Goal: Task Accomplishment & Management: Manage account settings

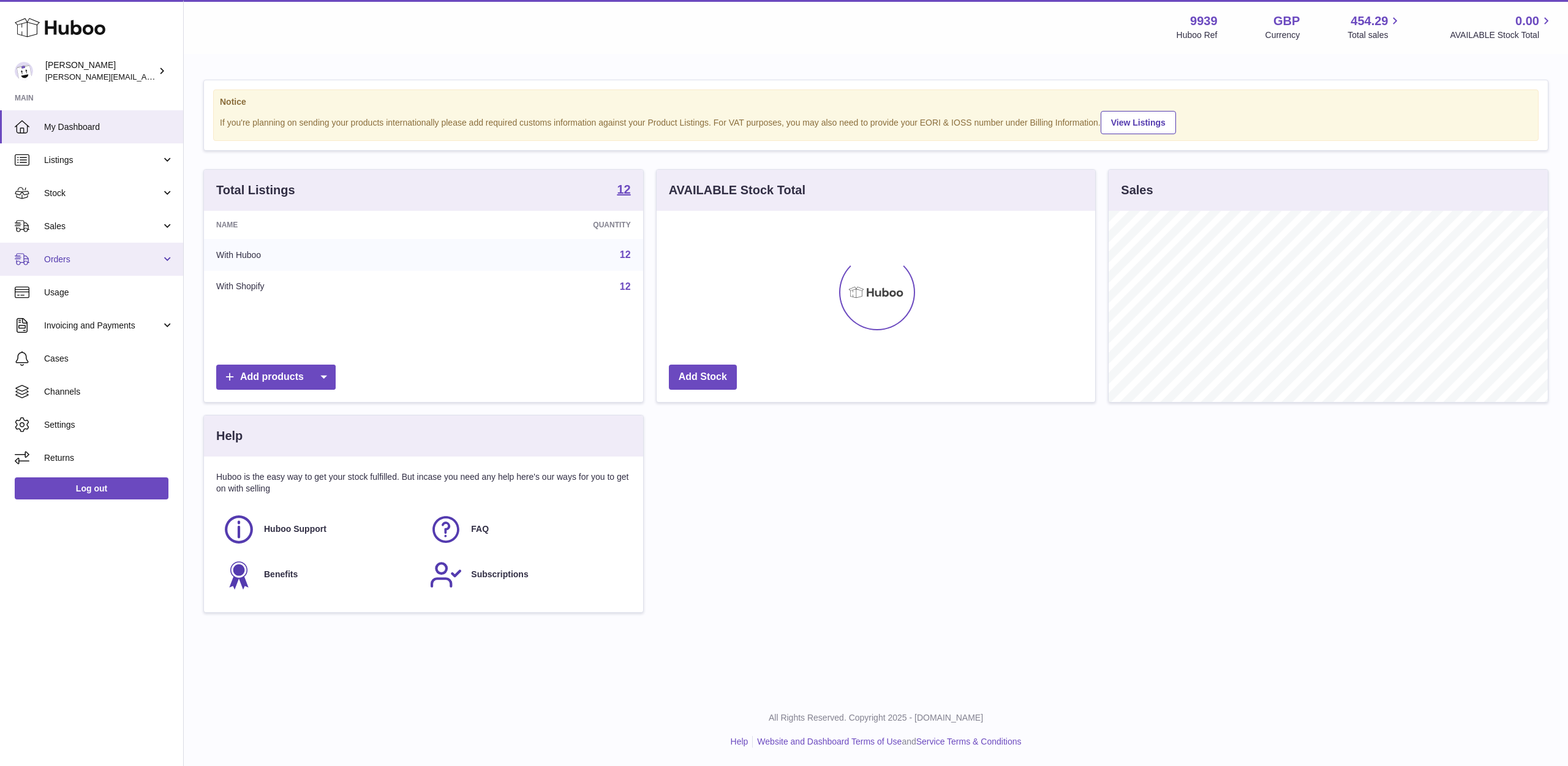
scroll to position [191, 439]
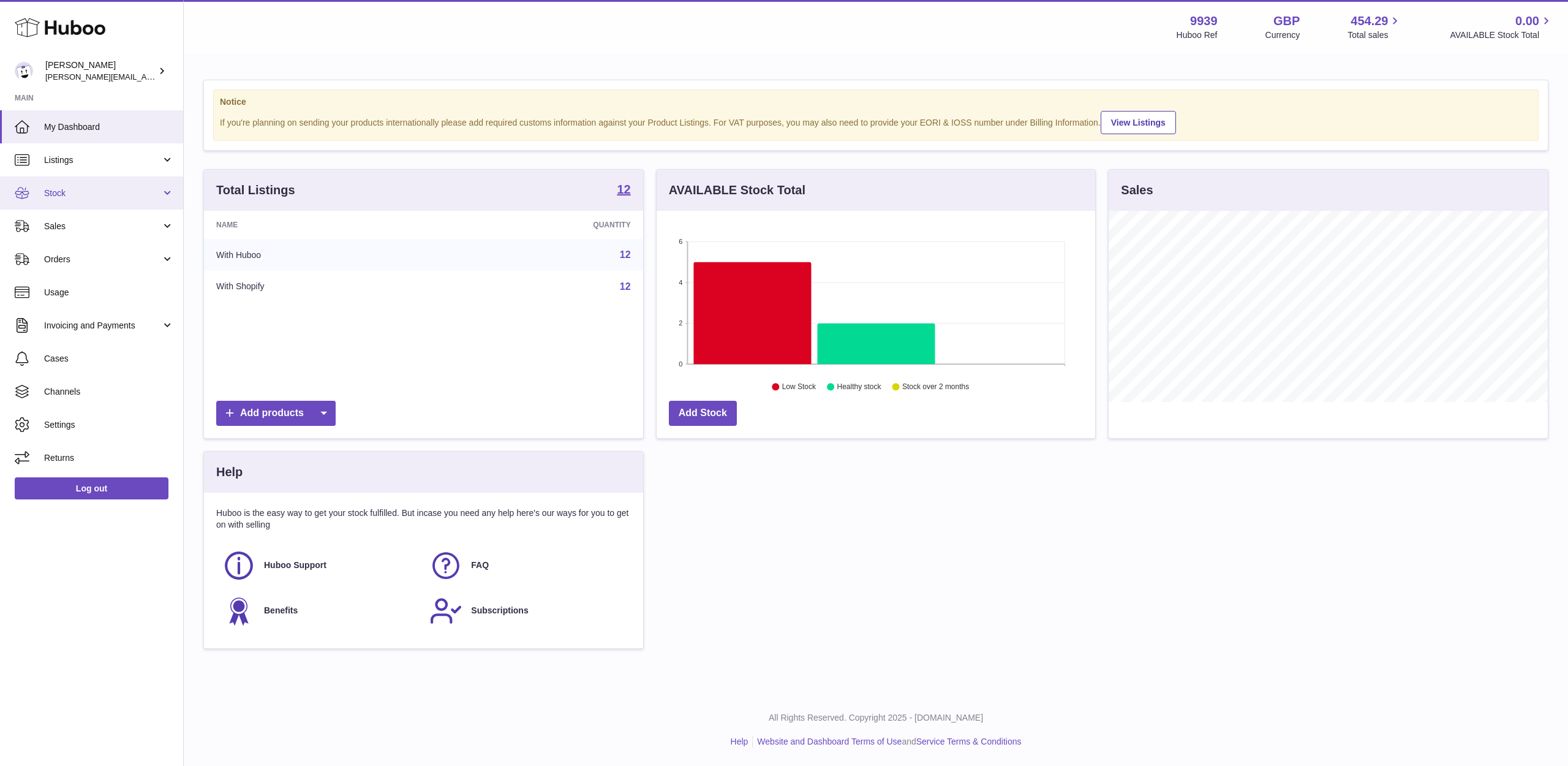
click at [108, 199] on link "Stock" at bounding box center [92, 193] width 183 height 33
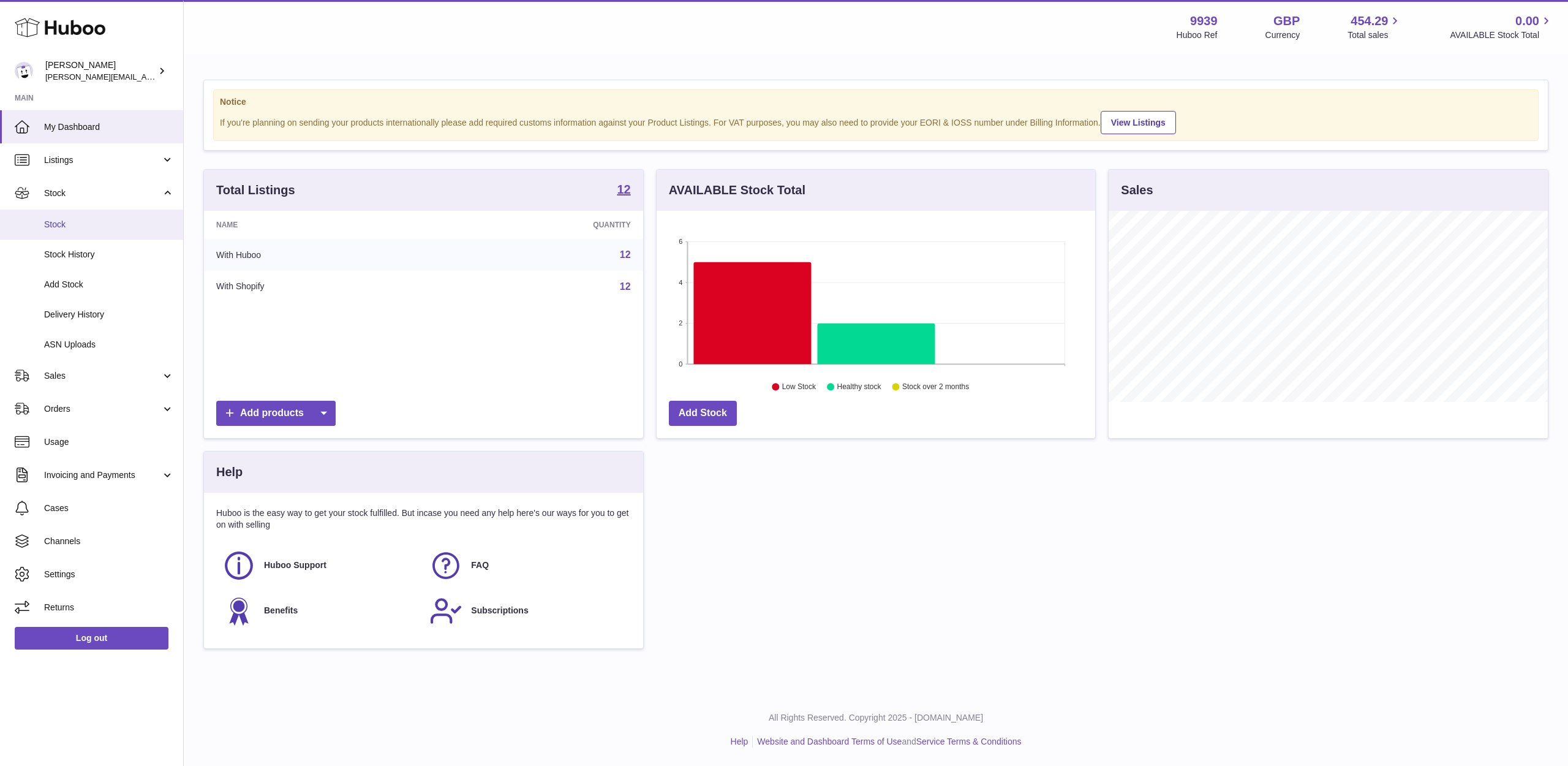
click at [100, 215] on link "Stock" at bounding box center [92, 224] width 183 height 30
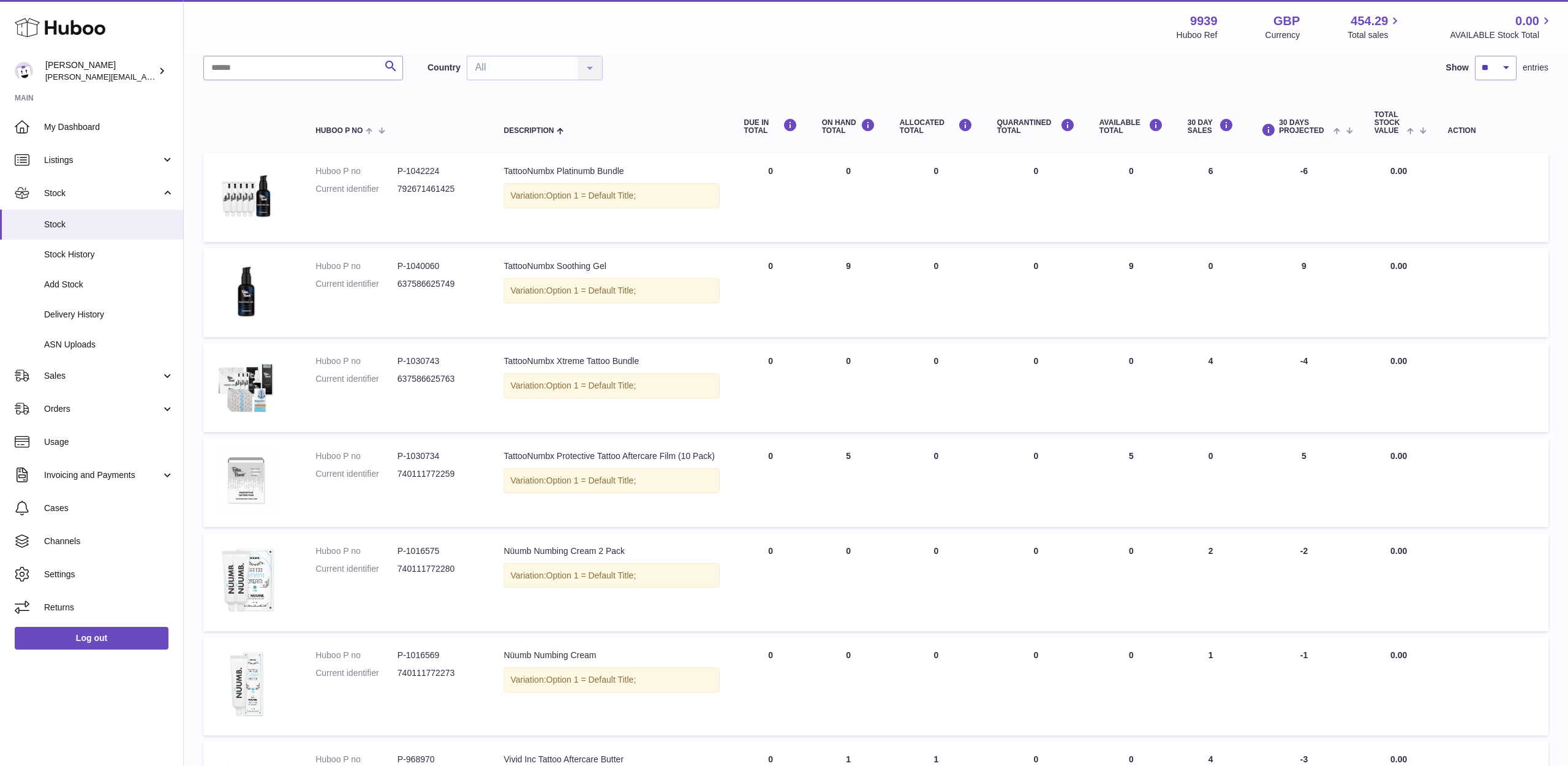
scroll to position [90, 0]
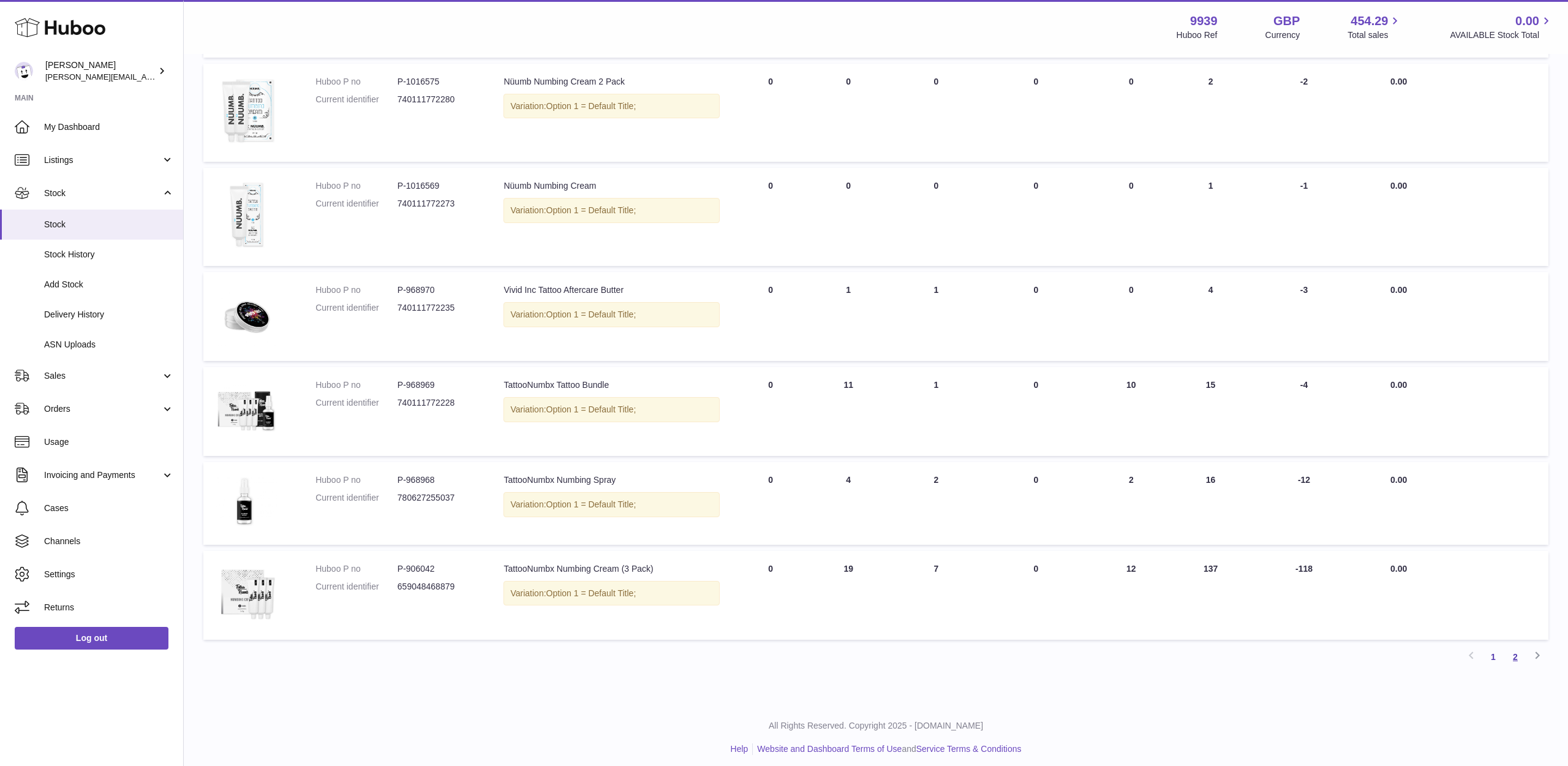
click at [1515, 646] on link "2" at bounding box center [1515, 657] width 22 height 22
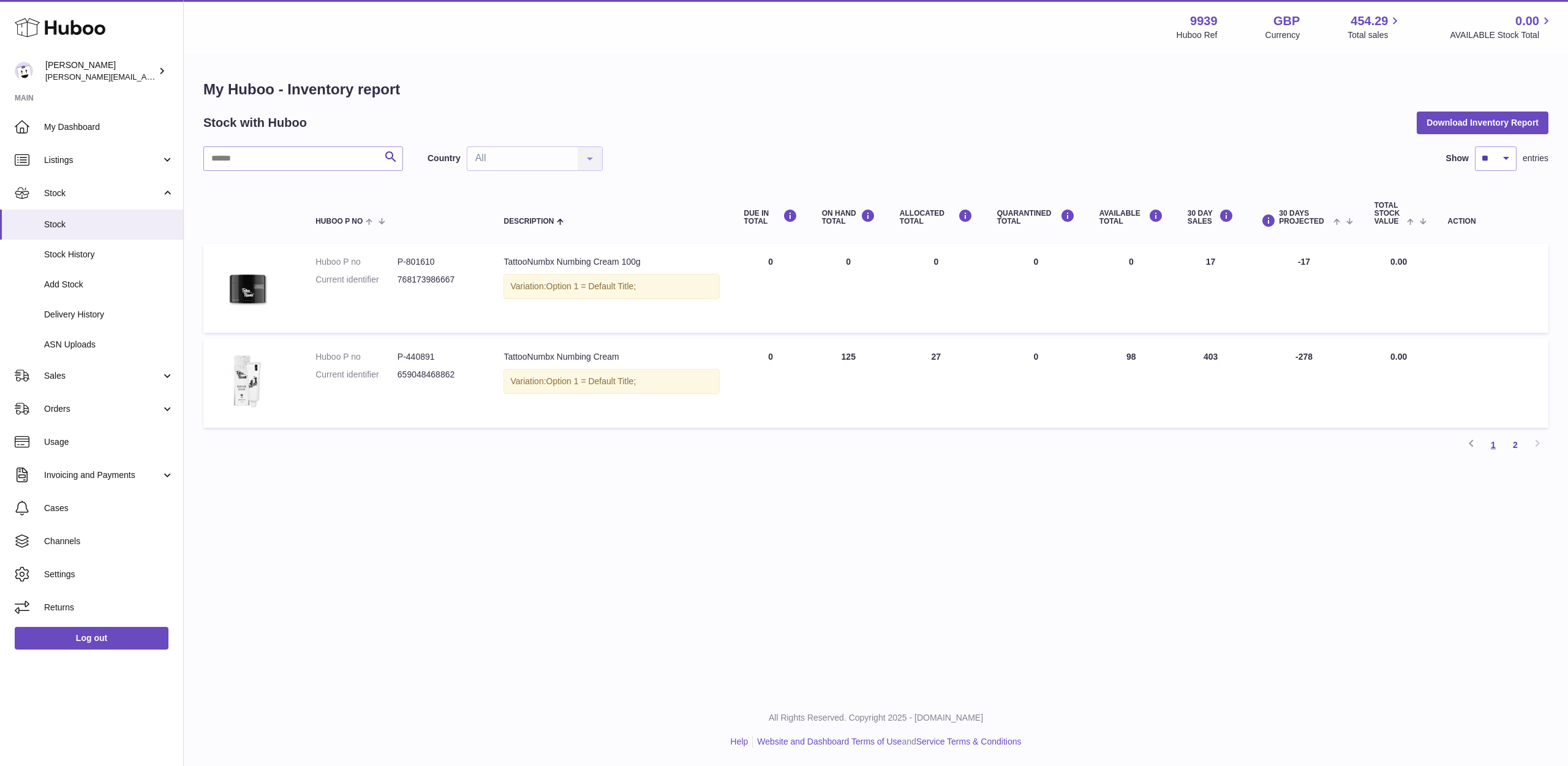
click at [1502, 445] on link "1" at bounding box center [1494, 445] width 22 height 22
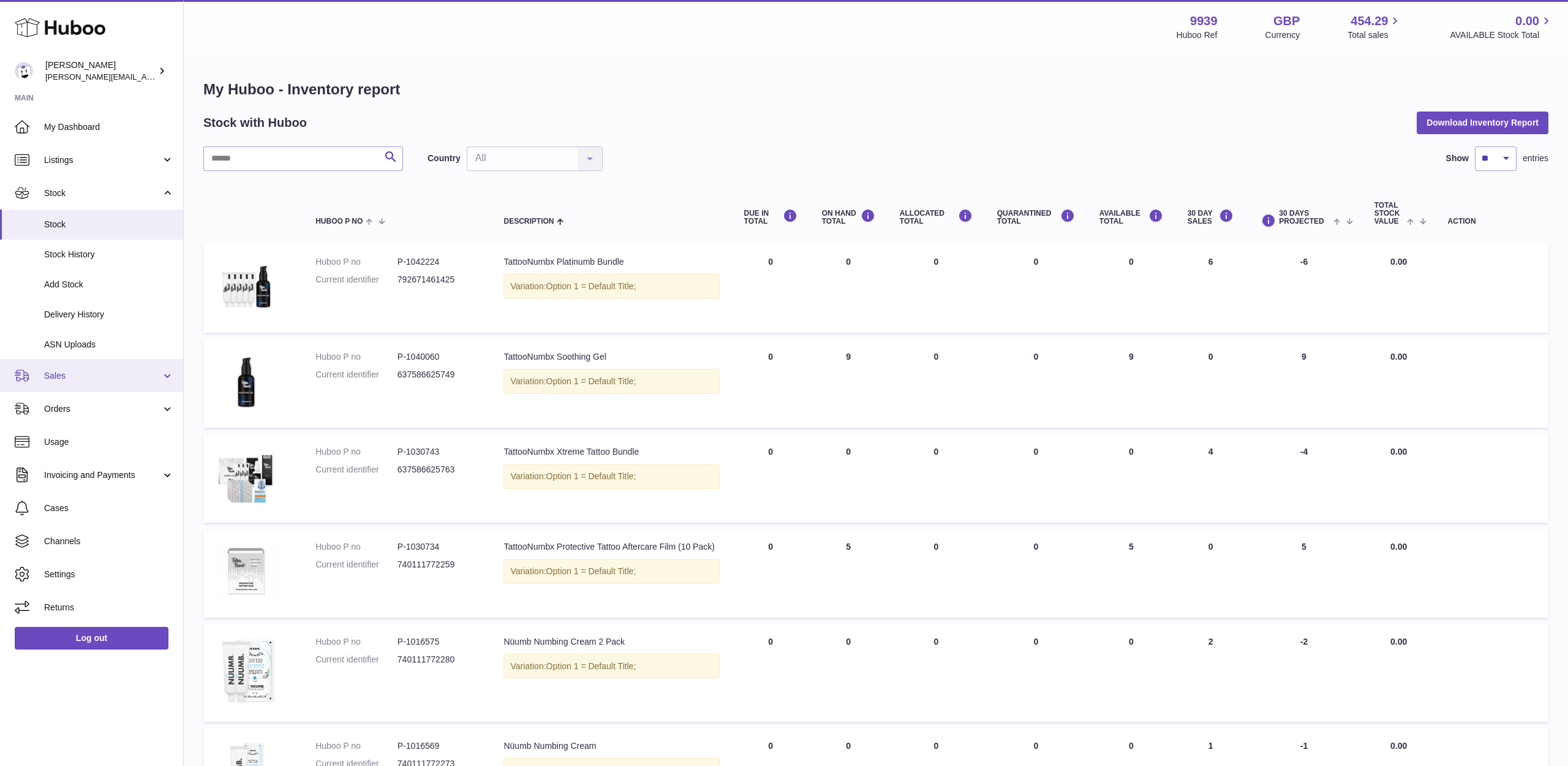
click at [63, 383] on link "Sales" at bounding box center [92, 376] width 183 height 33
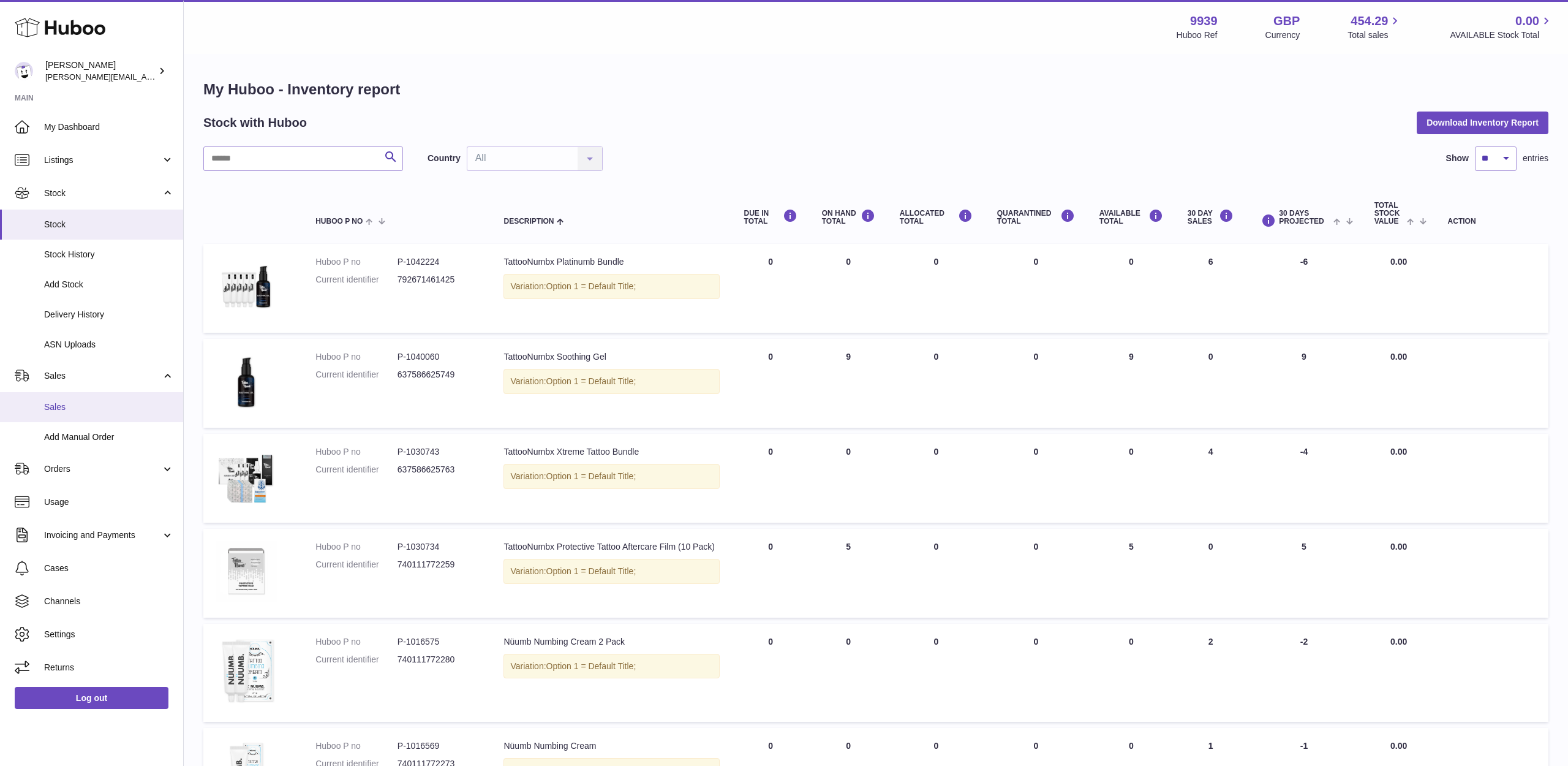
click at [64, 401] on span "Sales" at bounding box center [109, 407] width 130 height 12
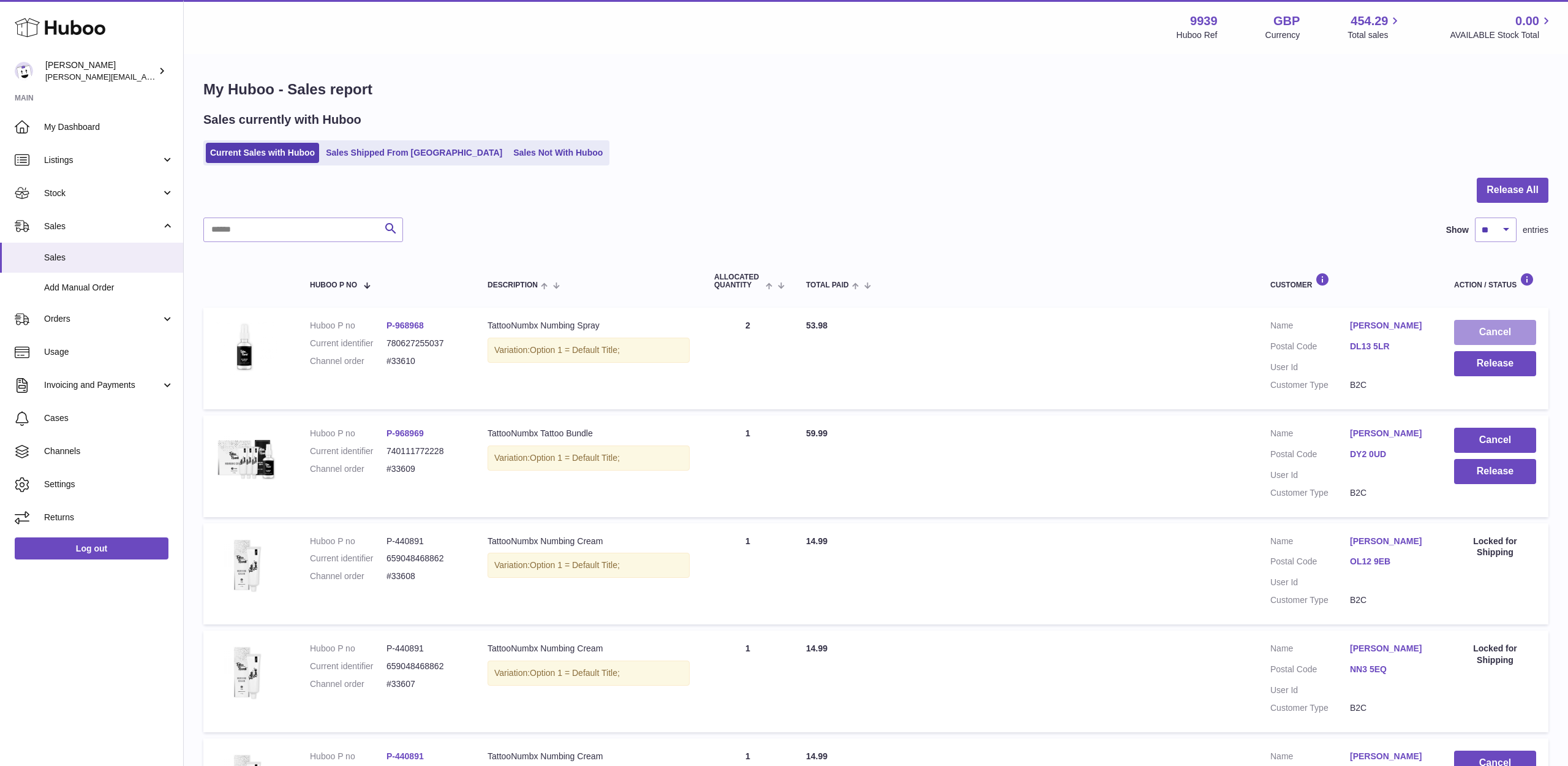
click at [1510, 323] on button "Cancel" at bounding box center [1495, 332] width 82 height 25
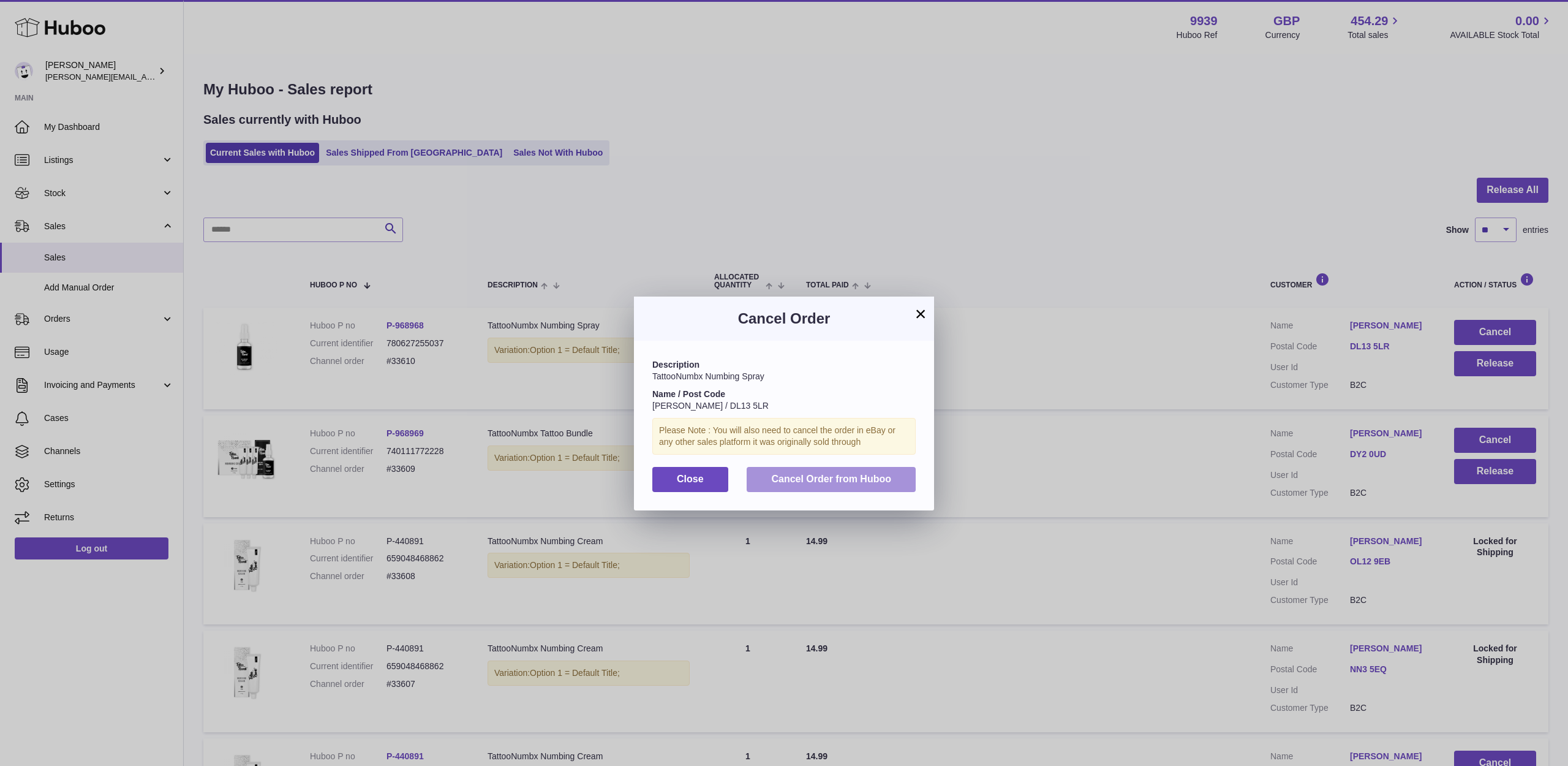
click at [831, 474] on span "Cancel Order from Huboo" at bounding box center [831, 479] width 120 height 10
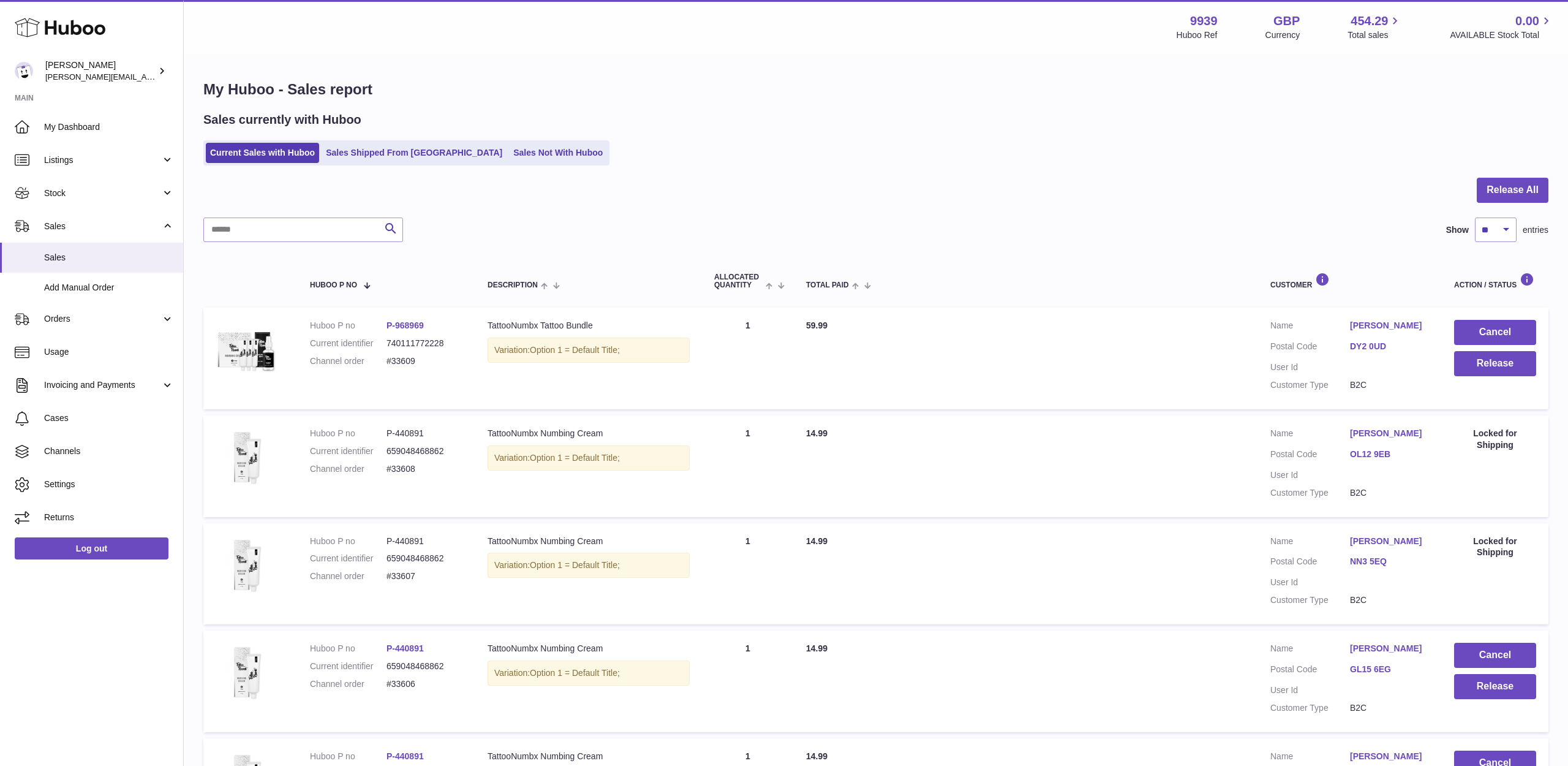
click at [1386, 322] on link "Dipak Patel" at bounding box center [1390, 325] width 80 height 12
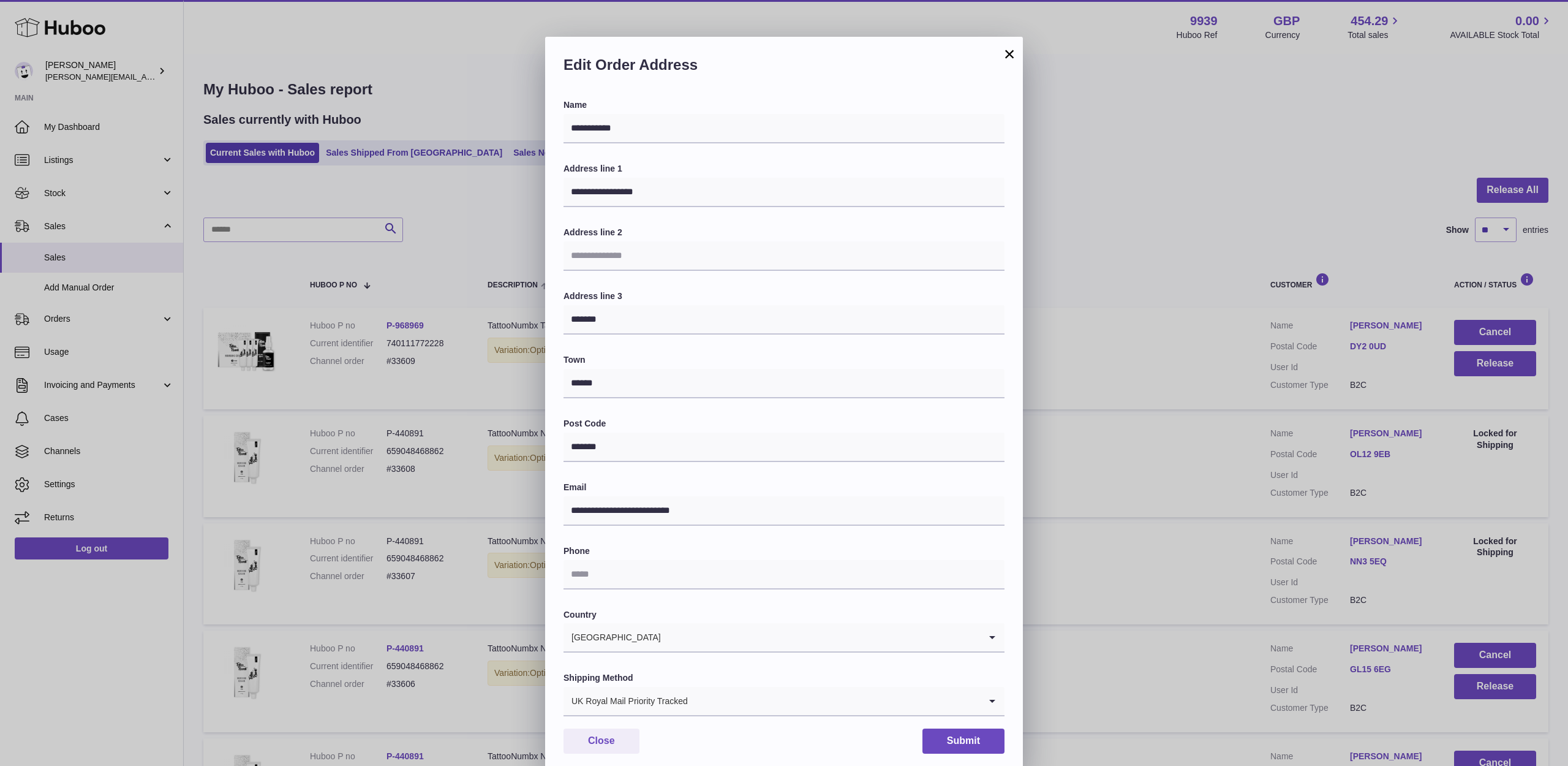
click at [610, 732] on button "Close" at bounding box center [602, 741] width 76 height 25
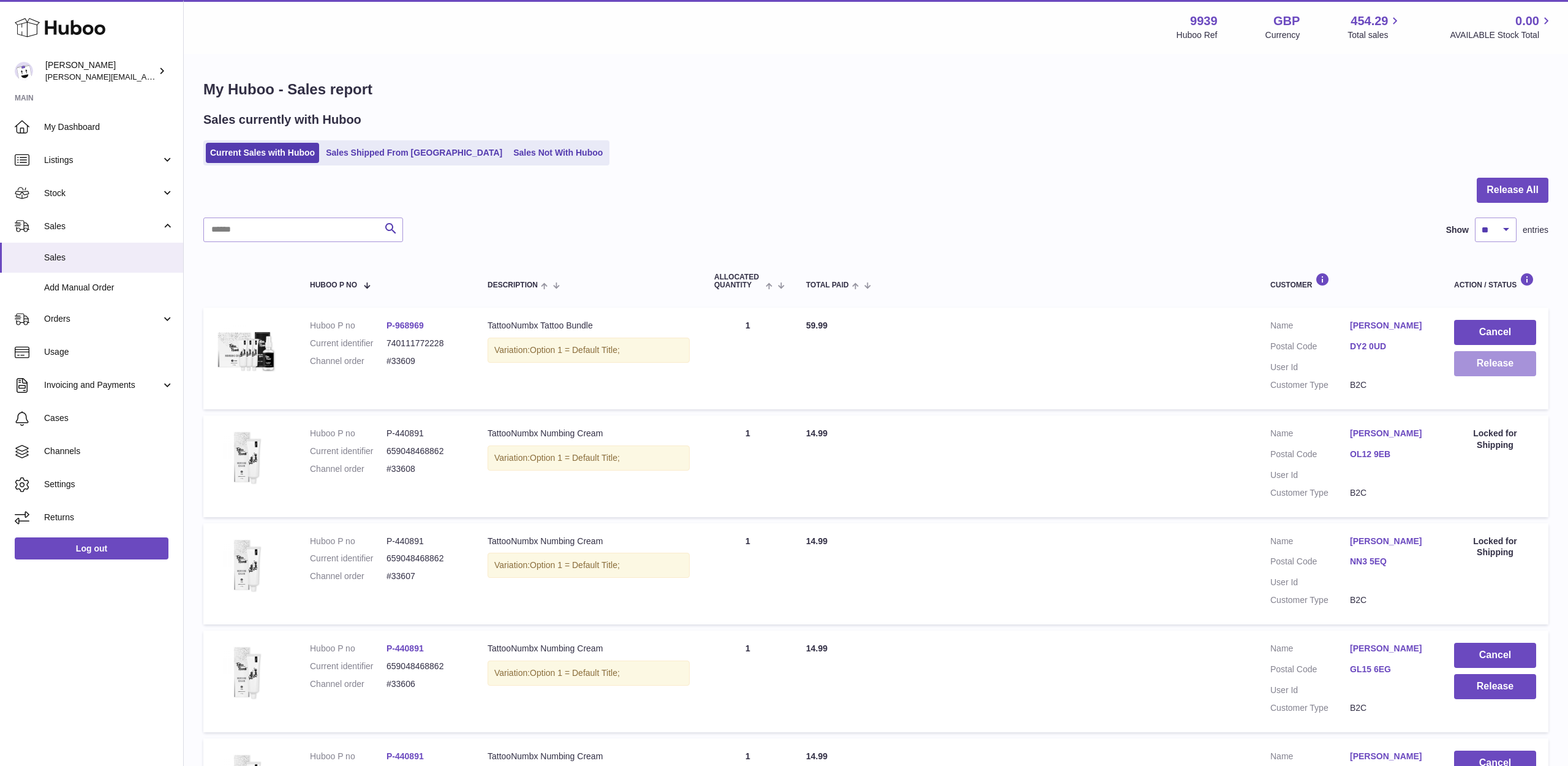
click at [1467, 369] on button "Release" at bounding box center [1495, 363] width 82 height 25
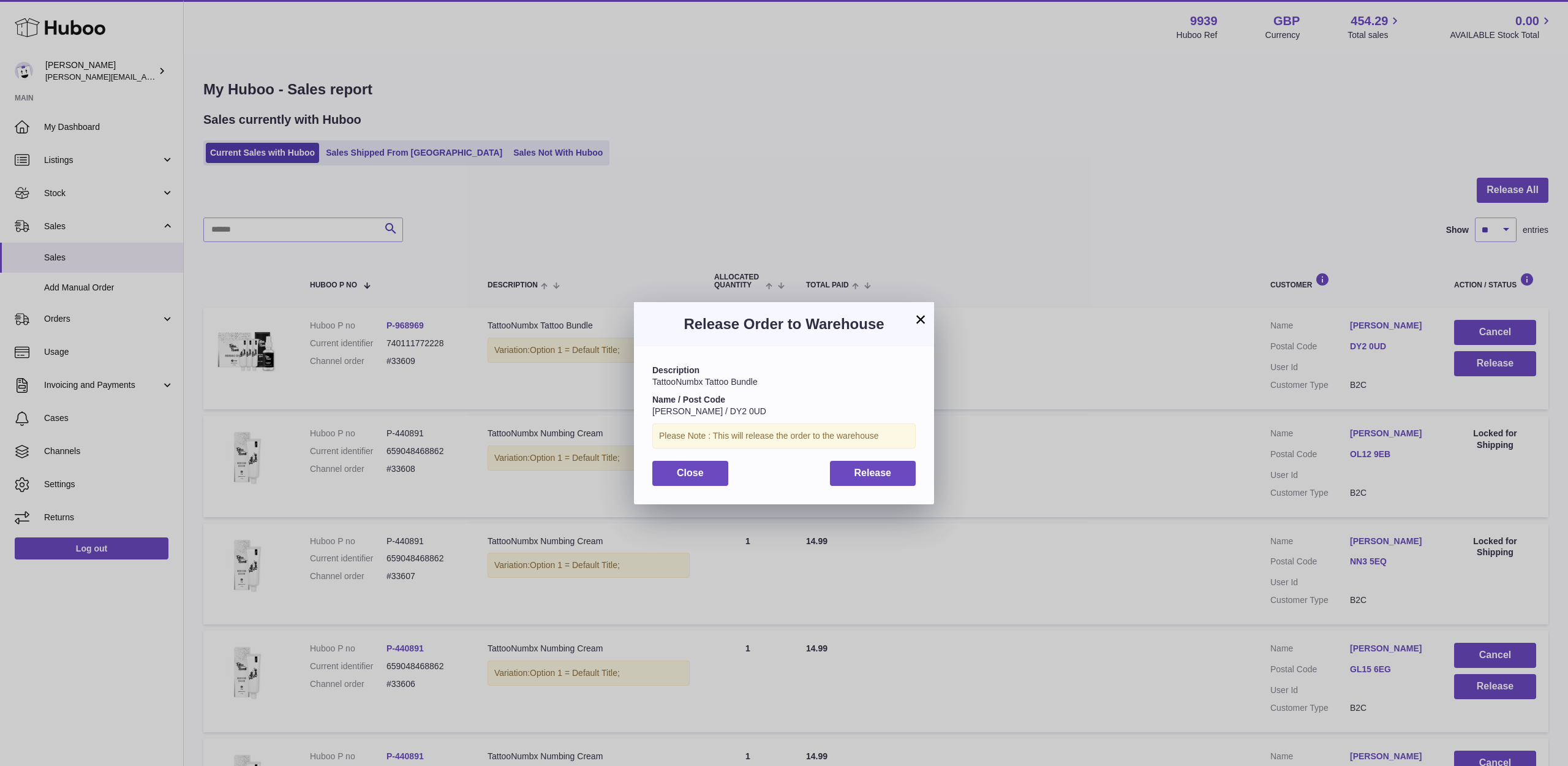
click at [881, 476] on button "Release" at bounding box center [873, 473] width 87 height 25
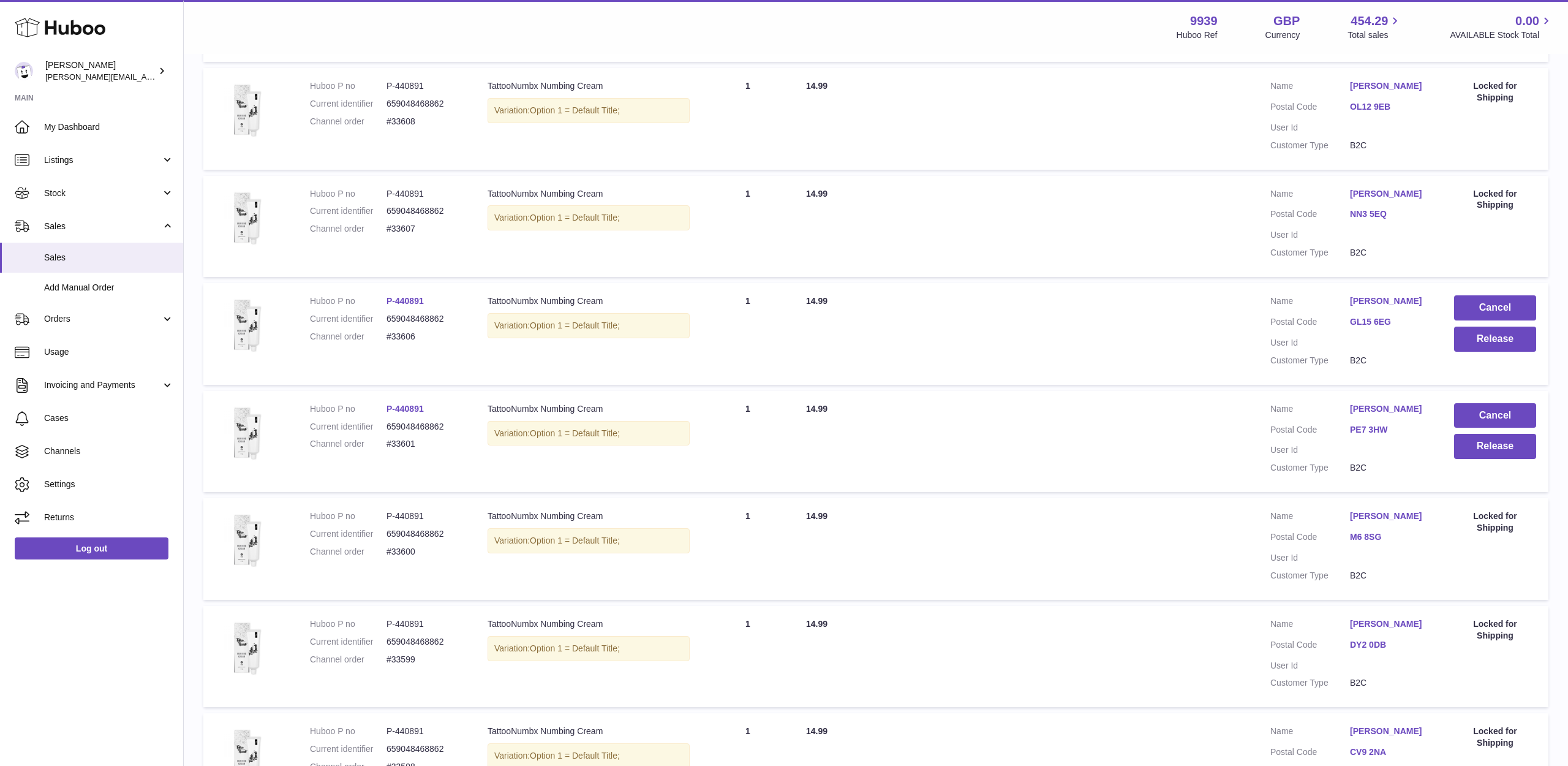
scroll to position [397, 0]
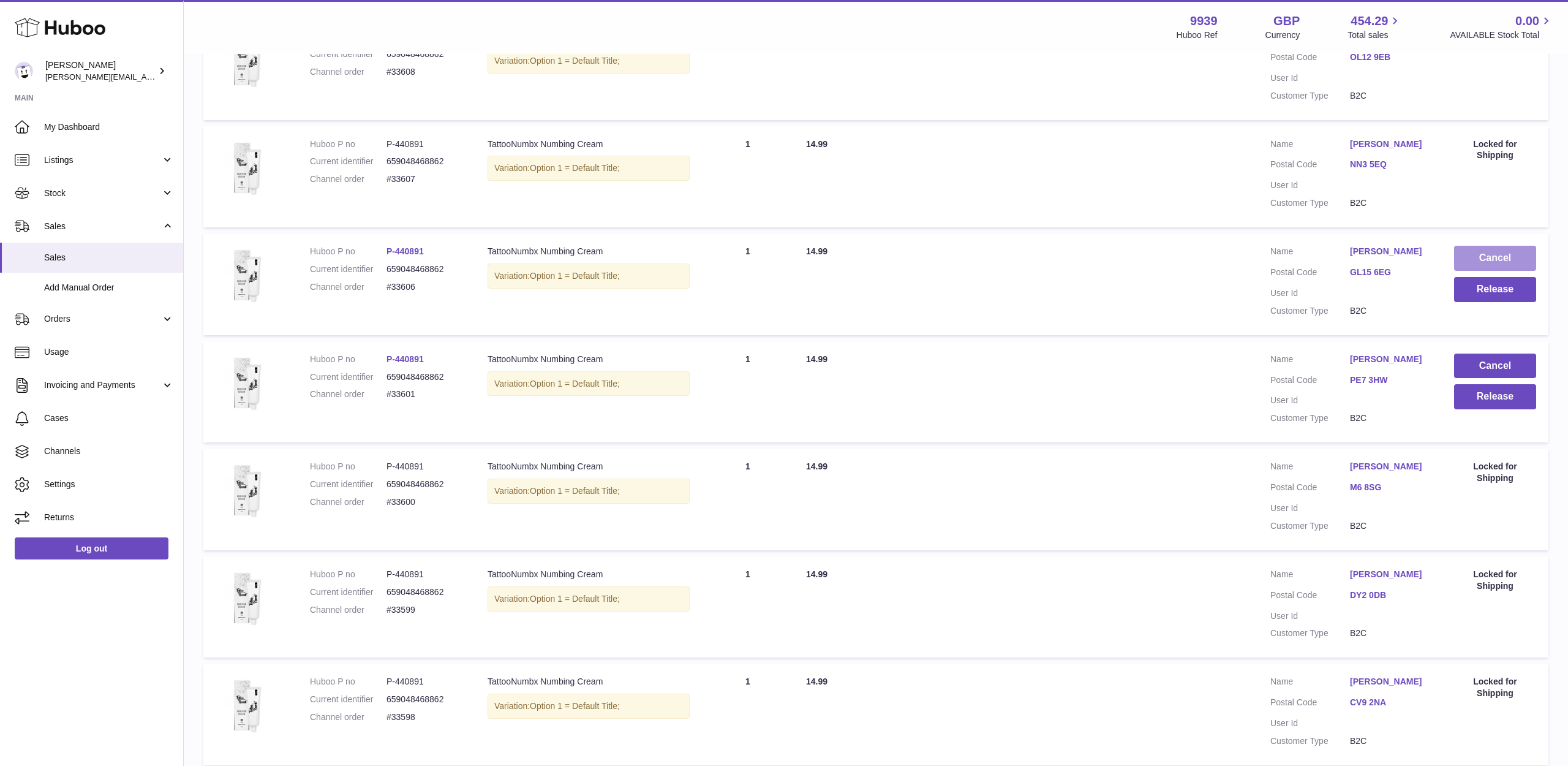
click at [1473, 254] on button "Cancel" at bounding box center [1495, 258] width 82 height 25
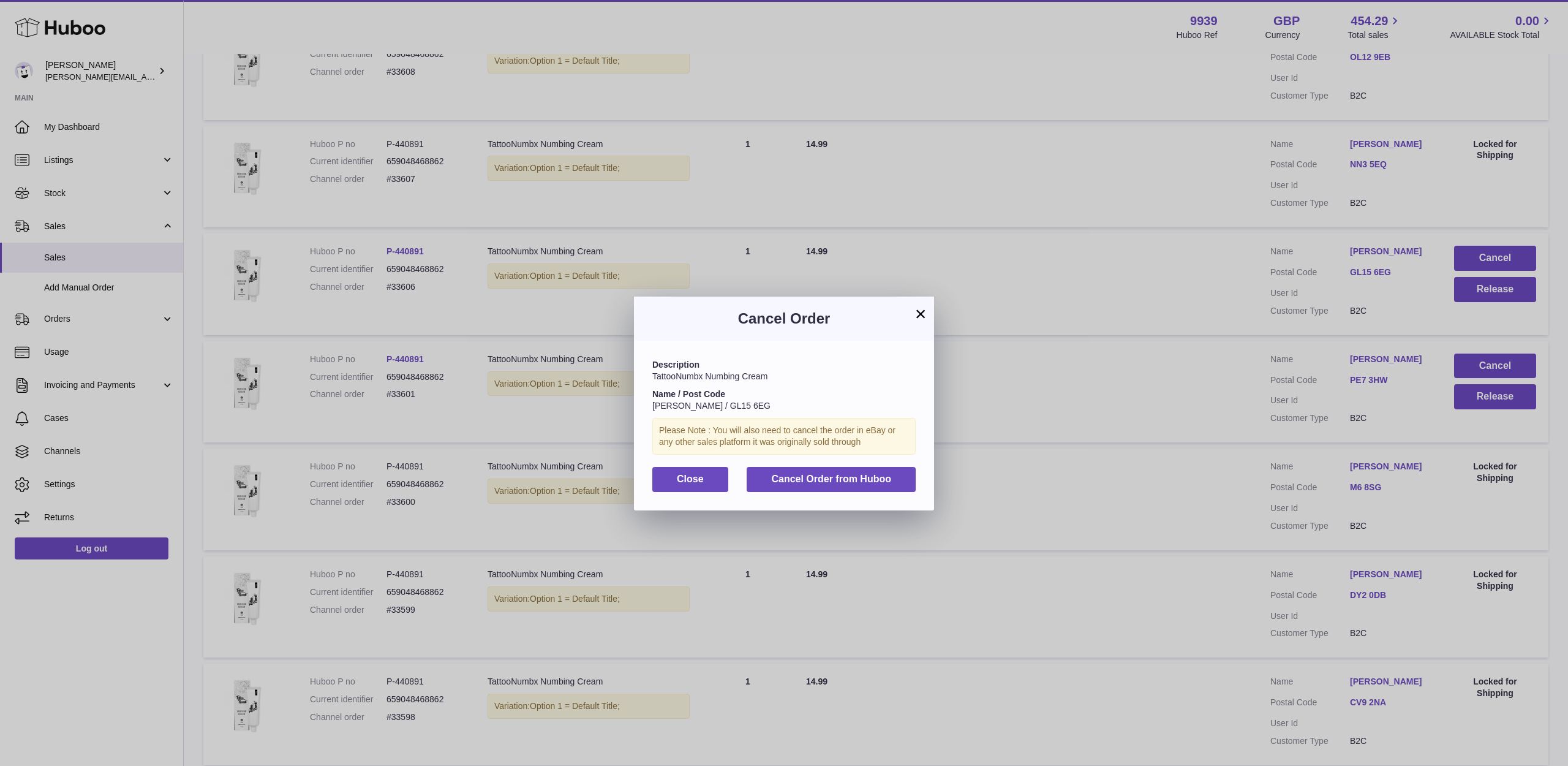
click at [872, 484] on button "Cancel Order from Huboo" at bounding box center [831, 480] width 169 height 25
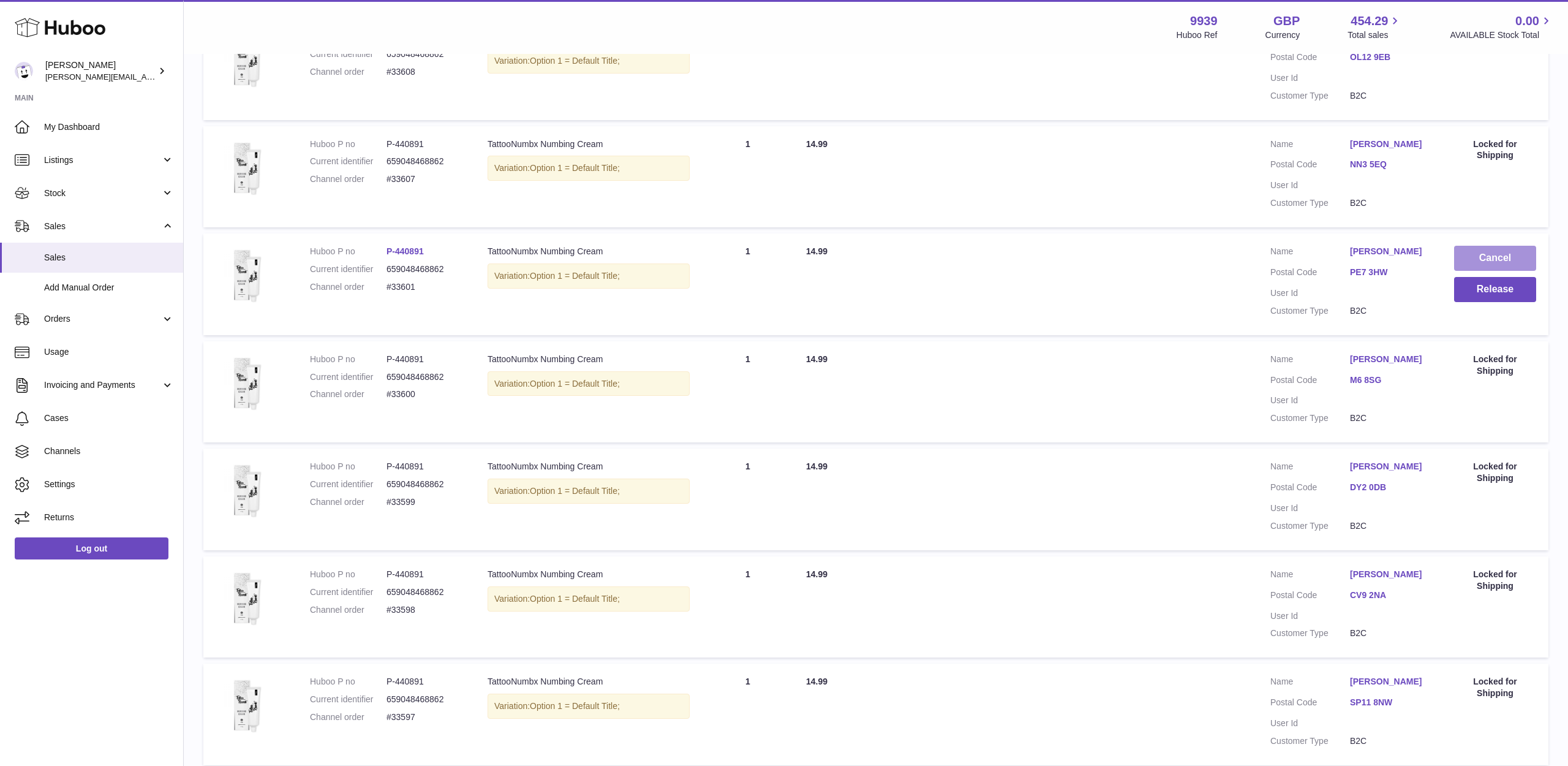
click at [1487, 255] on button "Cancel" at bounding box center [1495, 258] width 82 height 25
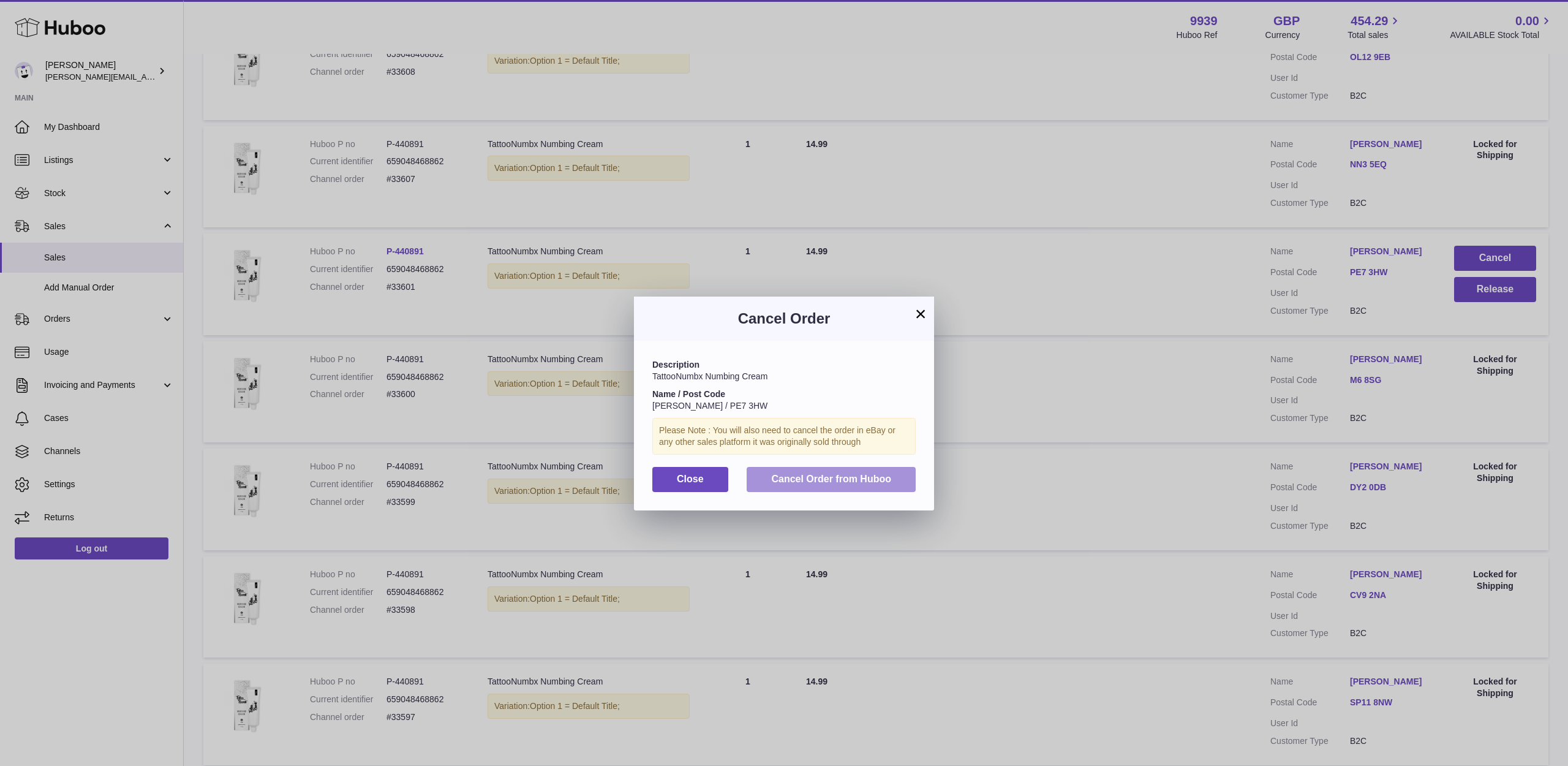
click at [903, 474] on button "Cancel Order from Huboo" at bounding box center [831, 480] width 169 height 25
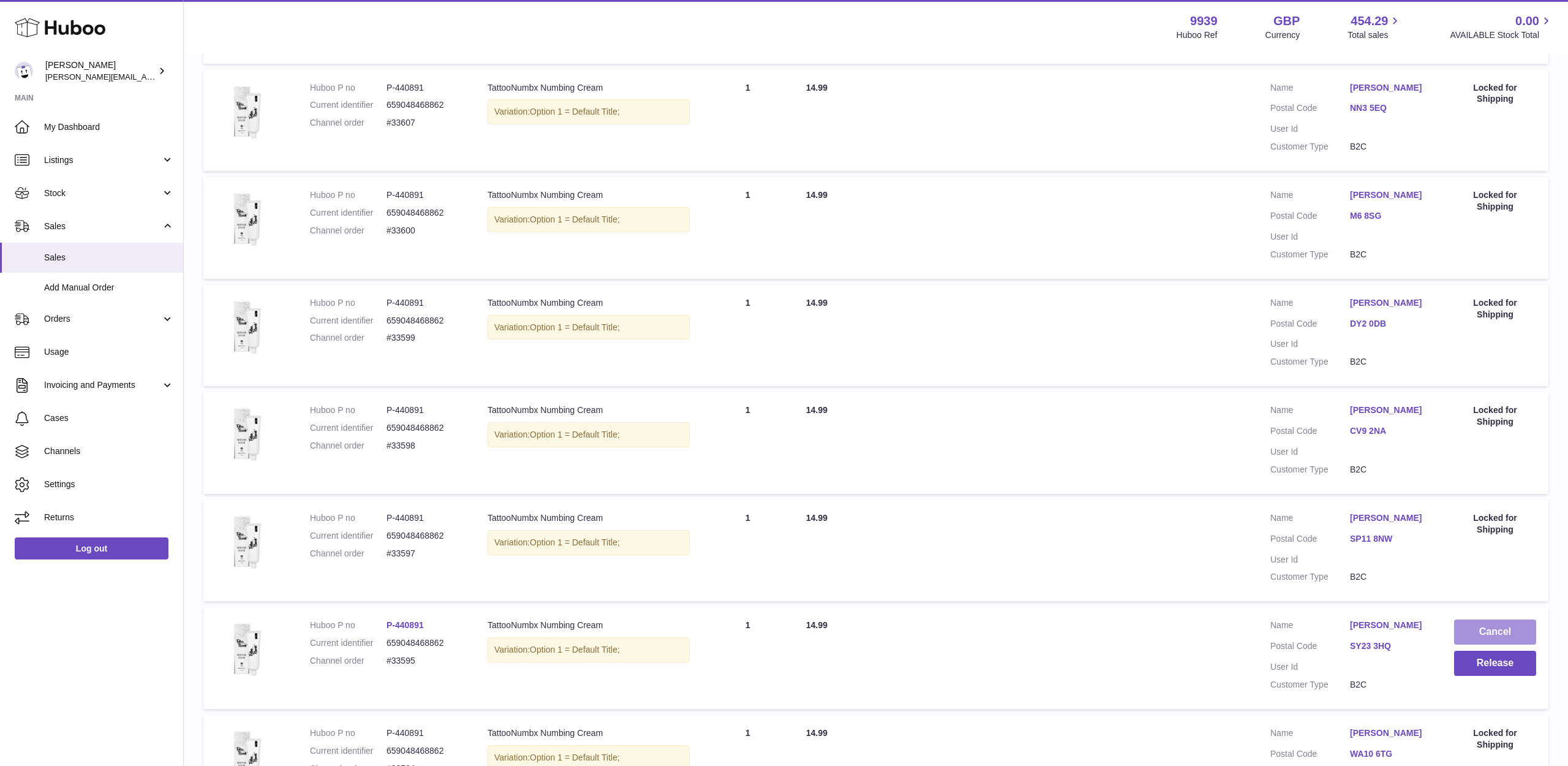
scroll to position [489, 0]
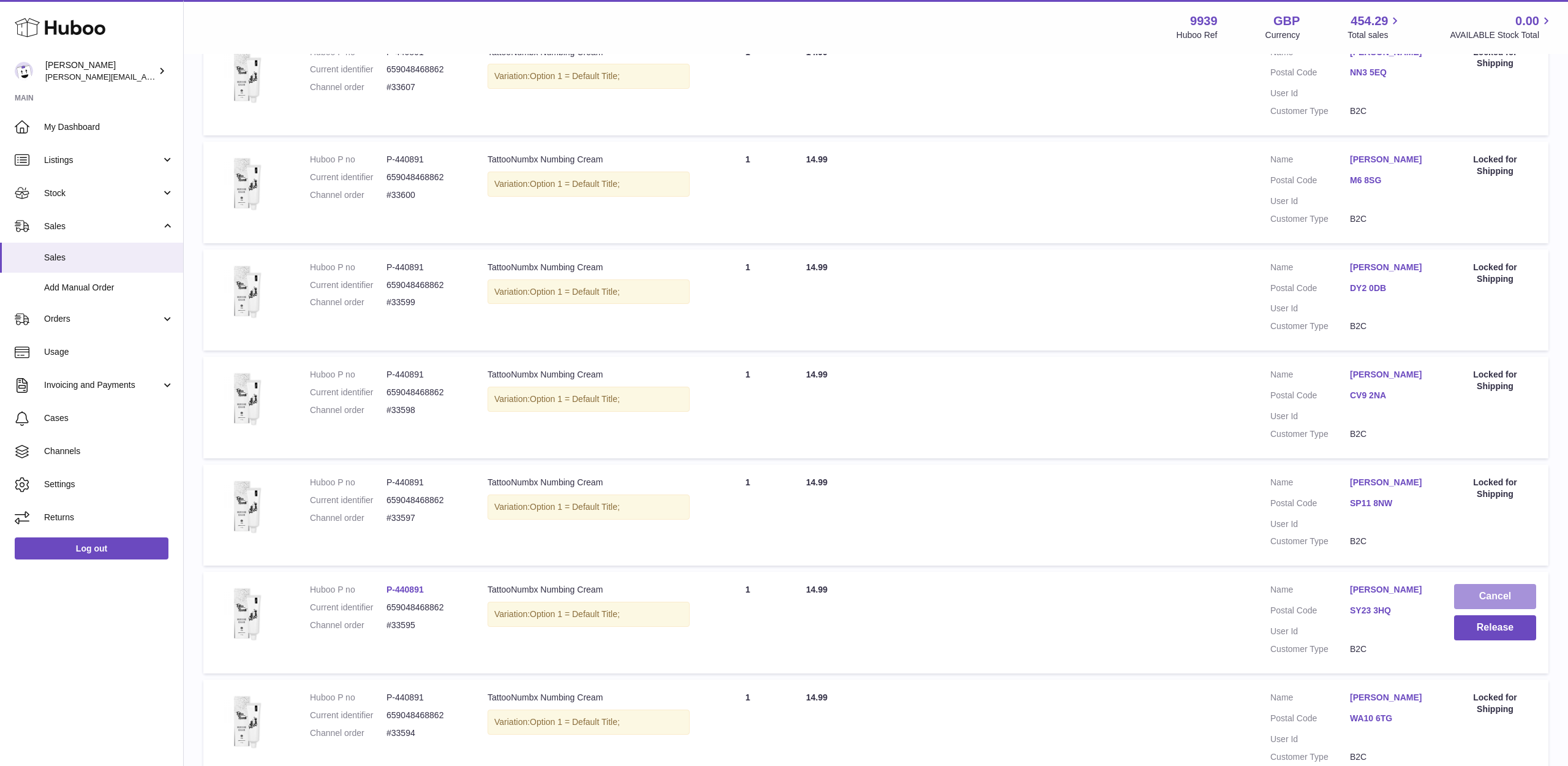
click at [1483, 584] on button "Cancel" at bounding box center [1495, 596] width 82 height 25
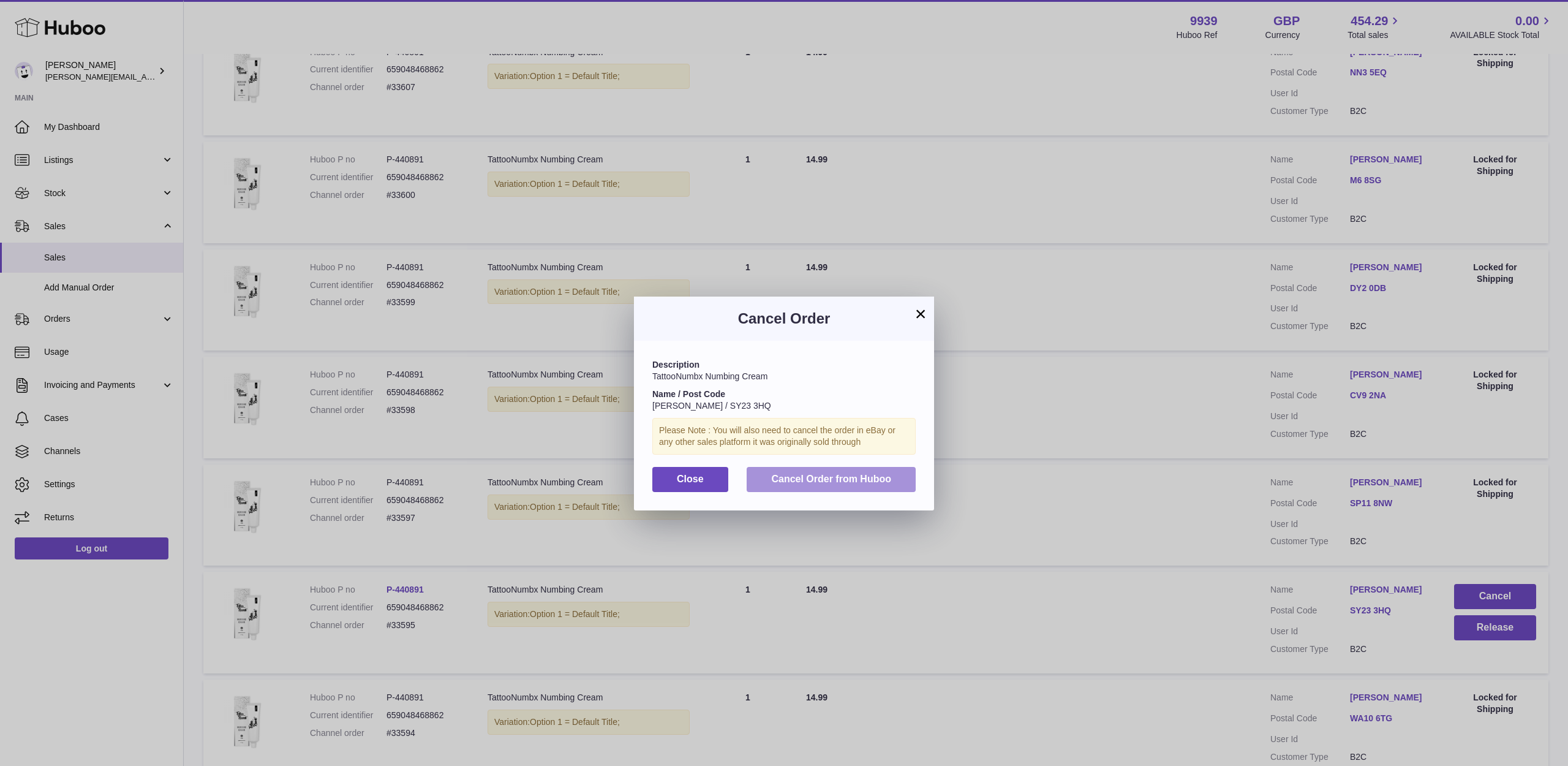
click at [900, 471] on button "Cancel Order from Huboo" at bounding box center [831, 480] width 169 height 25
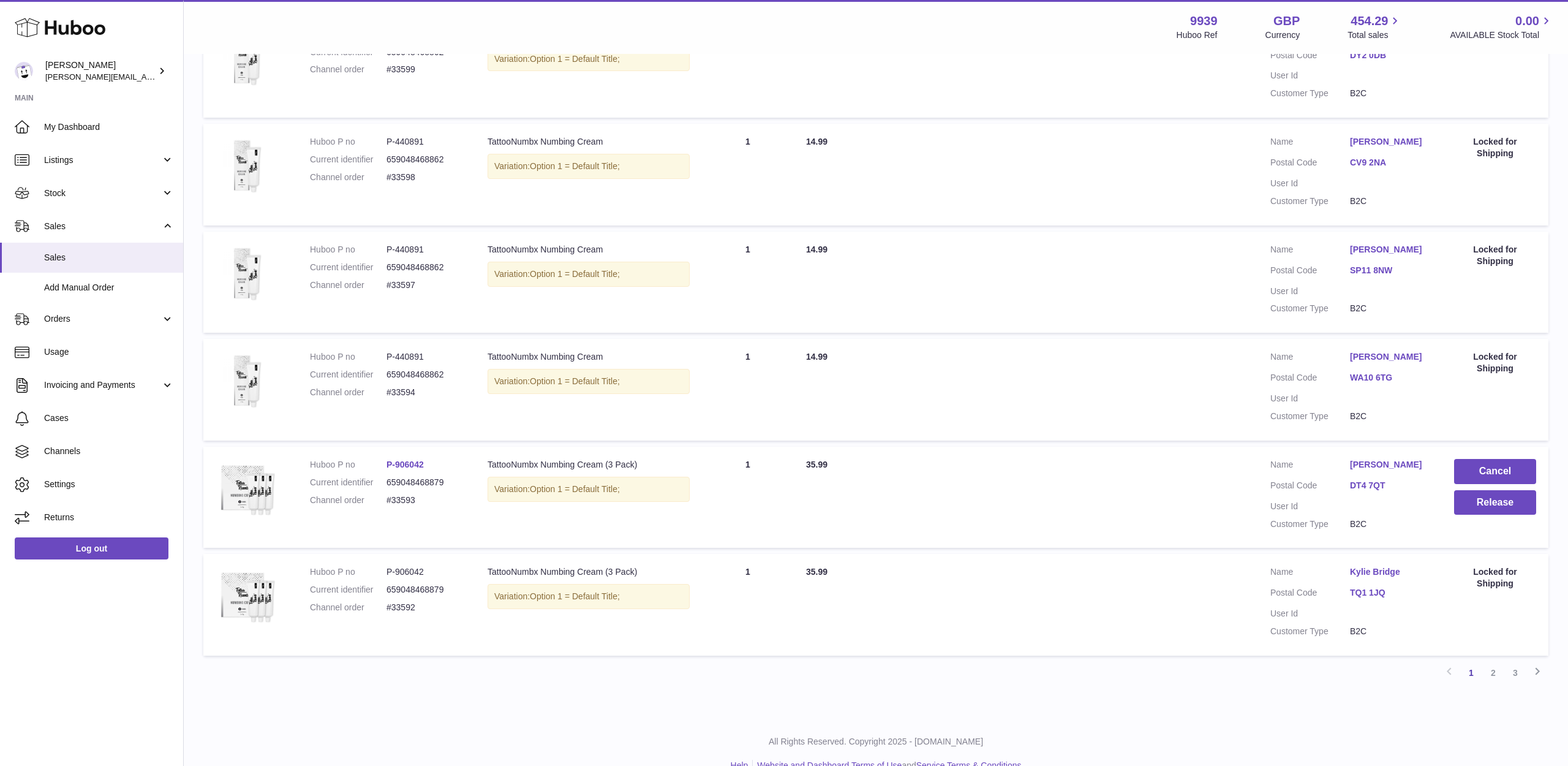
scroll to position [721, 0]
click at [1467, 460] on button "Cancel" at bounding box center [1495, 472] width 82 height 25
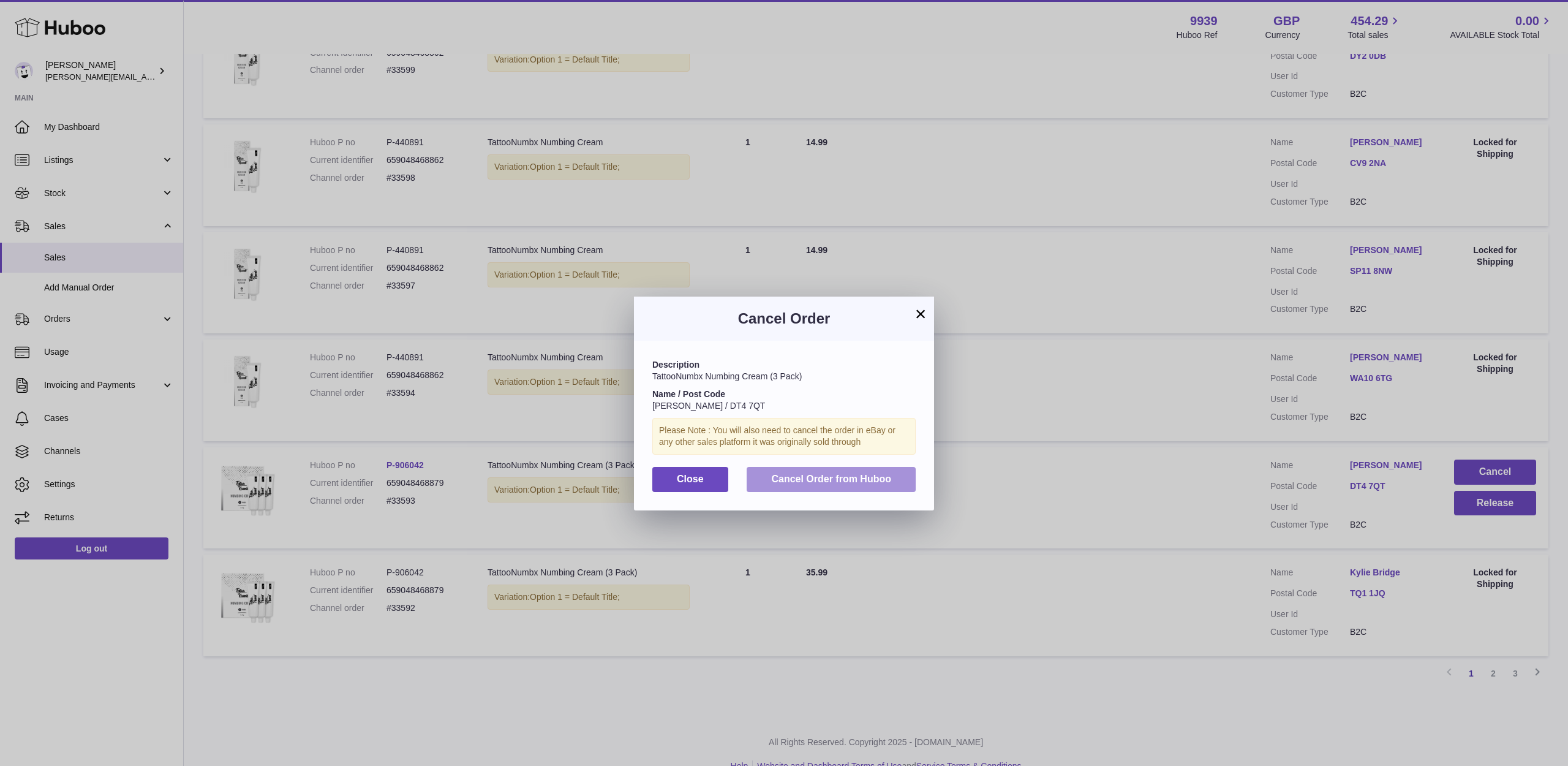
click at [875, 478] on span "Cancel Order from Huboo" at bounding box center [831, 479] width 120 height 10
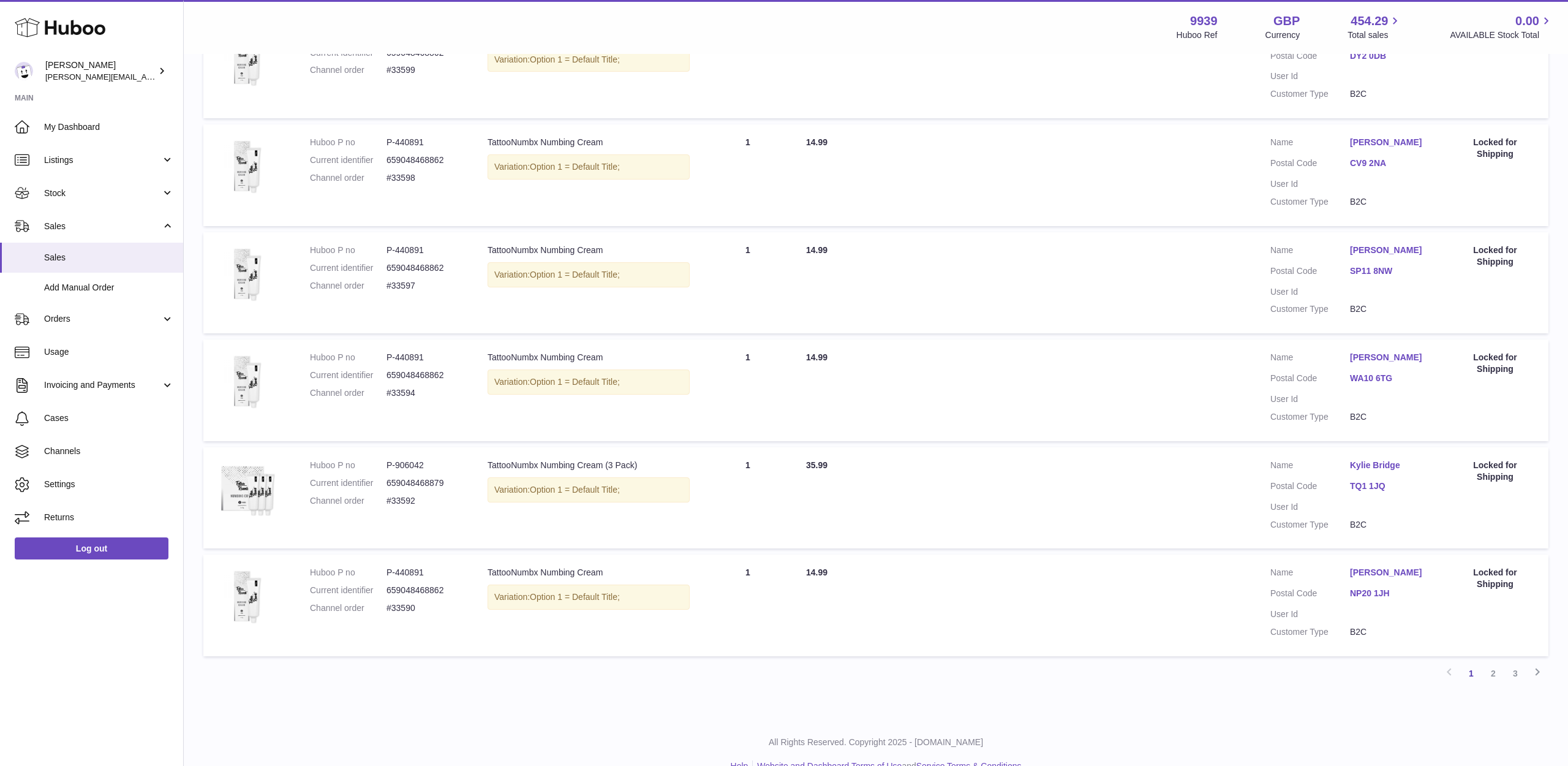
click at [1492, 663] on link "2" at bounding box center [1494, 674] width 22 height 22
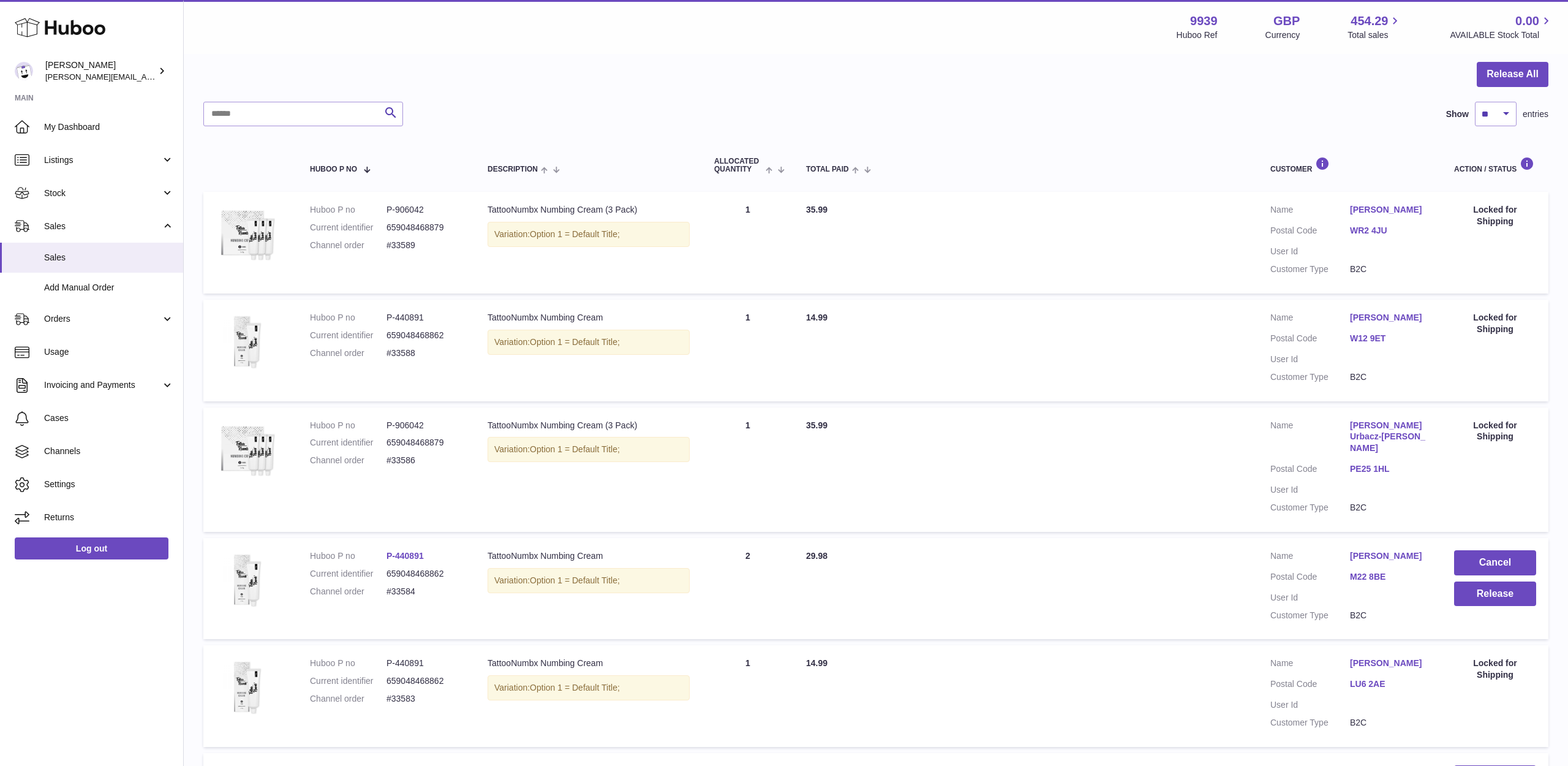
scroll to position [117, 0]
click at [1523, 549] on button "Cancel" at bounding box center [1495, 561] width 82 height 25
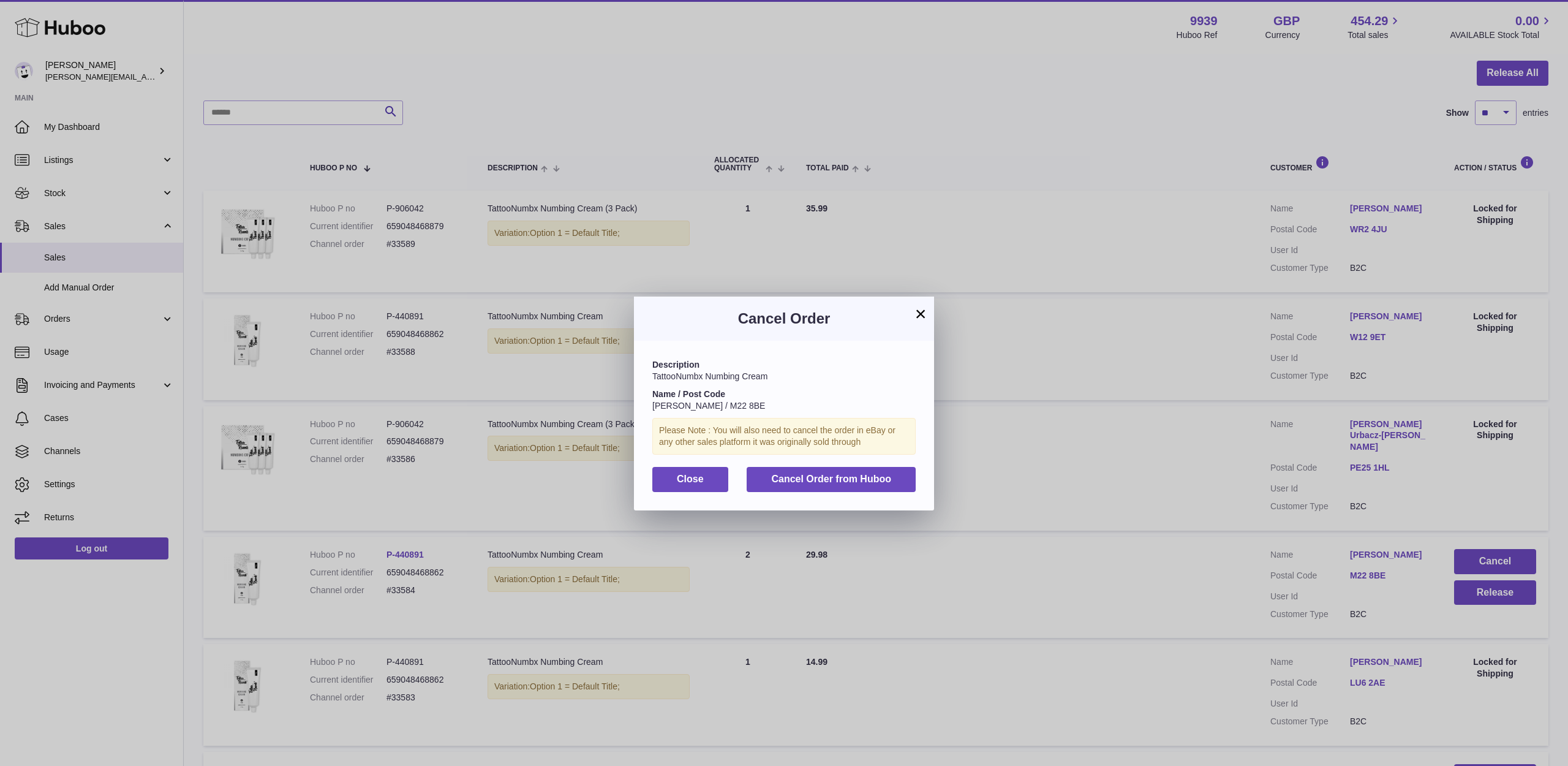
click at [885, 484] on button "Cancel Order from Huboo" at bounding box center [831, 480] width 169 height 25
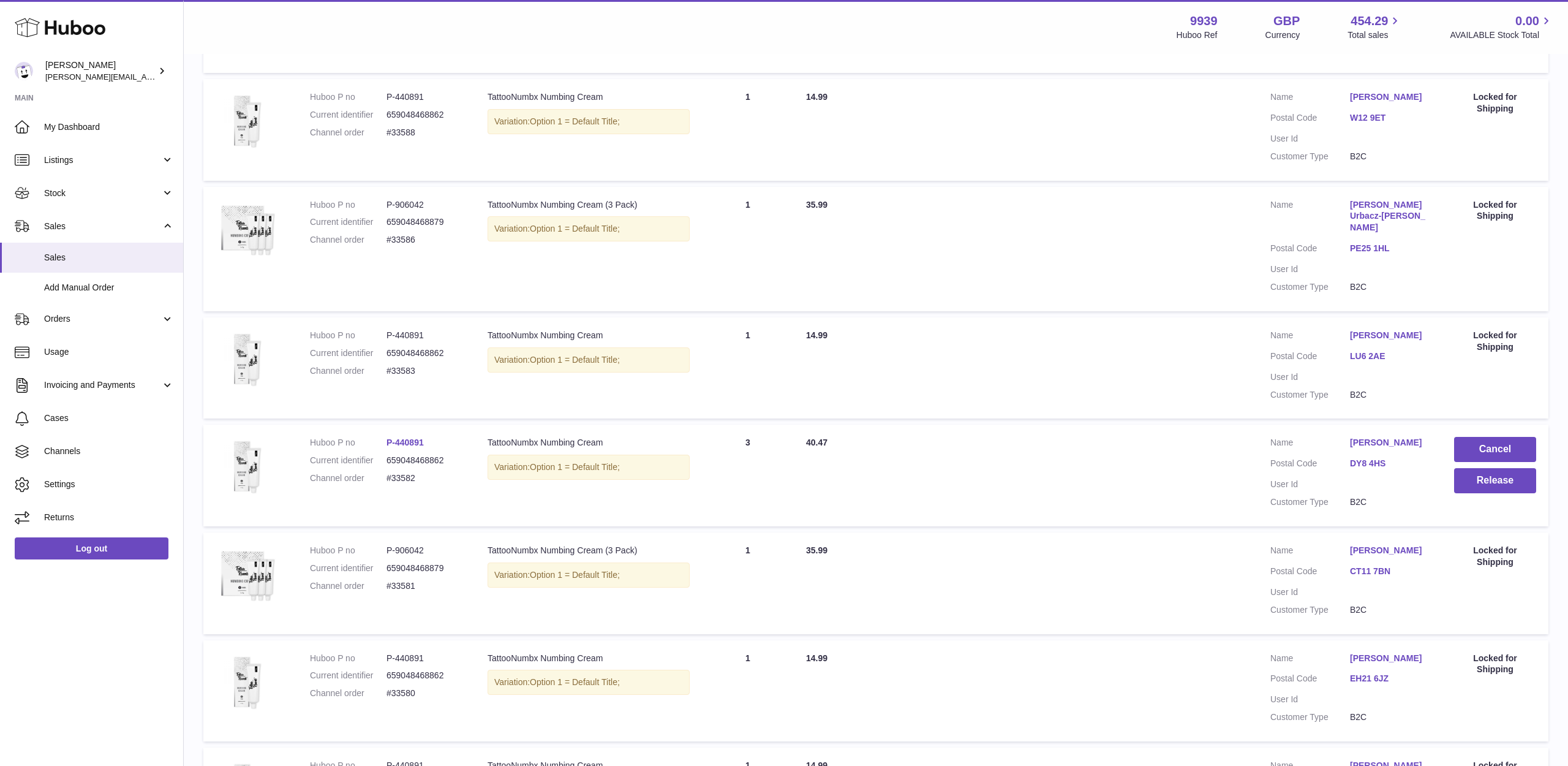
scroll to position [338, 0]
click at [1489, 436] on button "Cancel" at bounding box center [1495, 448] width 82 height 25
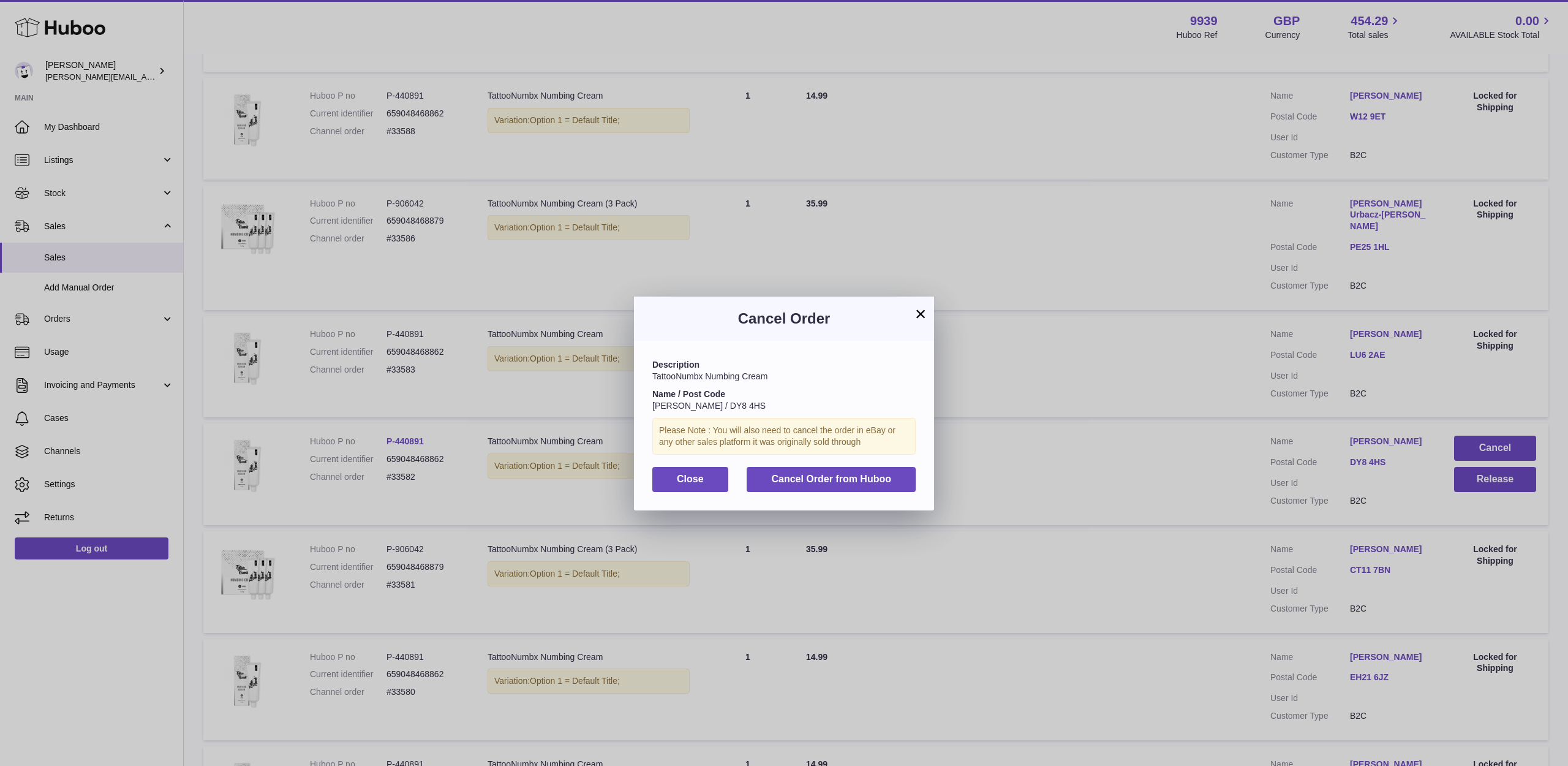
click at [909, 478] on button "Cancel Order from Huboo" at bounding box center [831, 480] width 169 height 25
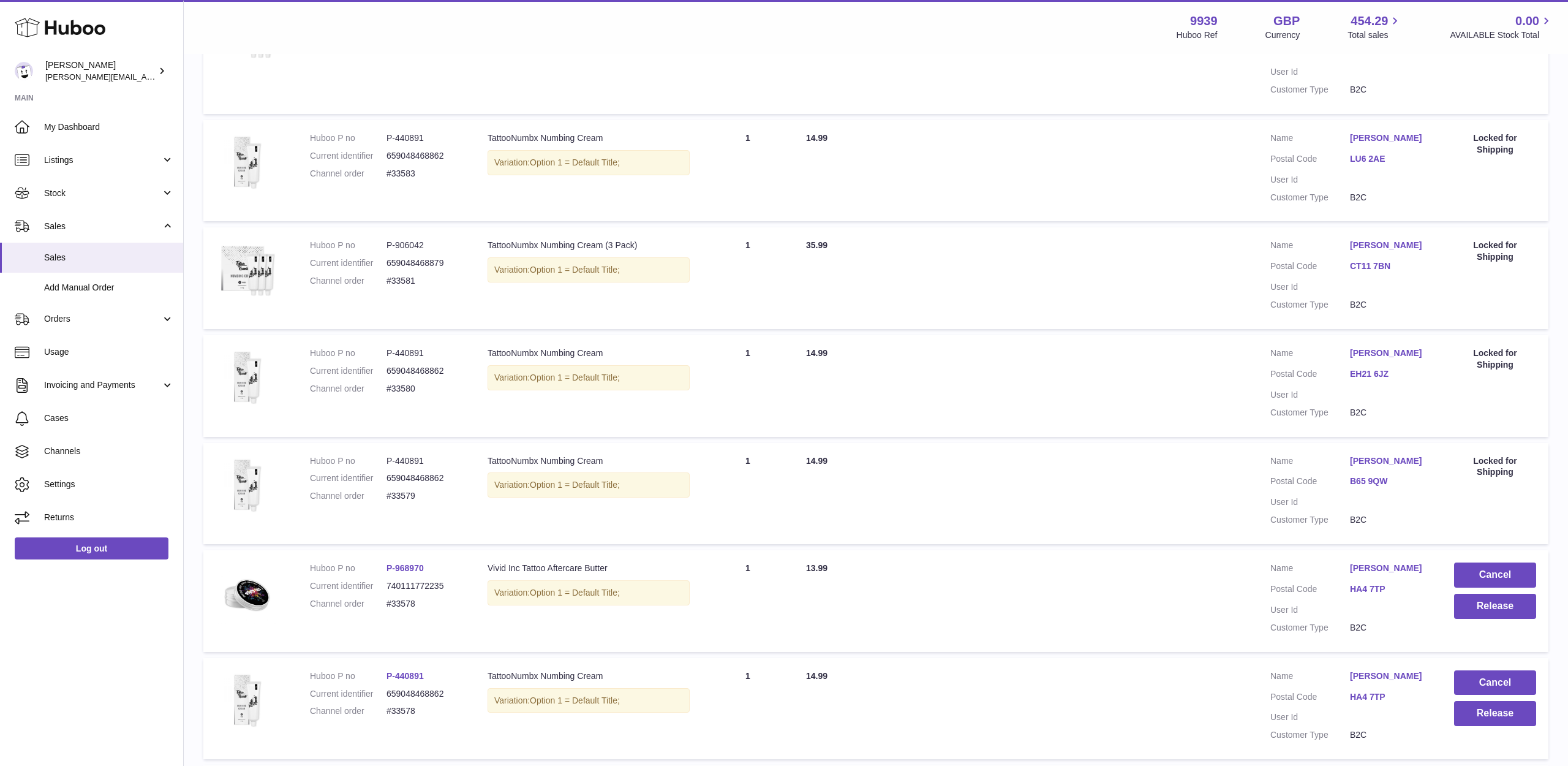
scroll to position [535, 0]
click at [1381, 582] on link "HA4 7TP" at bounding box center [1390, 588] width 80 height 12
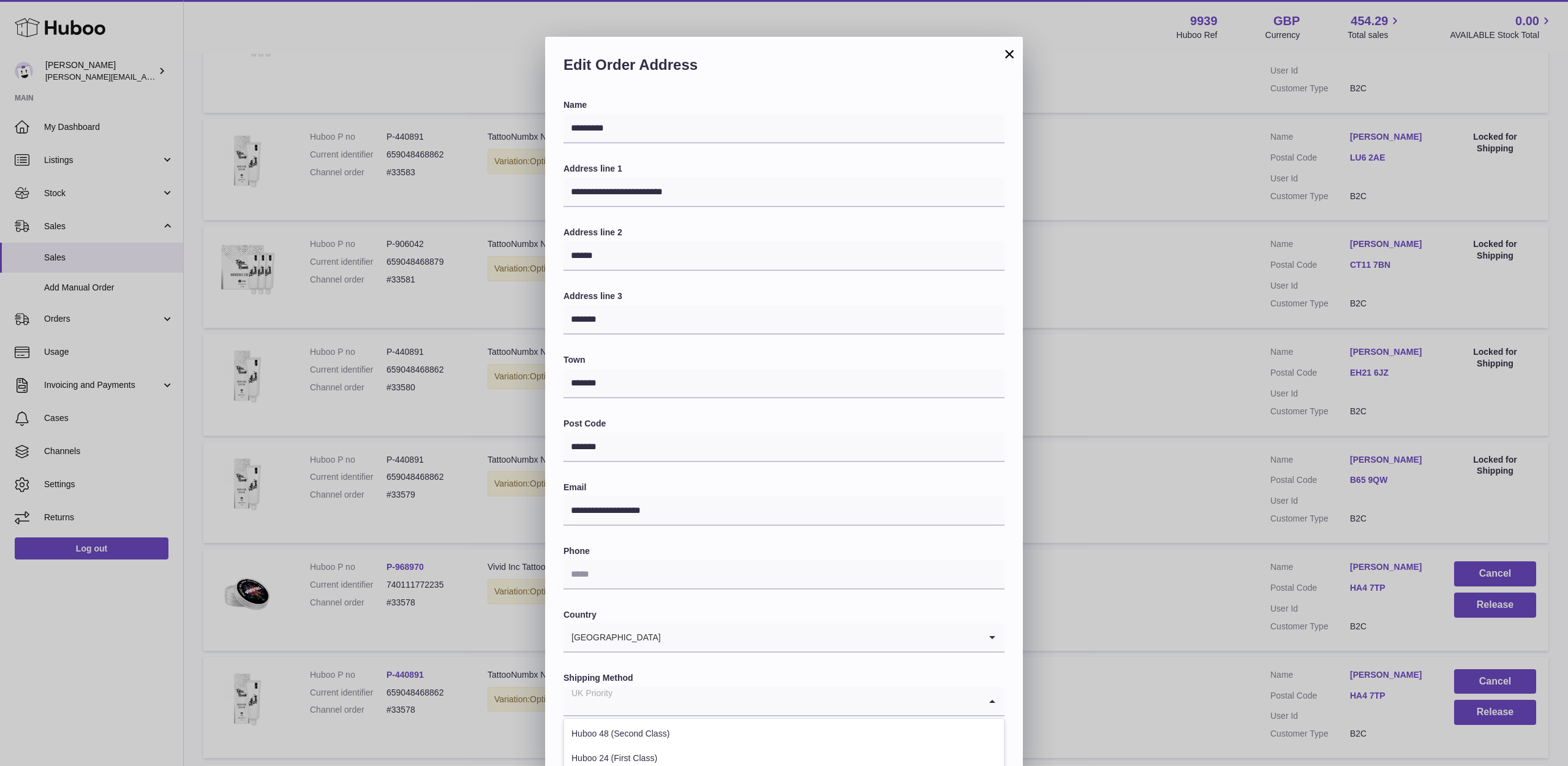
click at [689, 697] on input "Search for option" at bounding box center [772, 701] width 417 height 28
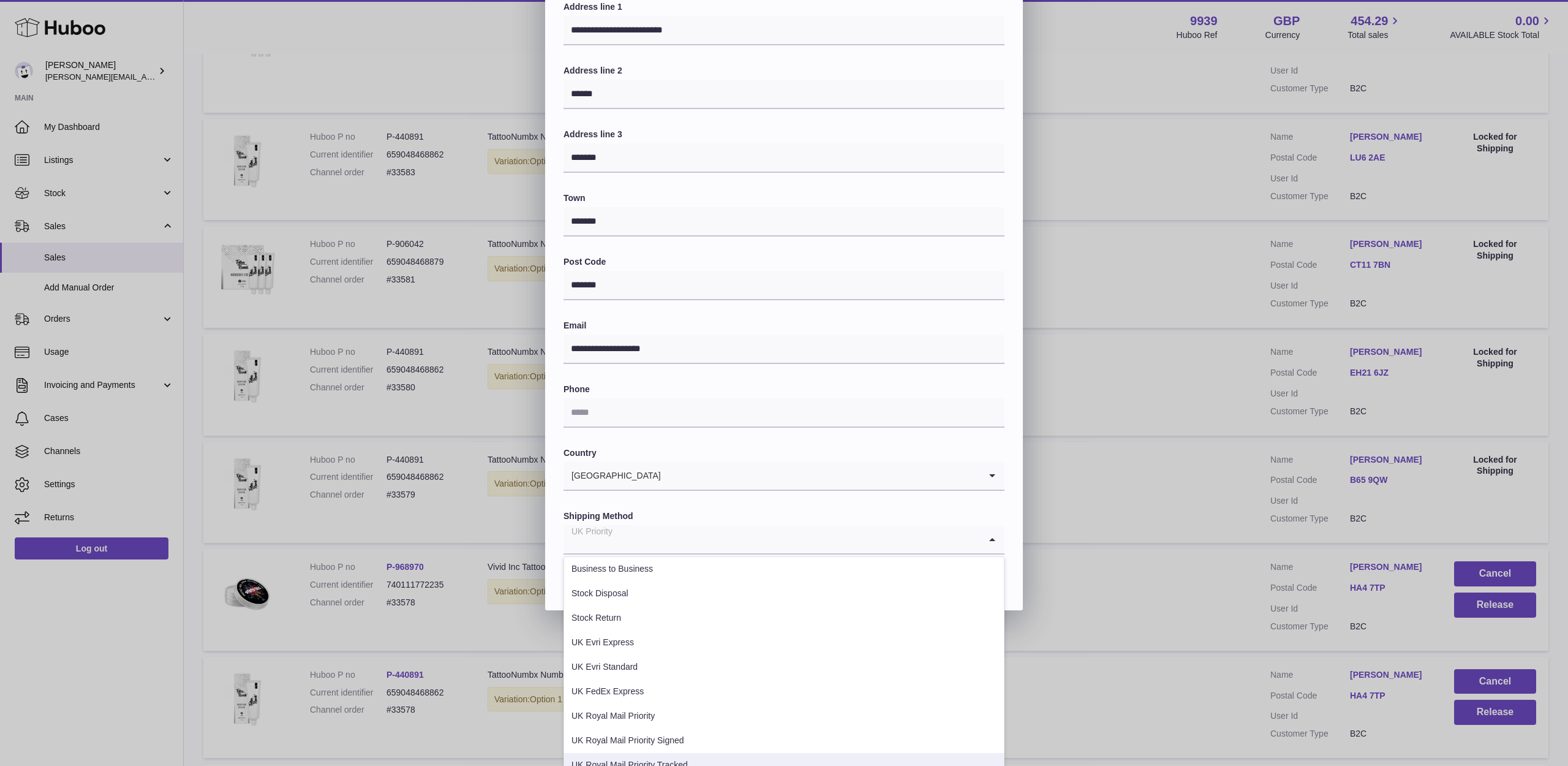
scroll to position [205, 0]
click at [664, 756] on li "UK Royal Mail Priority Tracked" at bounding box center [784, 760] width 440 height 25
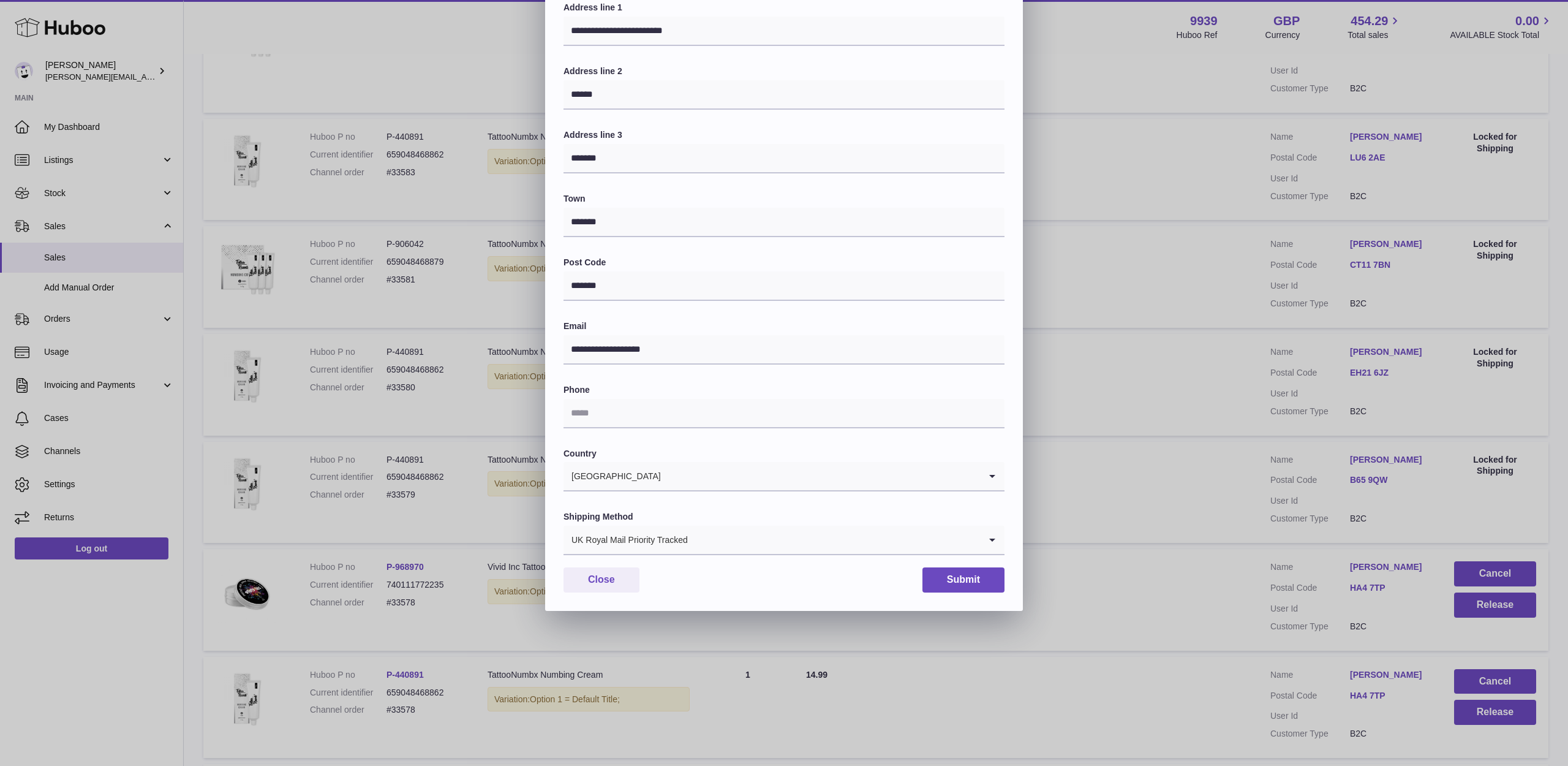
scroll to position [37, 0]
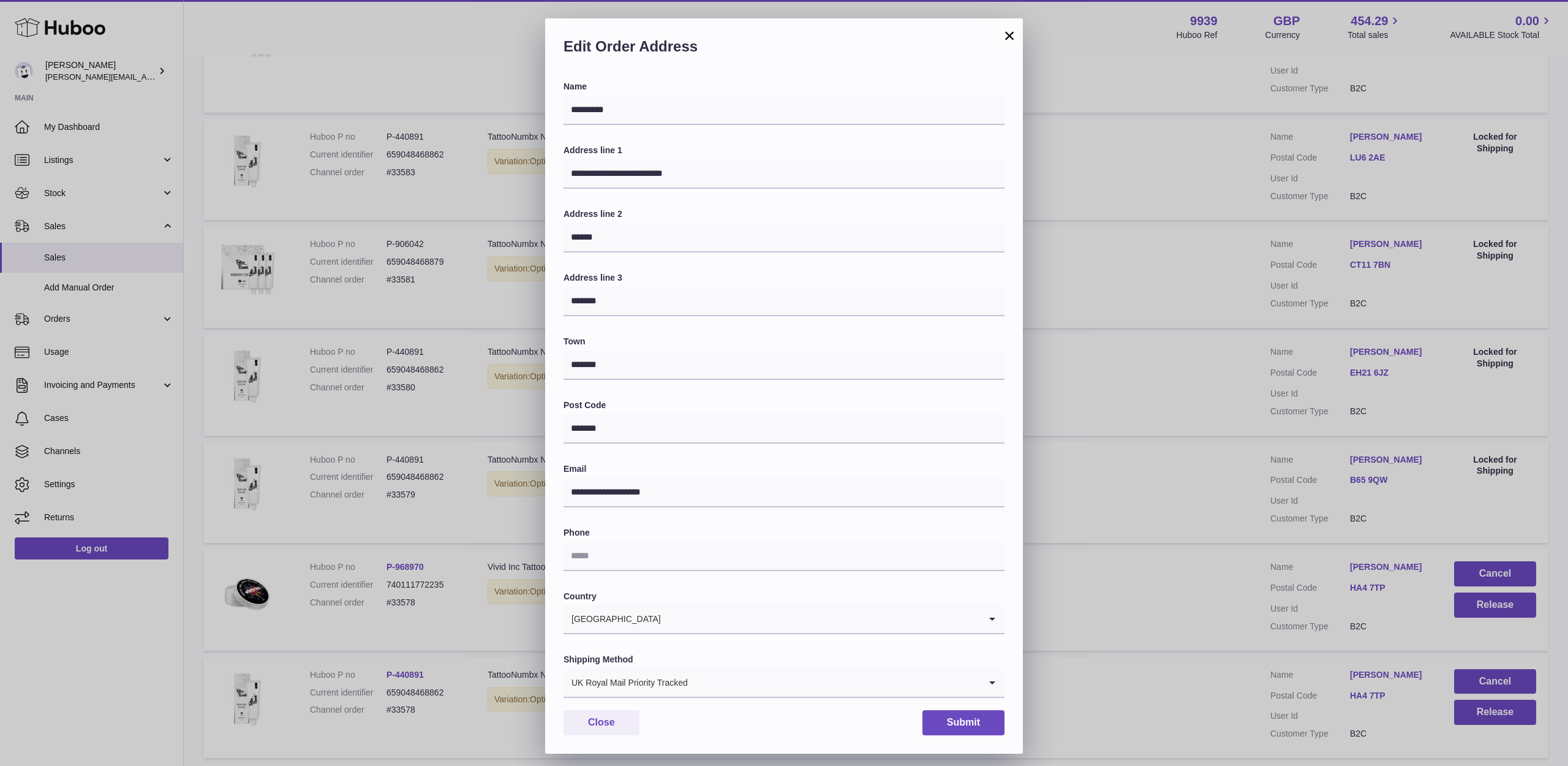
click at [641, 548] on div "**********" at bounding box center [784, 390] width 441 height 617
drag, startPoint x: 629, startPoint y: 537, endPoint x: 568, endPoint y: 535, distance: 61.0
click at [568, 542] on input "**********" at bounding box center [784, 556] width 441 height 30
type input "**********"
click at [966, 710] on button "Submit" at bounding box center [963, 722] width 82 height 25
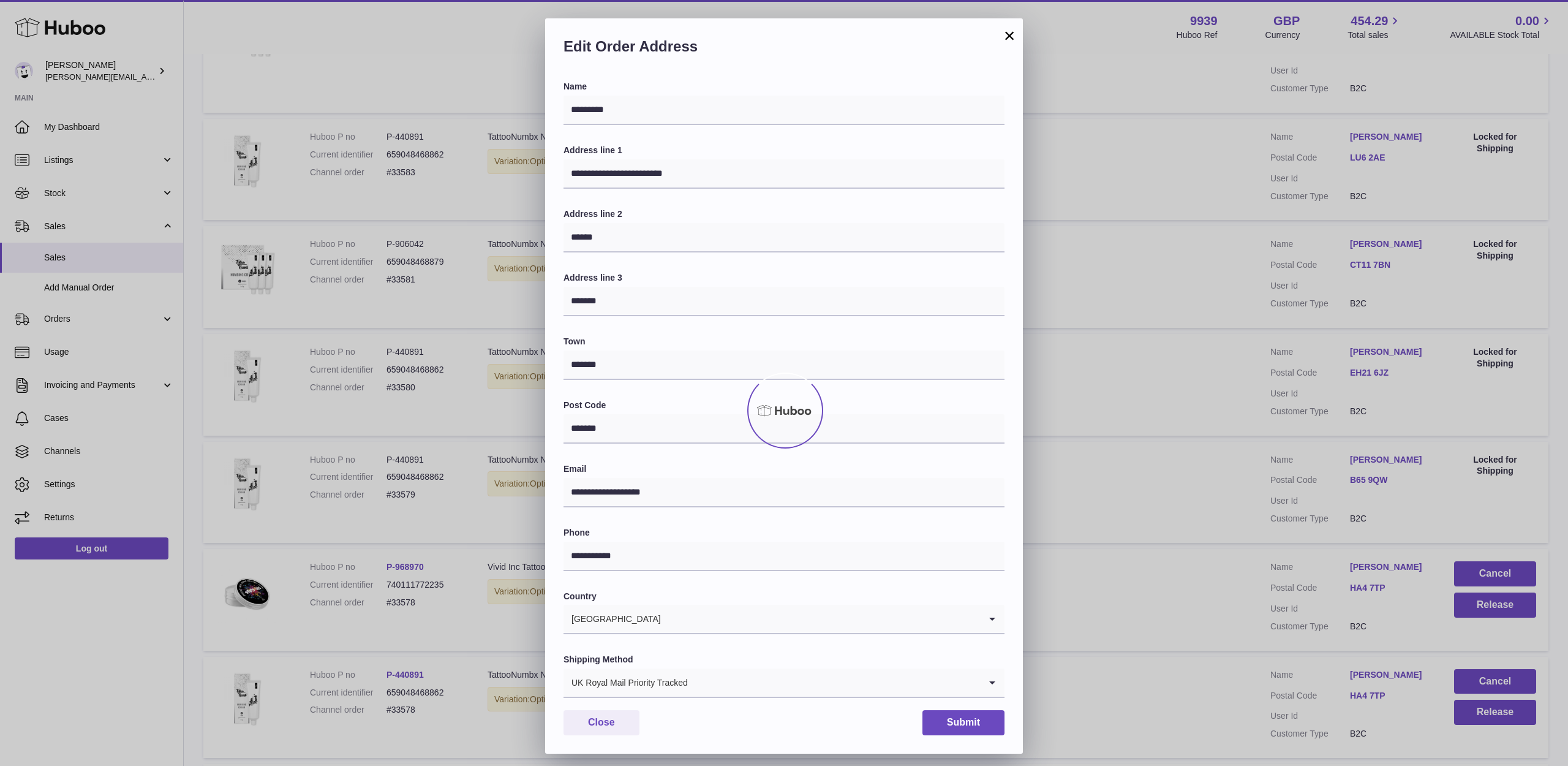
scroll to position [0, 0]
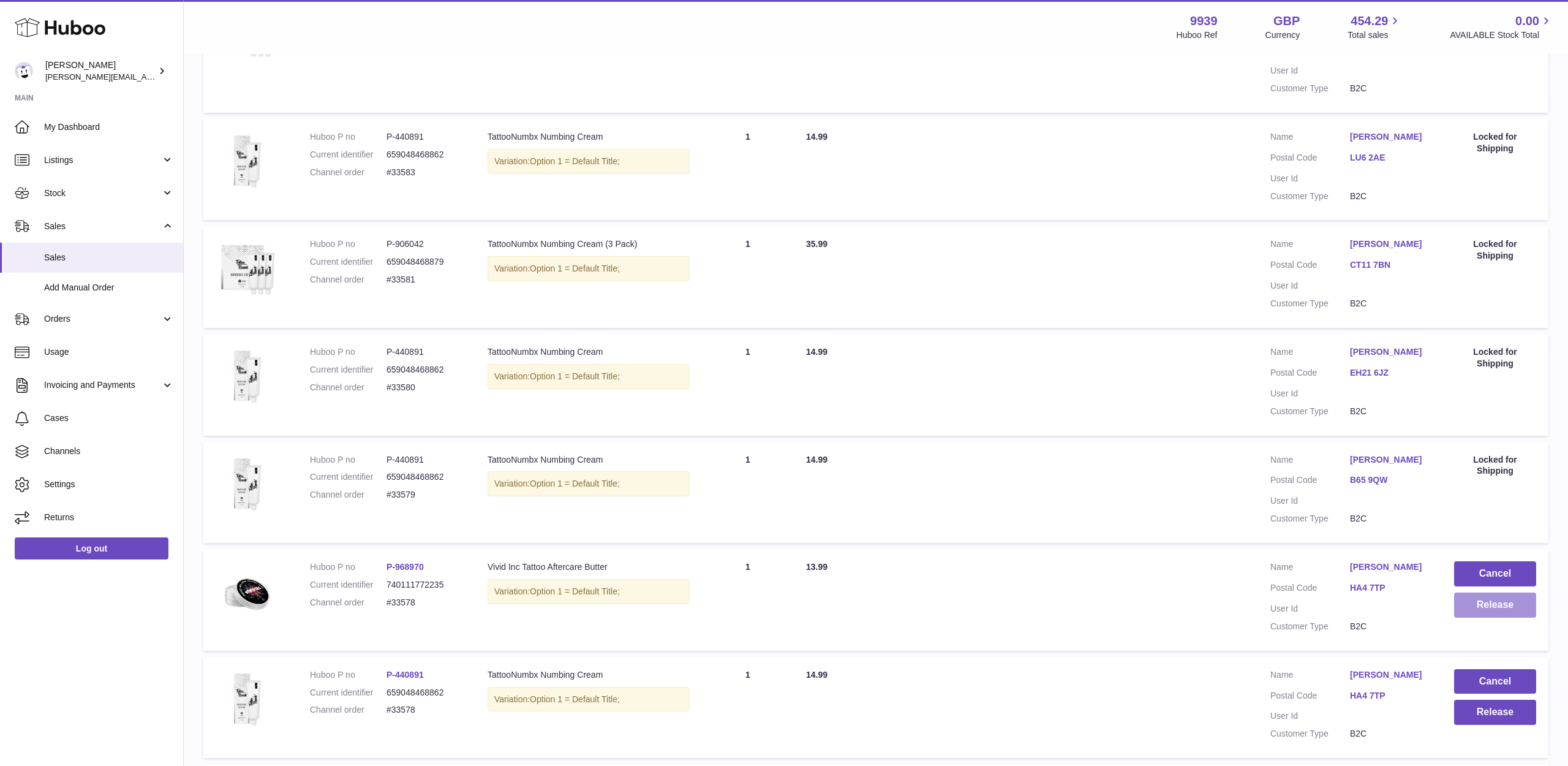
click at [1476, 593] on button "Release" at bounding box center [1495, 605] width 82 height 25
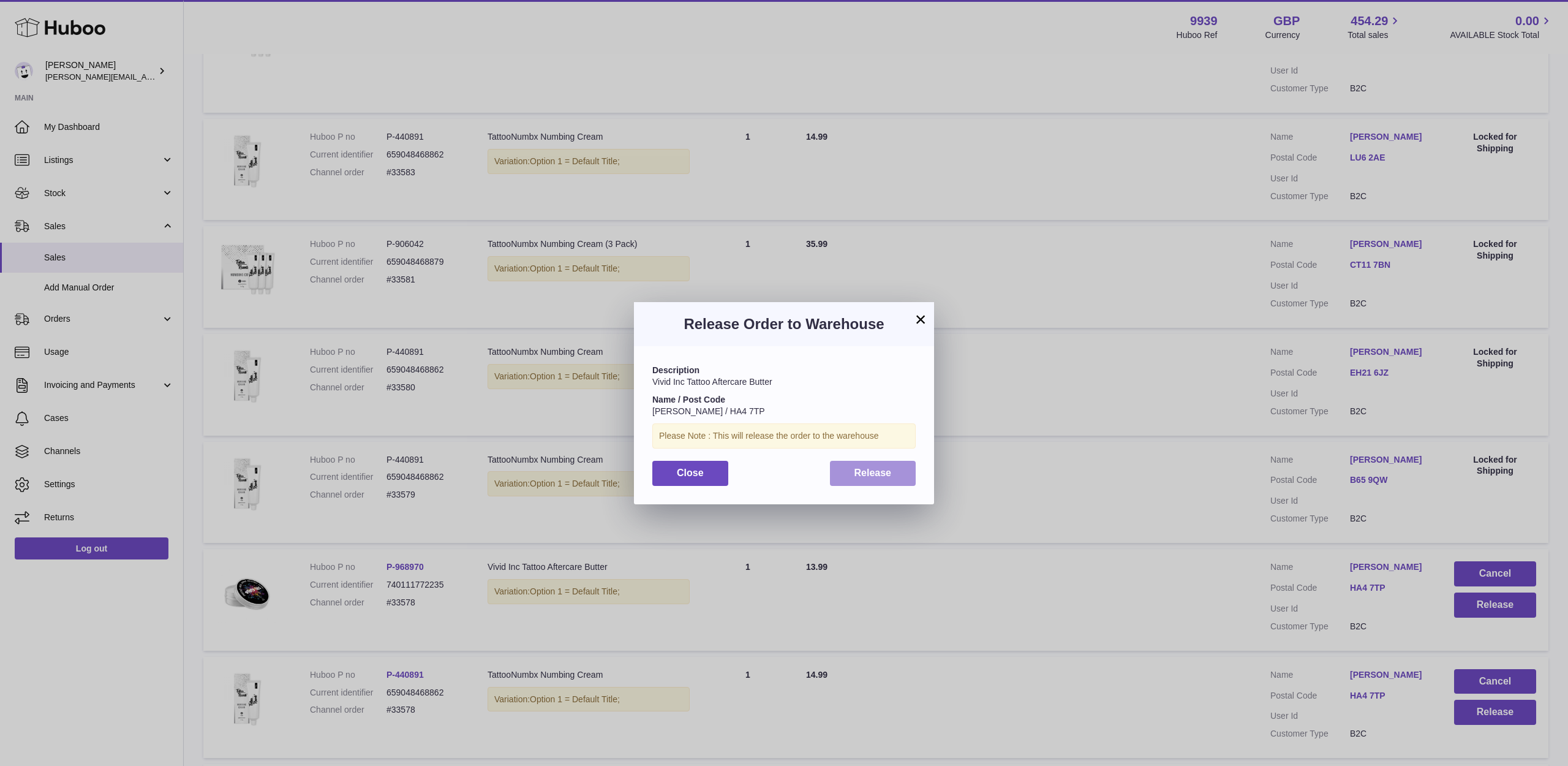
click at [900, 480] on button "Release" at bounding box center [873, 473] width 87 height 25
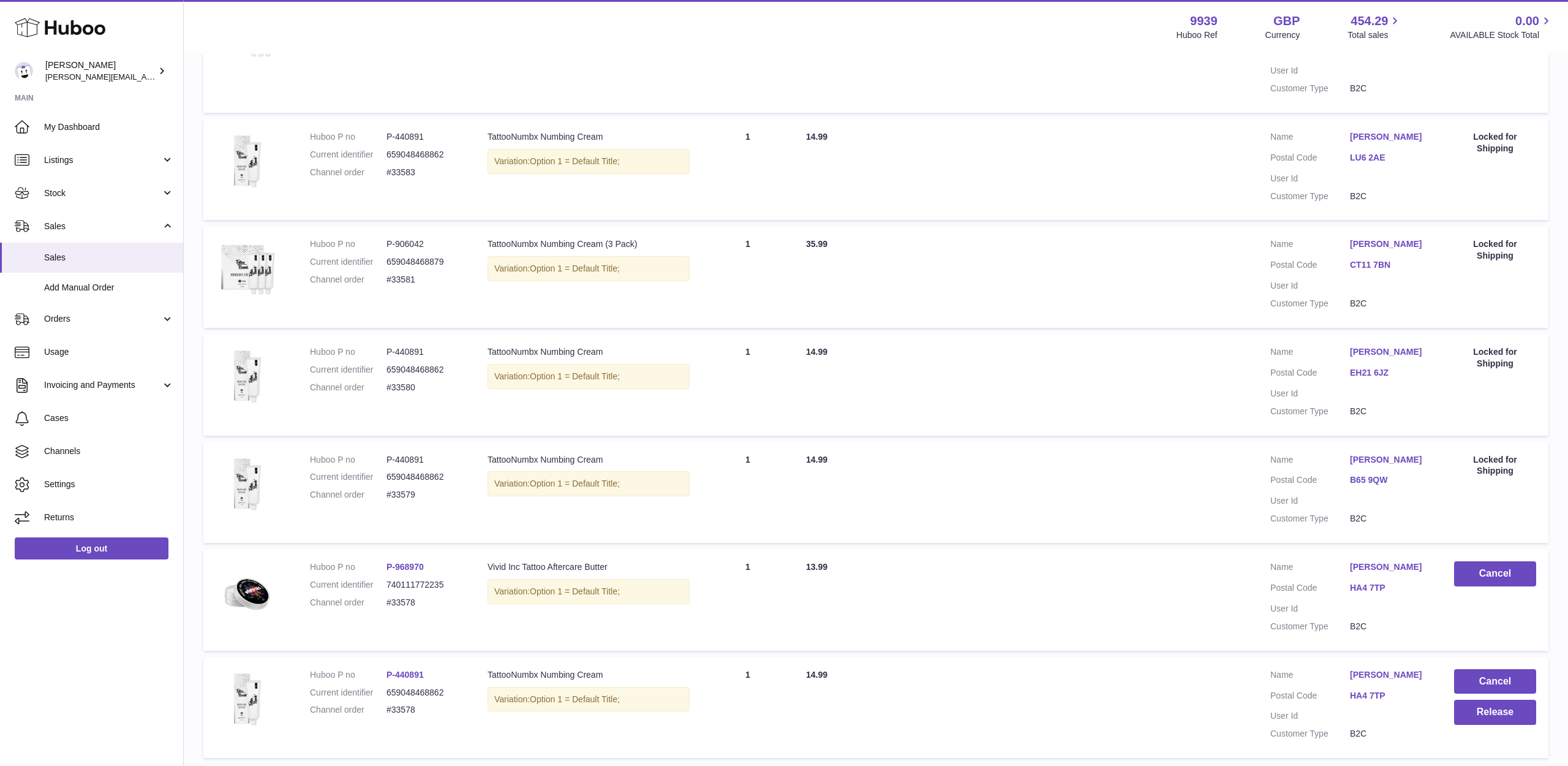
click at [1379, 669] on link "Taia West" at bounding box center [1390, 675] width 80 height 12
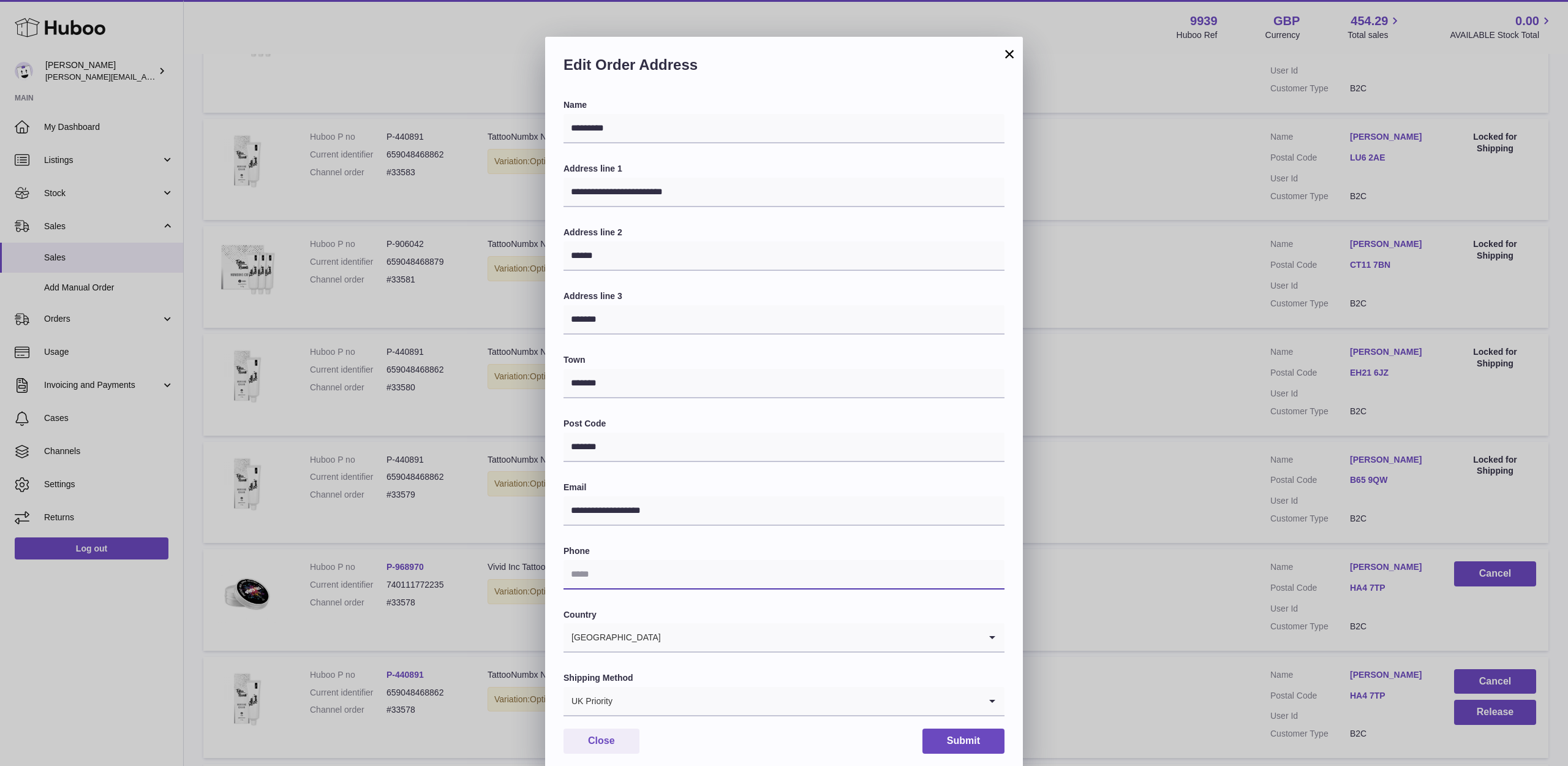
paste input "**********"
type input "**********"
click at [843, 687] on input "Search for option" at bounding box center [772, 701] width 417 height 28
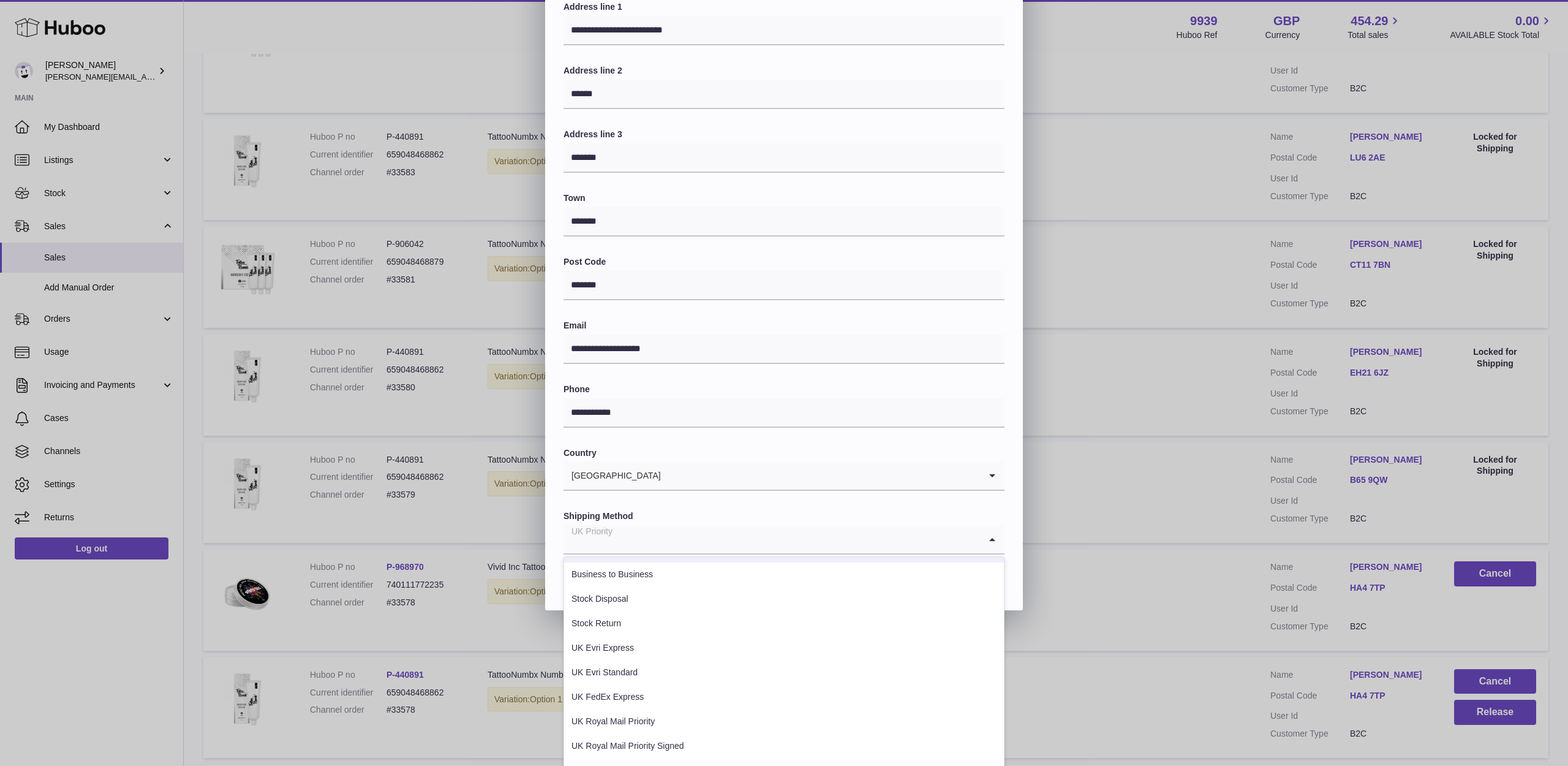
scroll to position [161, 0]
click at [769, 743] on li "UK Royal Mail Priority Tracked" at bounding box center [784, 756] width 440 height 25
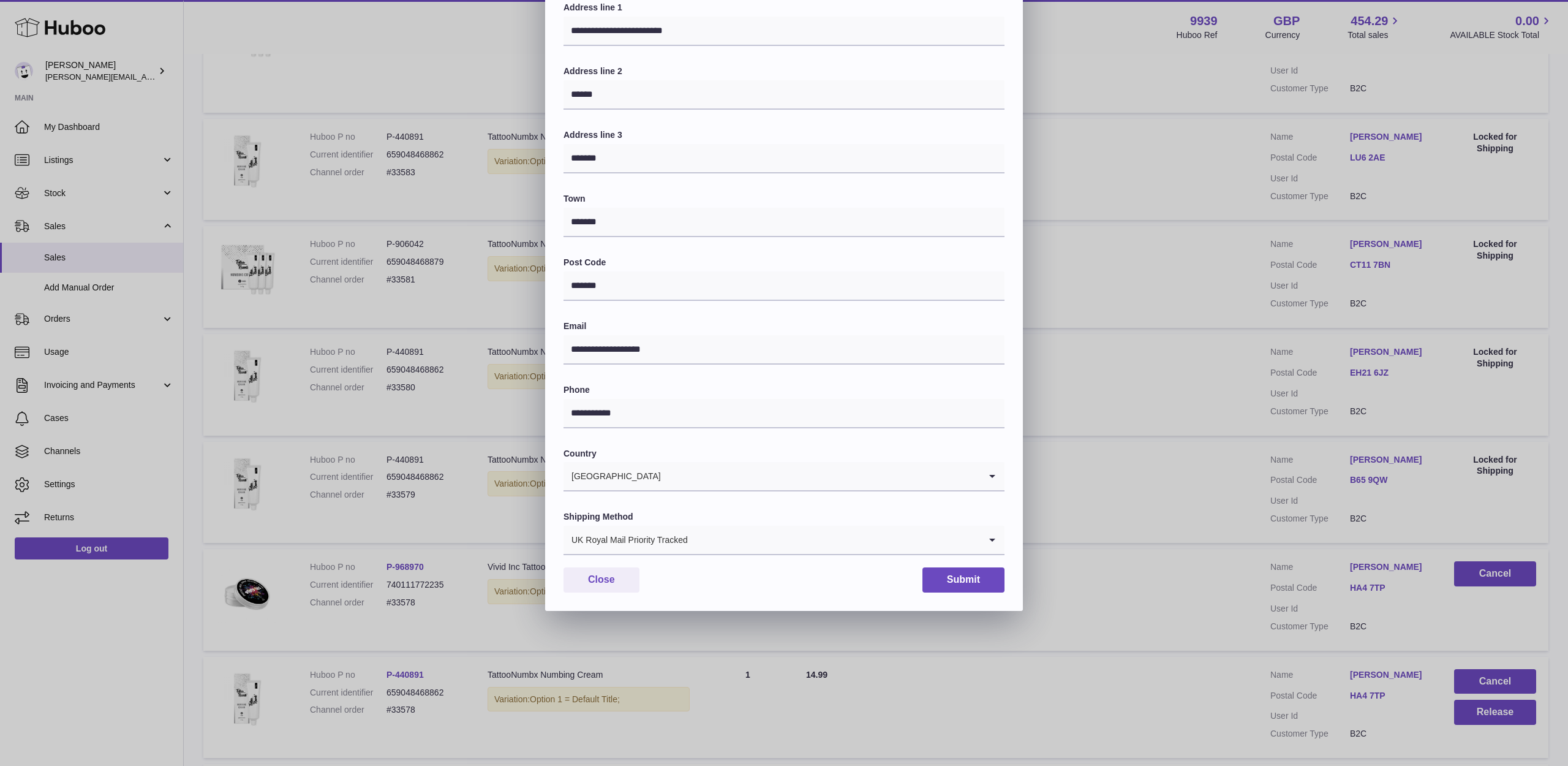
scroll to position [37, 0]
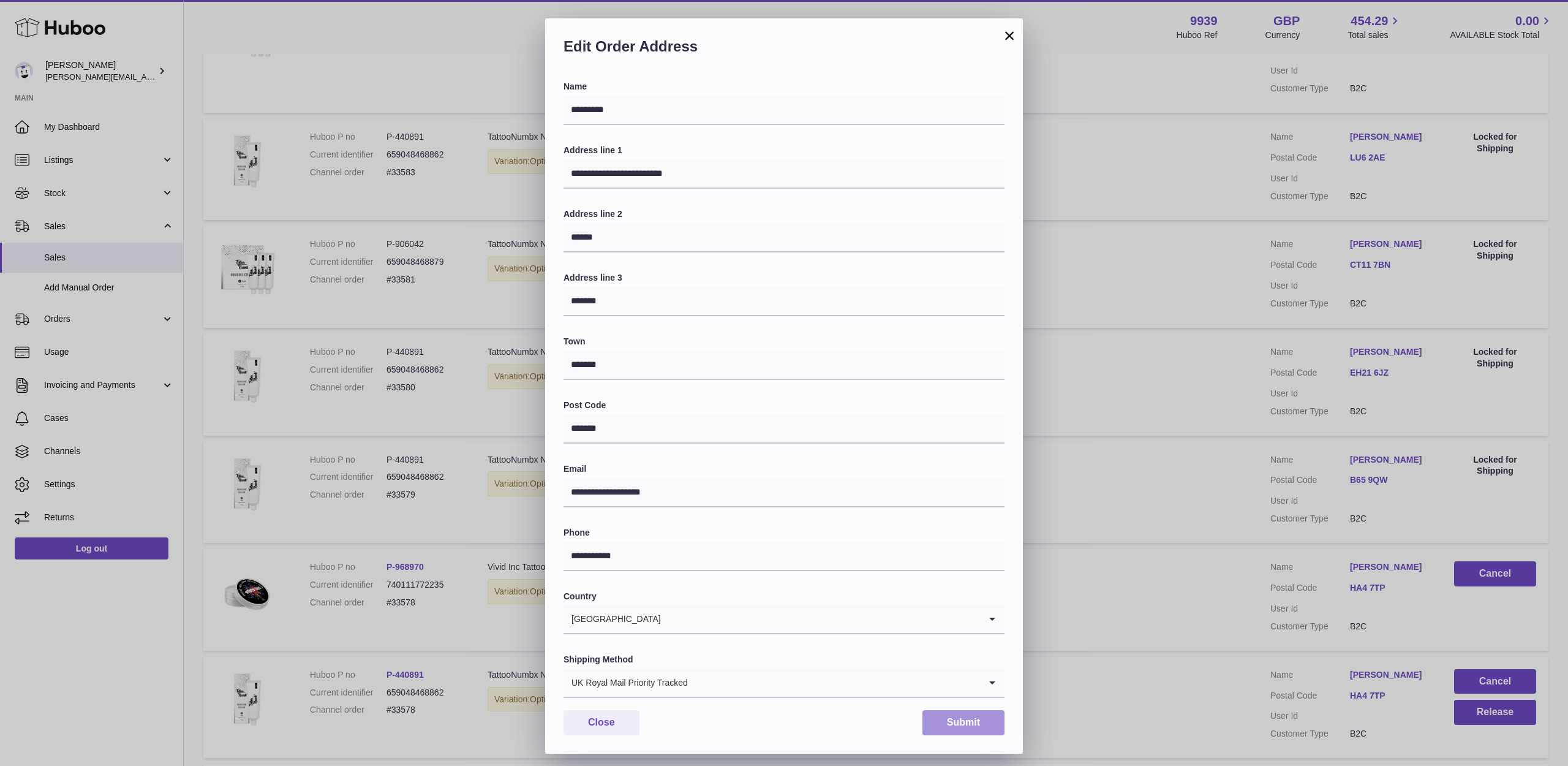
click at [953, 710] on button "Submit" at bounding box center [963, 722] width 82 height 25
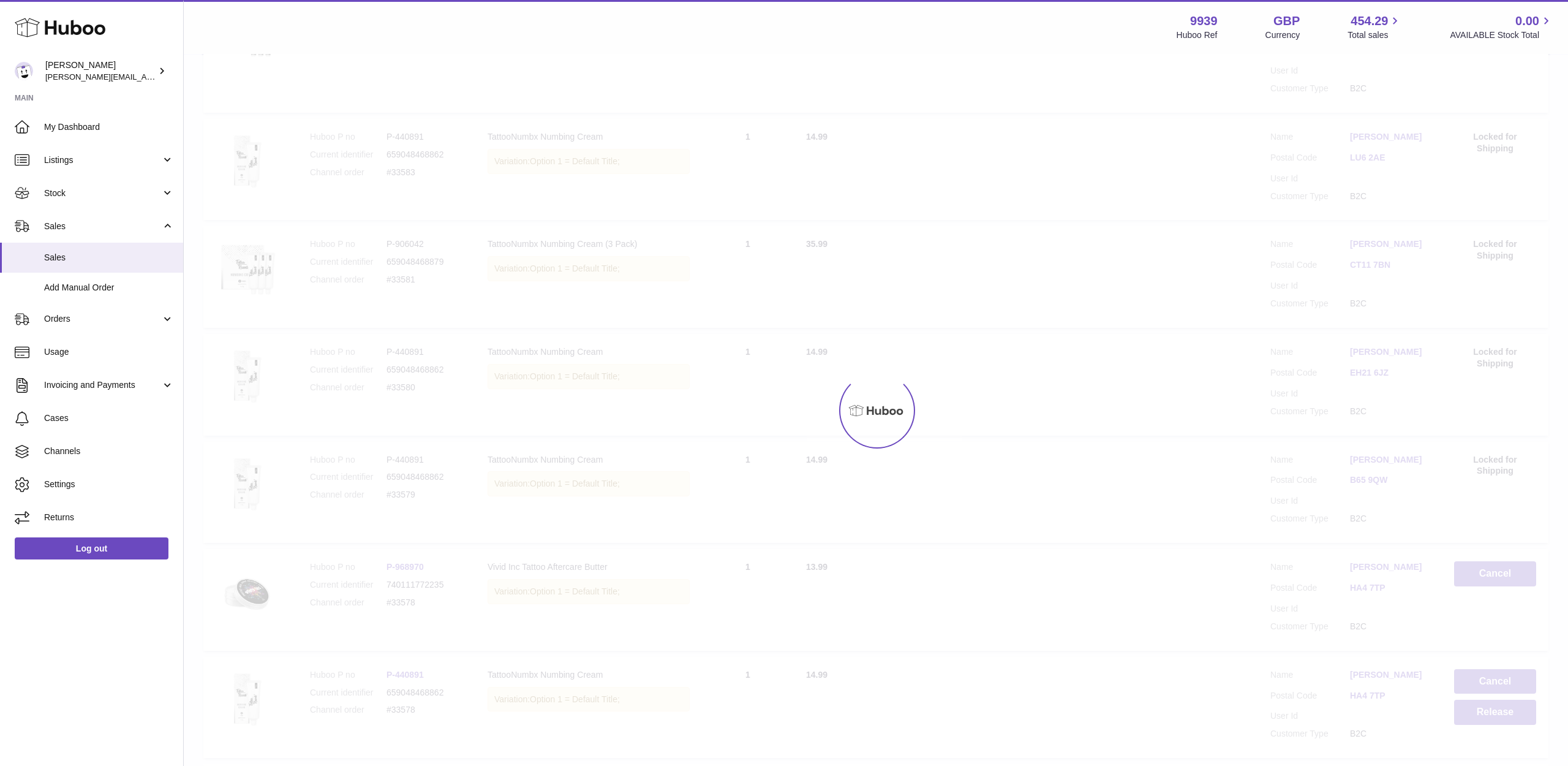
scroll to position [0, 0]
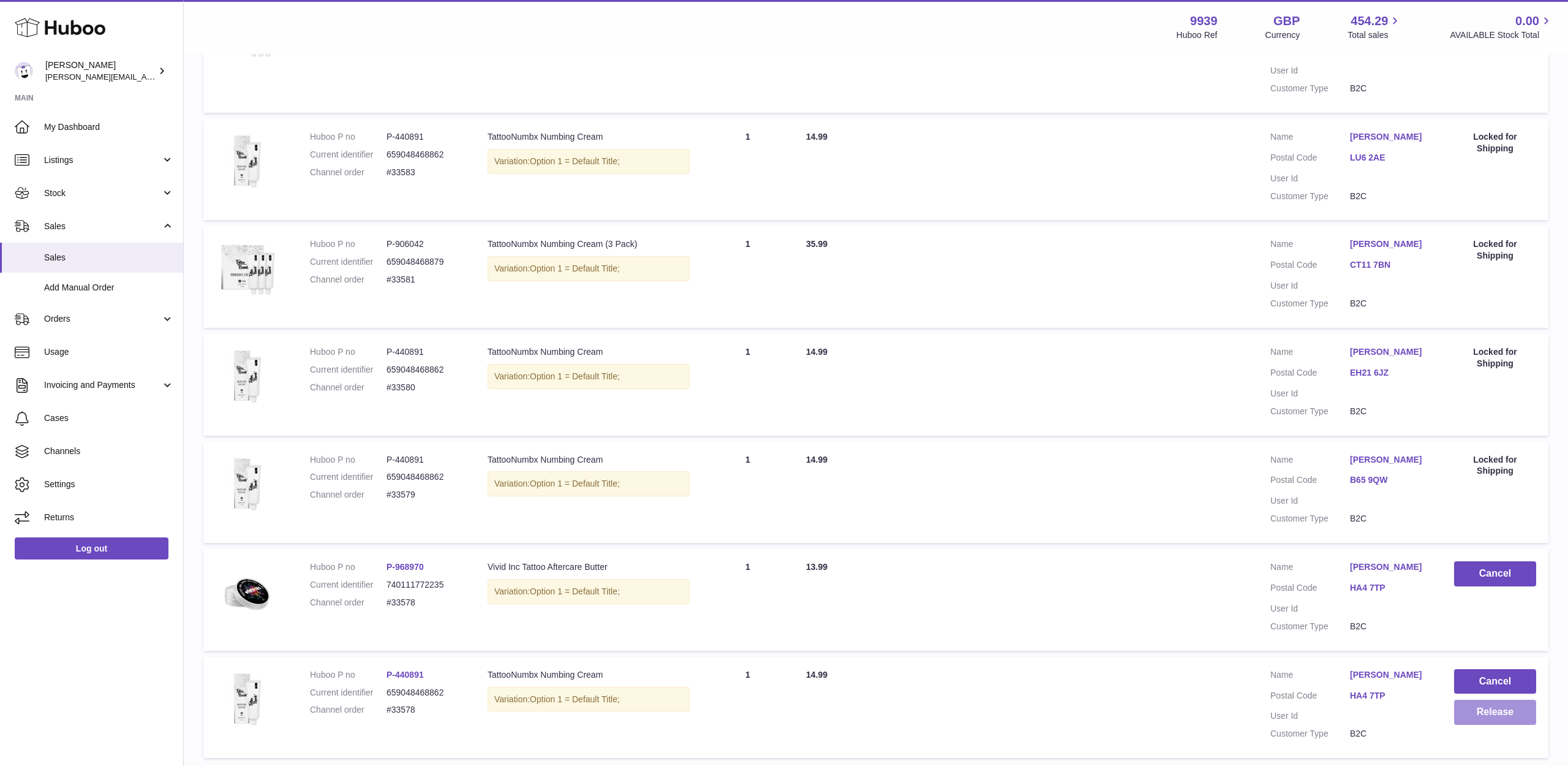
click at [1465, 700] on button "Release" at bounding box center [1495, 712] width 82 height 25
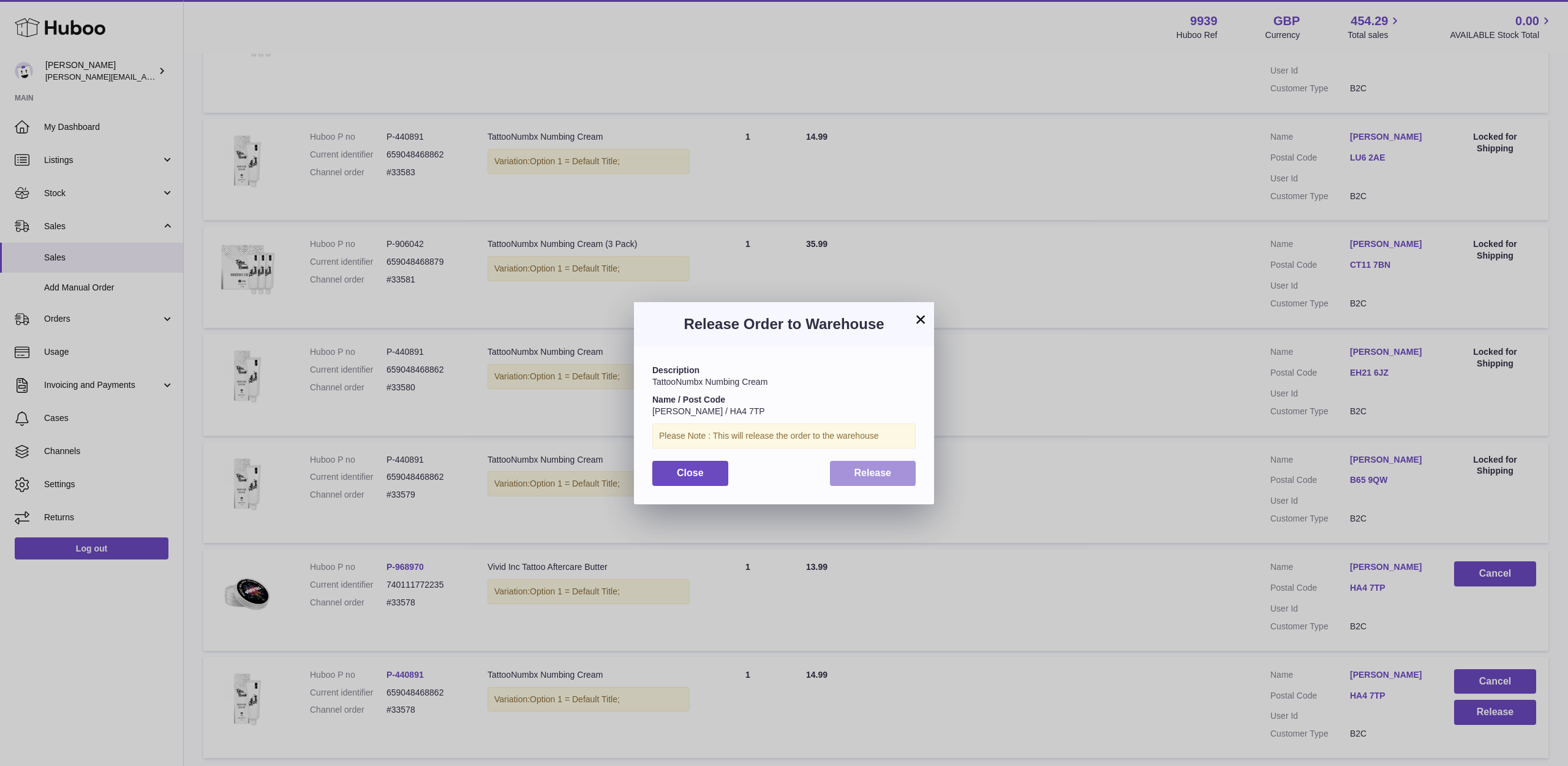
click at [901, 475] on button "Release" at bounding box center [873, 473] width 87 height 25
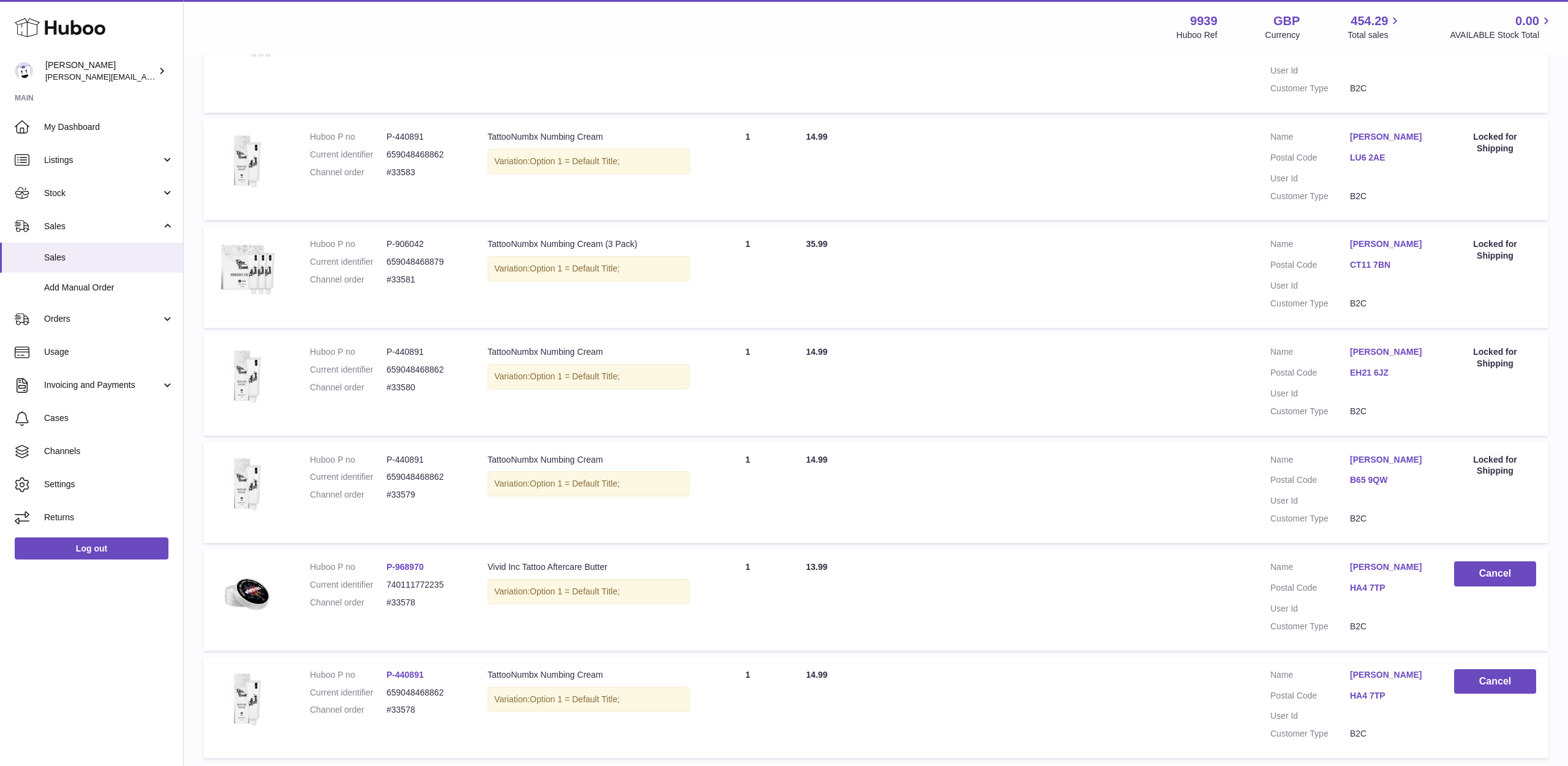
click at [1363, 561] on link "Taia West" at bounding box center [1390, 567] width 80 height 12
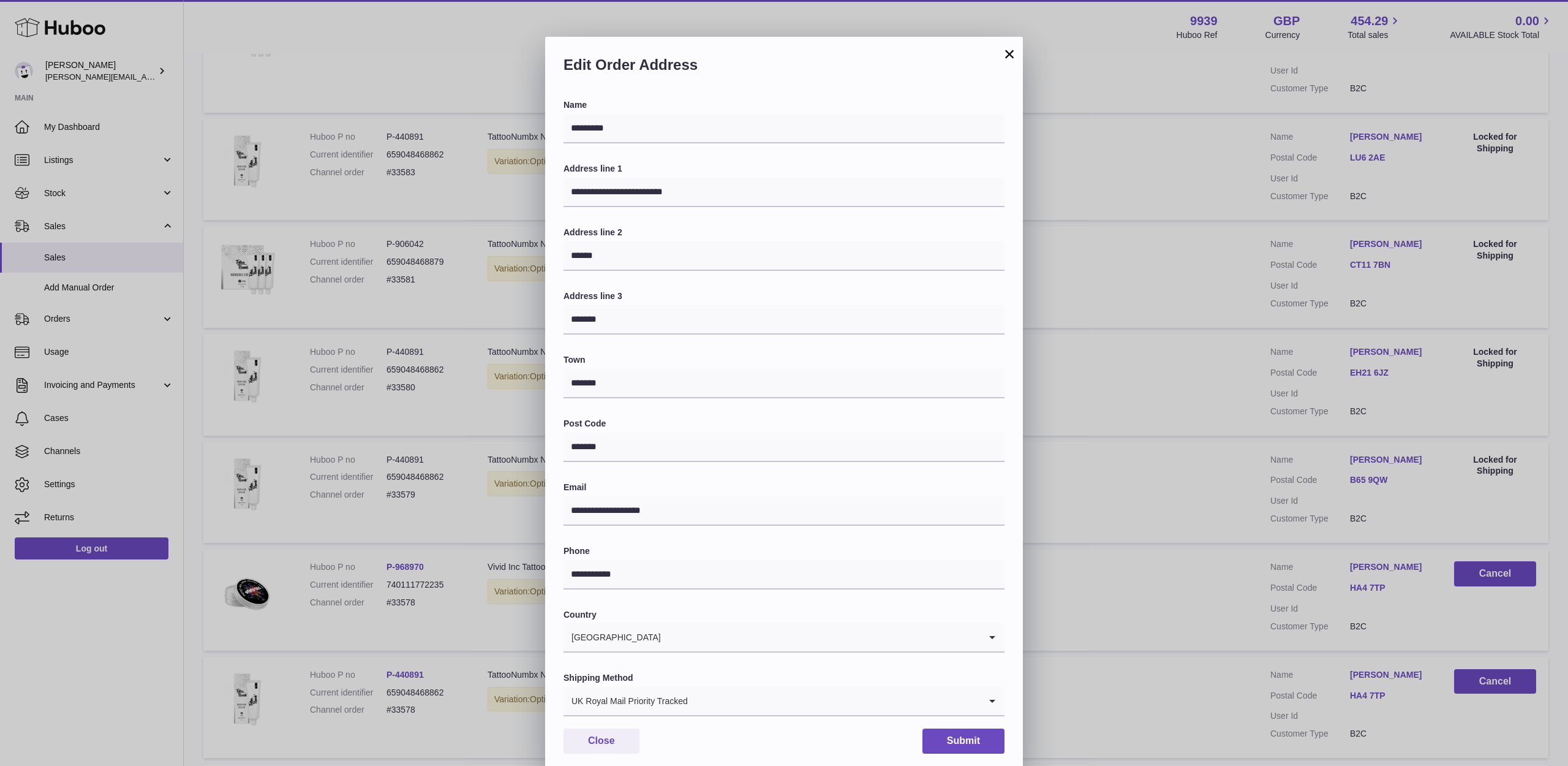
click at [616, 746] on button "Close" at bounding box center [602, 741] width 76 height 25
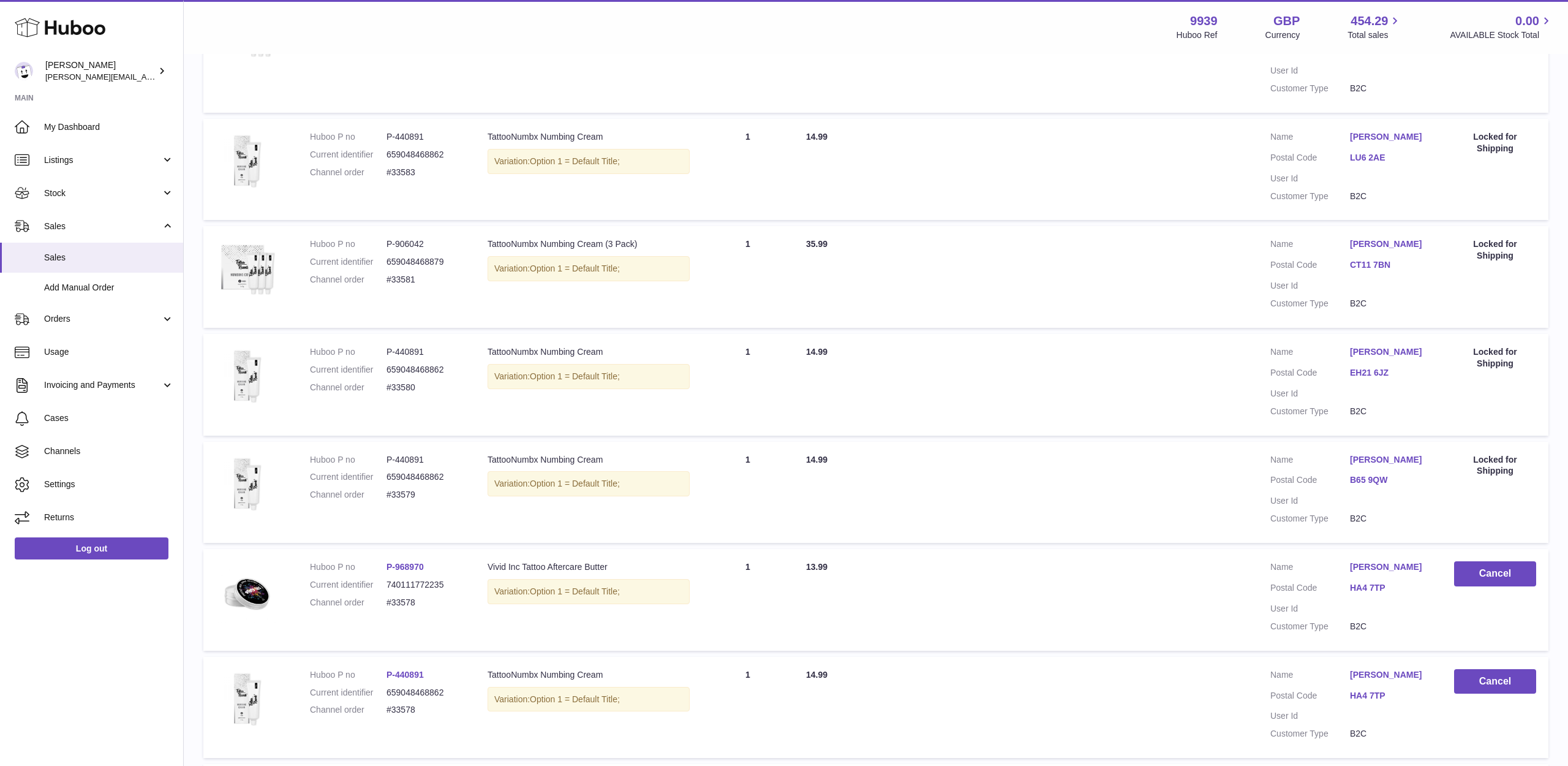
click at [1370, 669] on dl "Customer Name Taia West Postal Code HA4 7TP User Id Customer Type B2C" at bounding box center [1350, 708] width 159 height 77
click at [1374, 669] on link "Taia West" at bounding box center [1390, 675] width 80 height 12
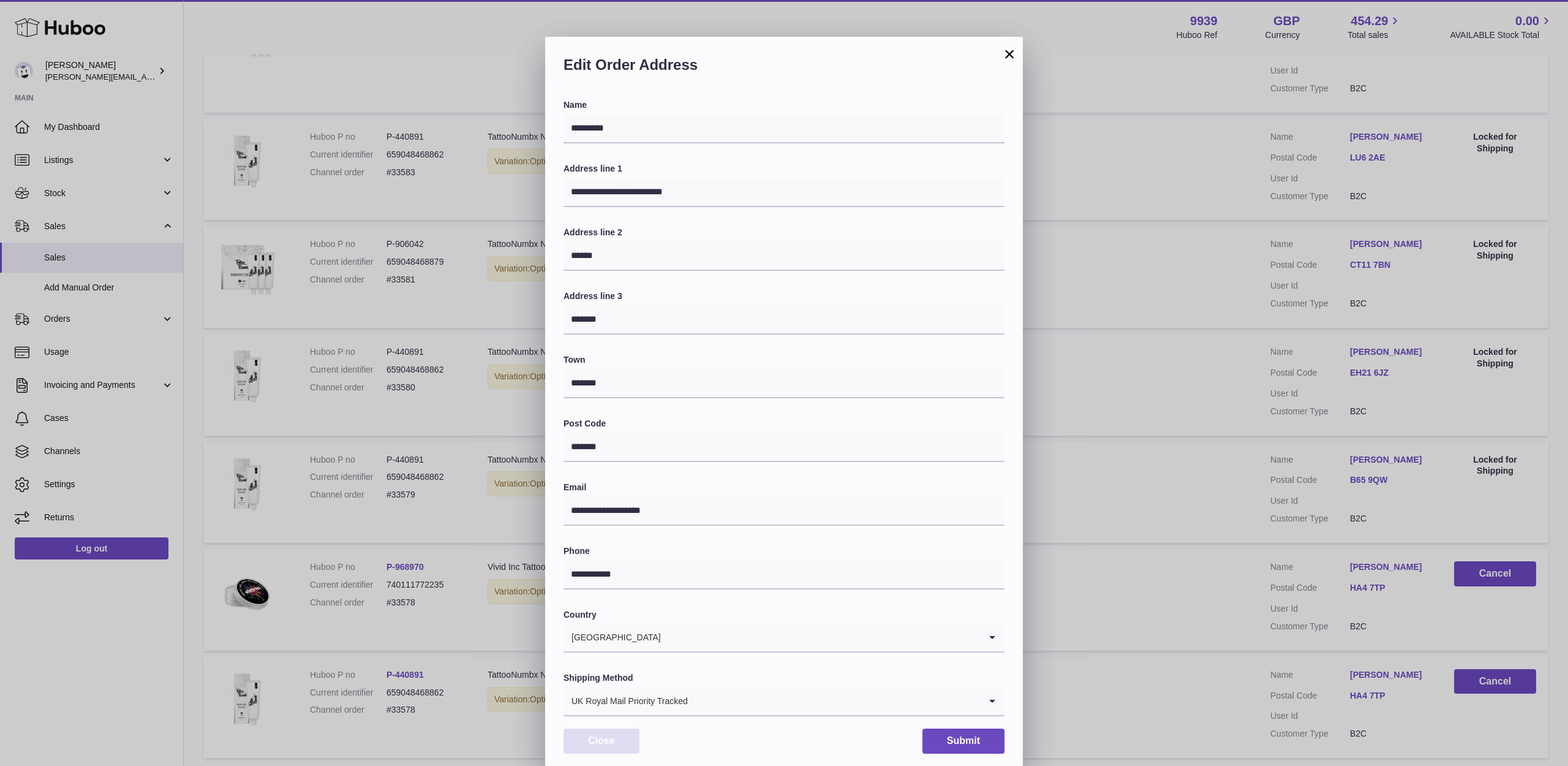
click at [634, 732] on button "Close" at bounding box center [602, 741] width 76 height 25
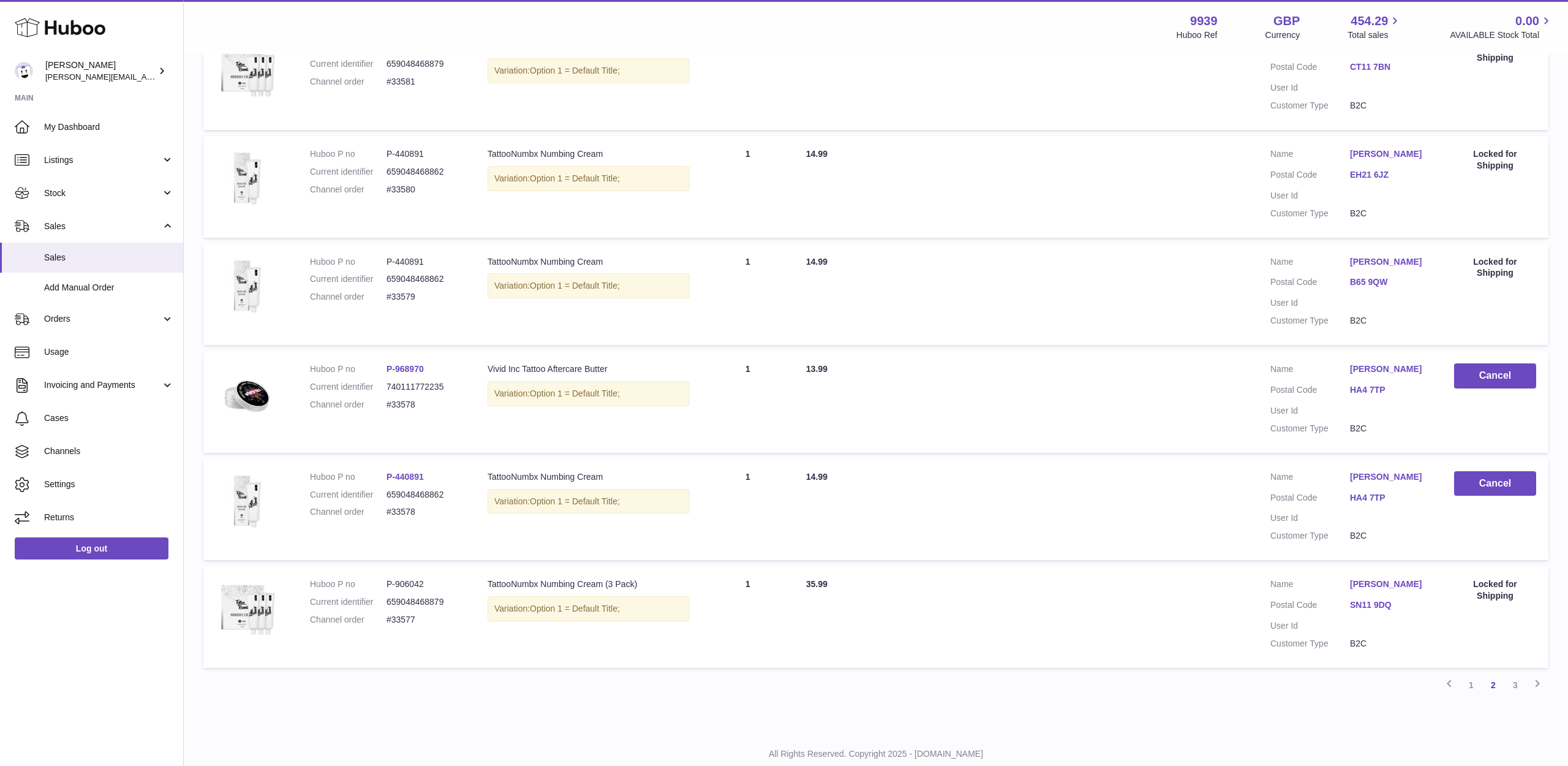
scroll to position [732, 0]
click at [1520, 675] on link "3" at bounding box center [1515, 686] width 22 height 22
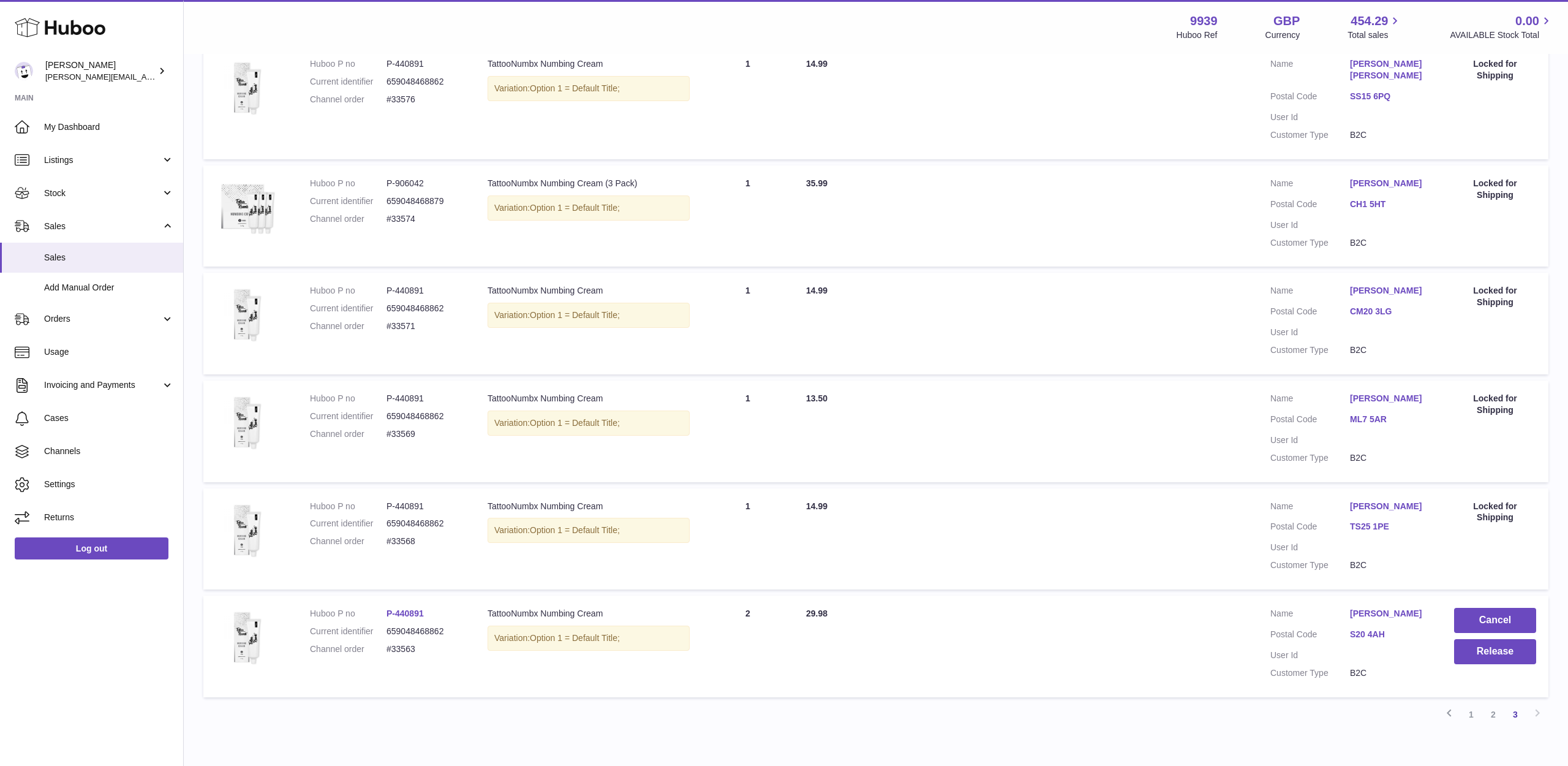
scroll to position [274, 0]
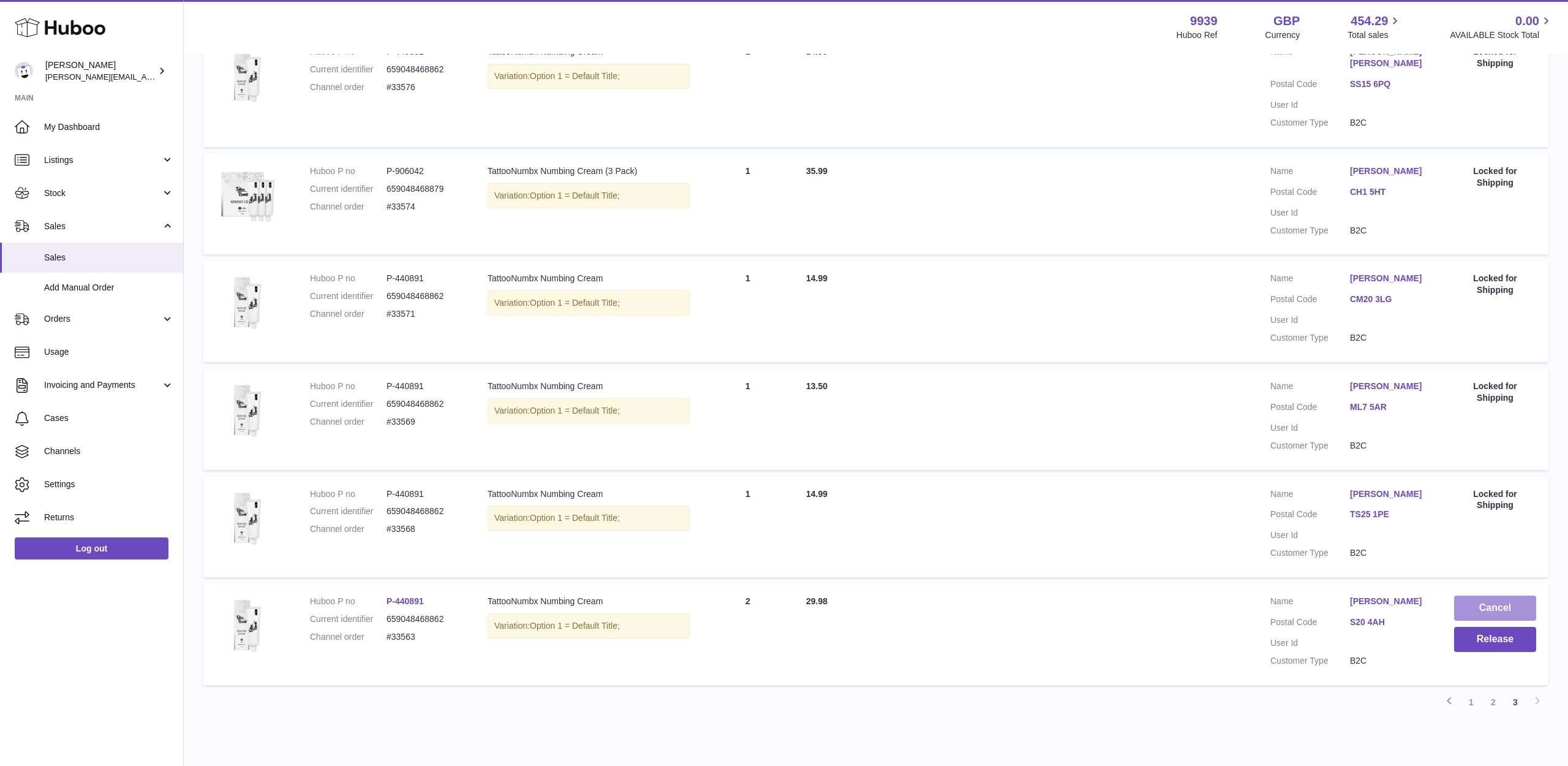
click at [1480, 596] on button "Cancel" at bounding box center [1495, 608] width 82 height 25
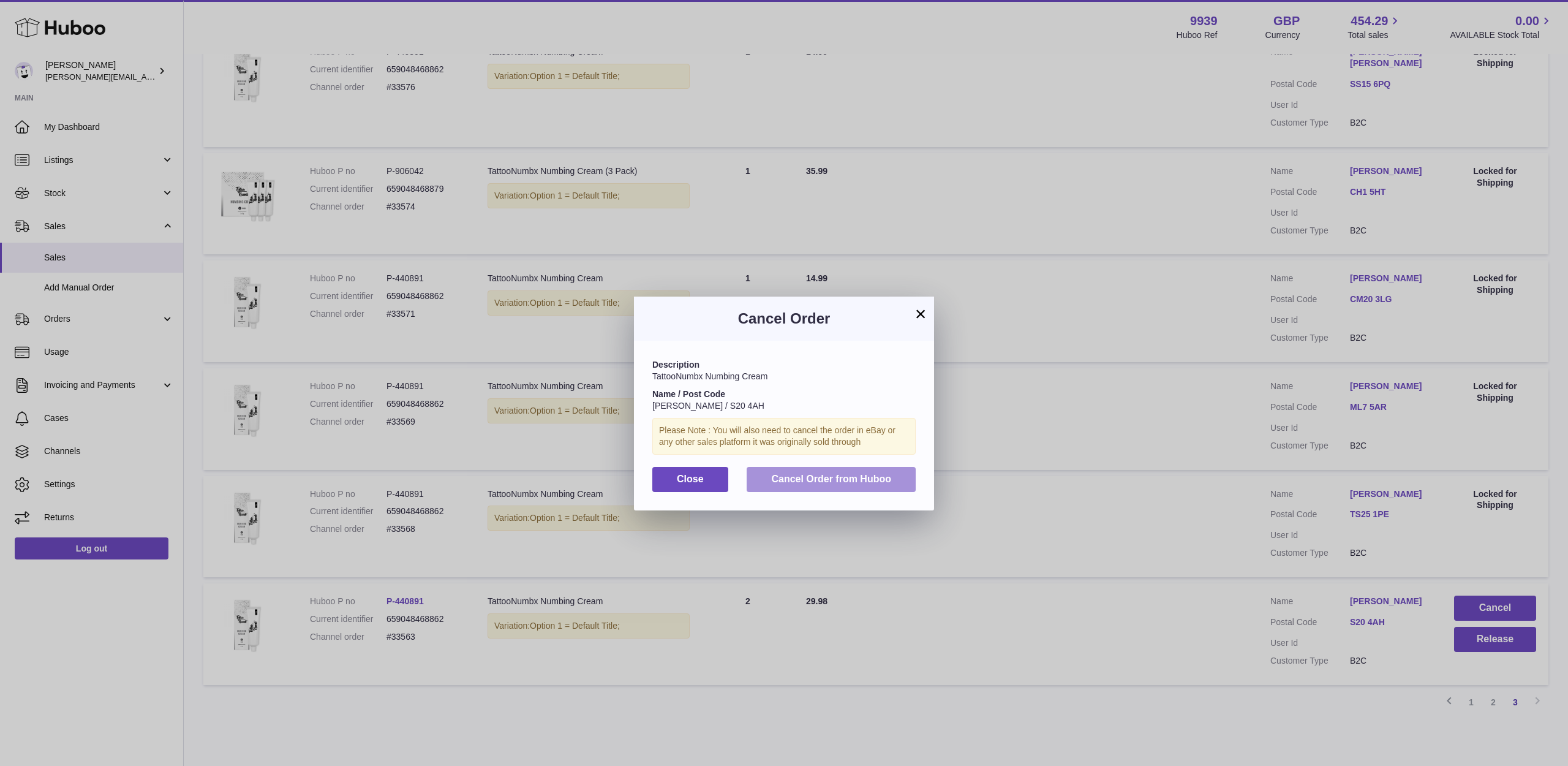
click at [901, 472] on button "Cancel Order from Huboo" at bounding box center [831, 480] width 169 height 25
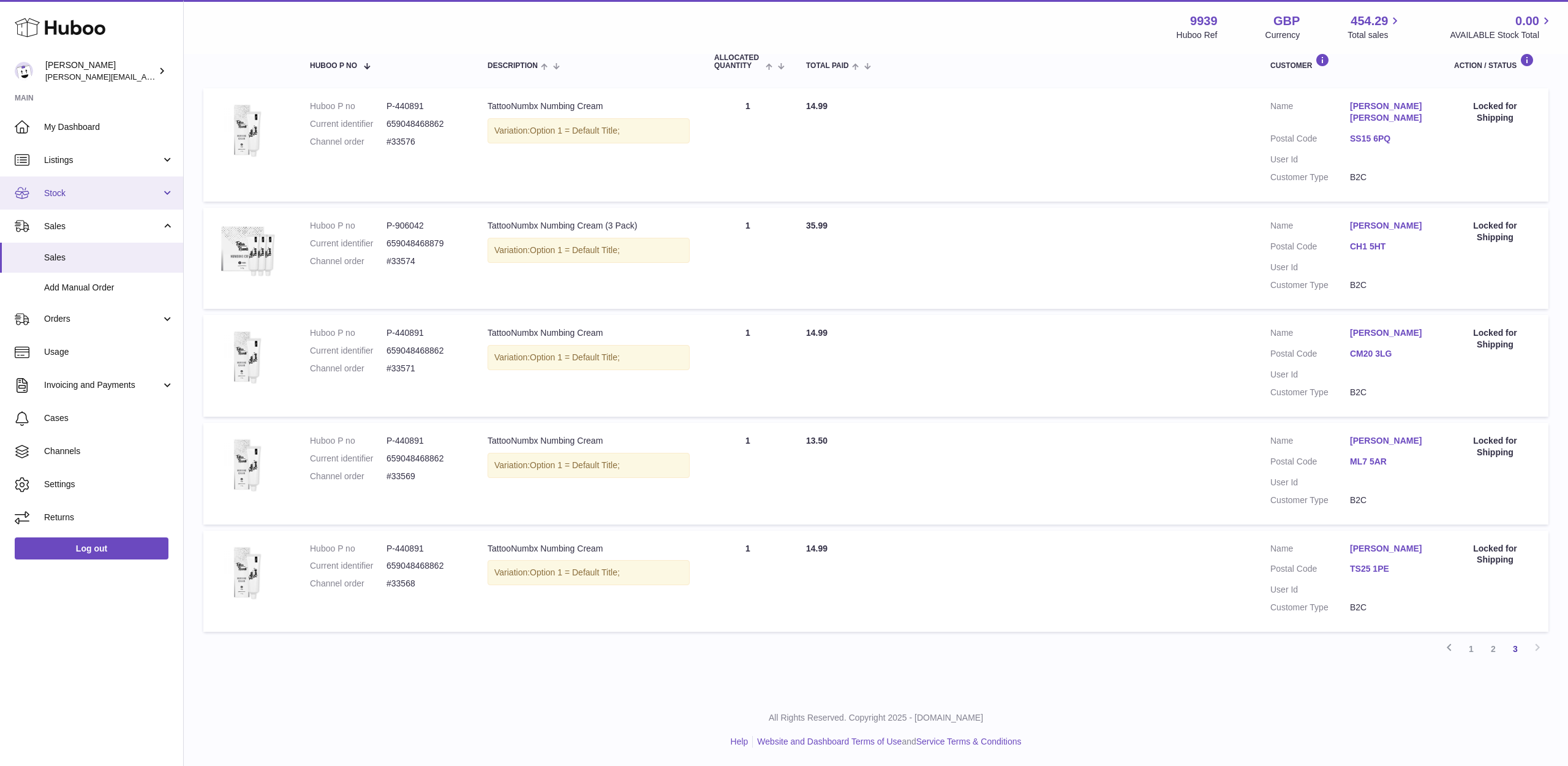
scroll to position [194, 0]
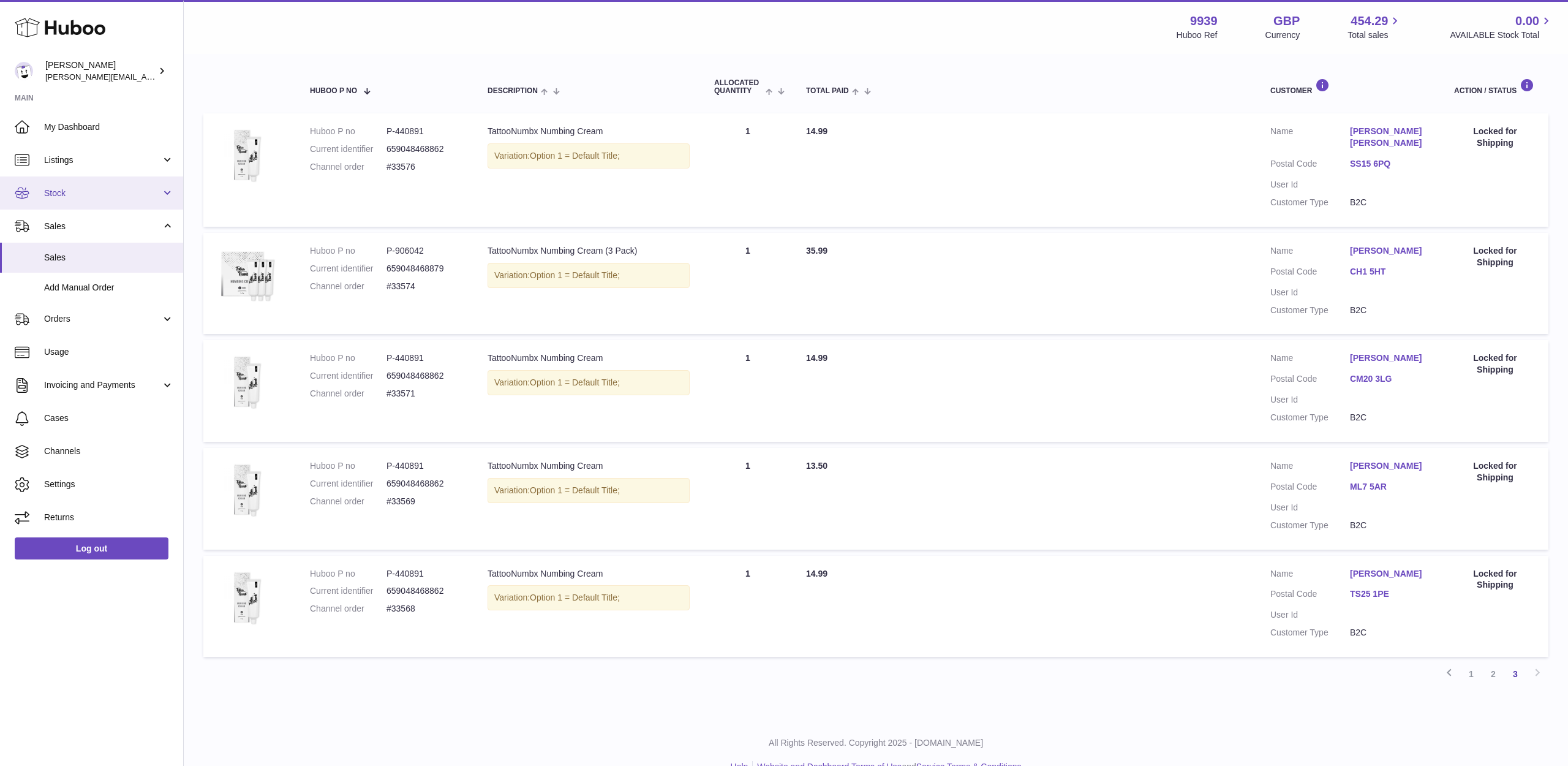
click at [68, 192] on span "Stock" at bounding box center [103, 193] width 117 height 12
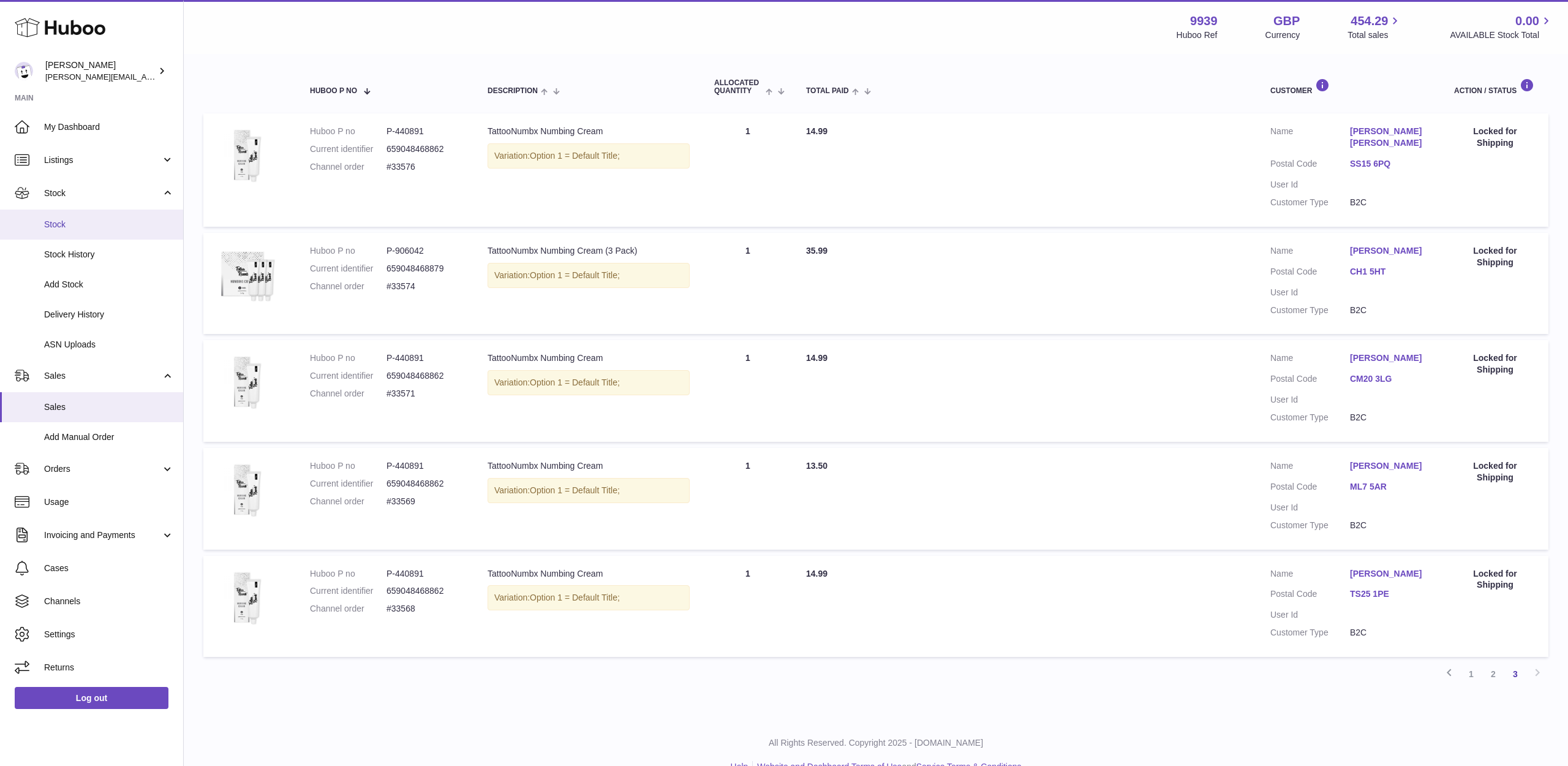
click at [69, 222] on span "Stock" at bounding box center [109, 224] width 130 height 12
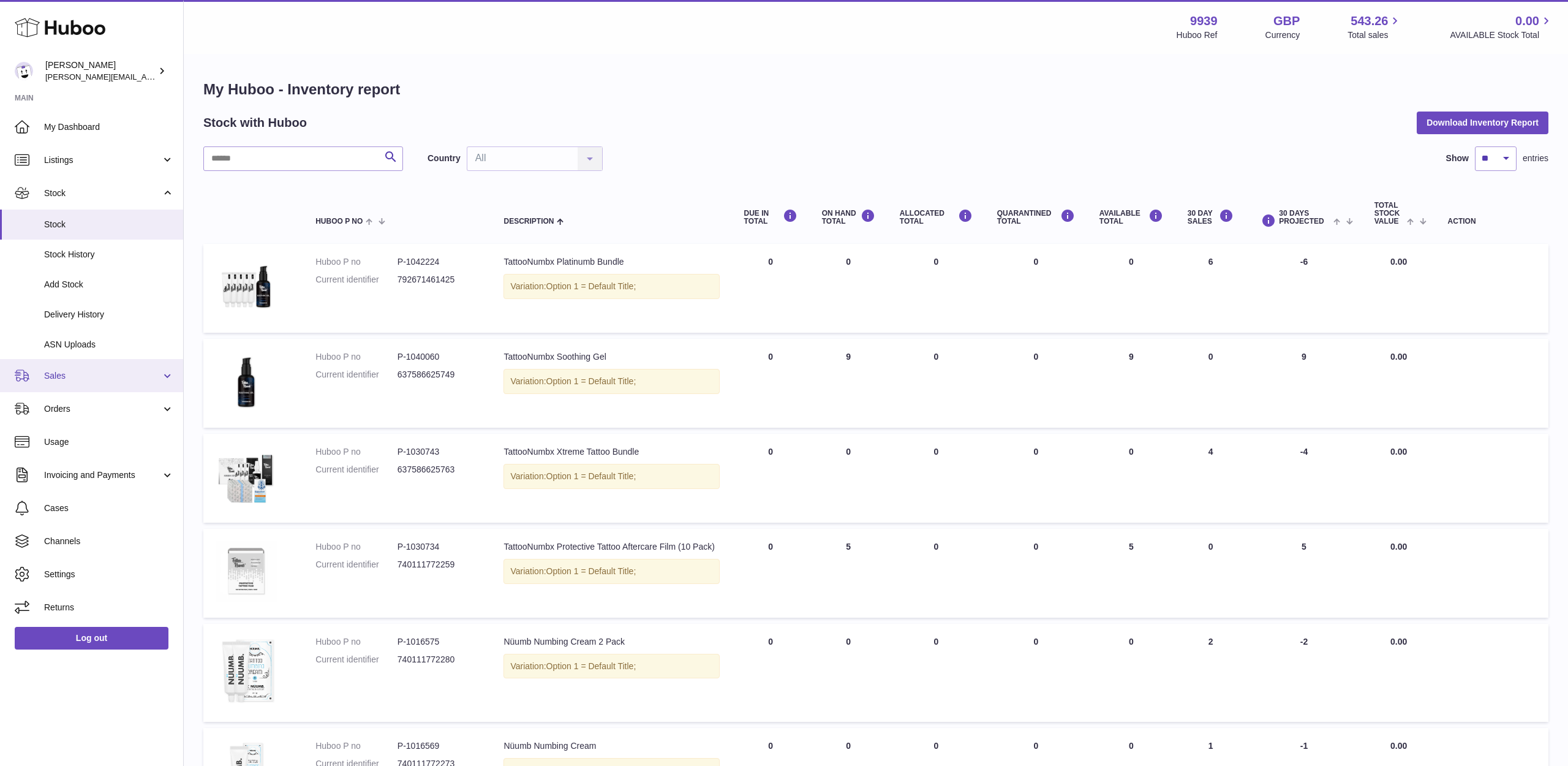
click at [85, 384] on link "Sales" at bounding box center [92, 376] width 183 height 33
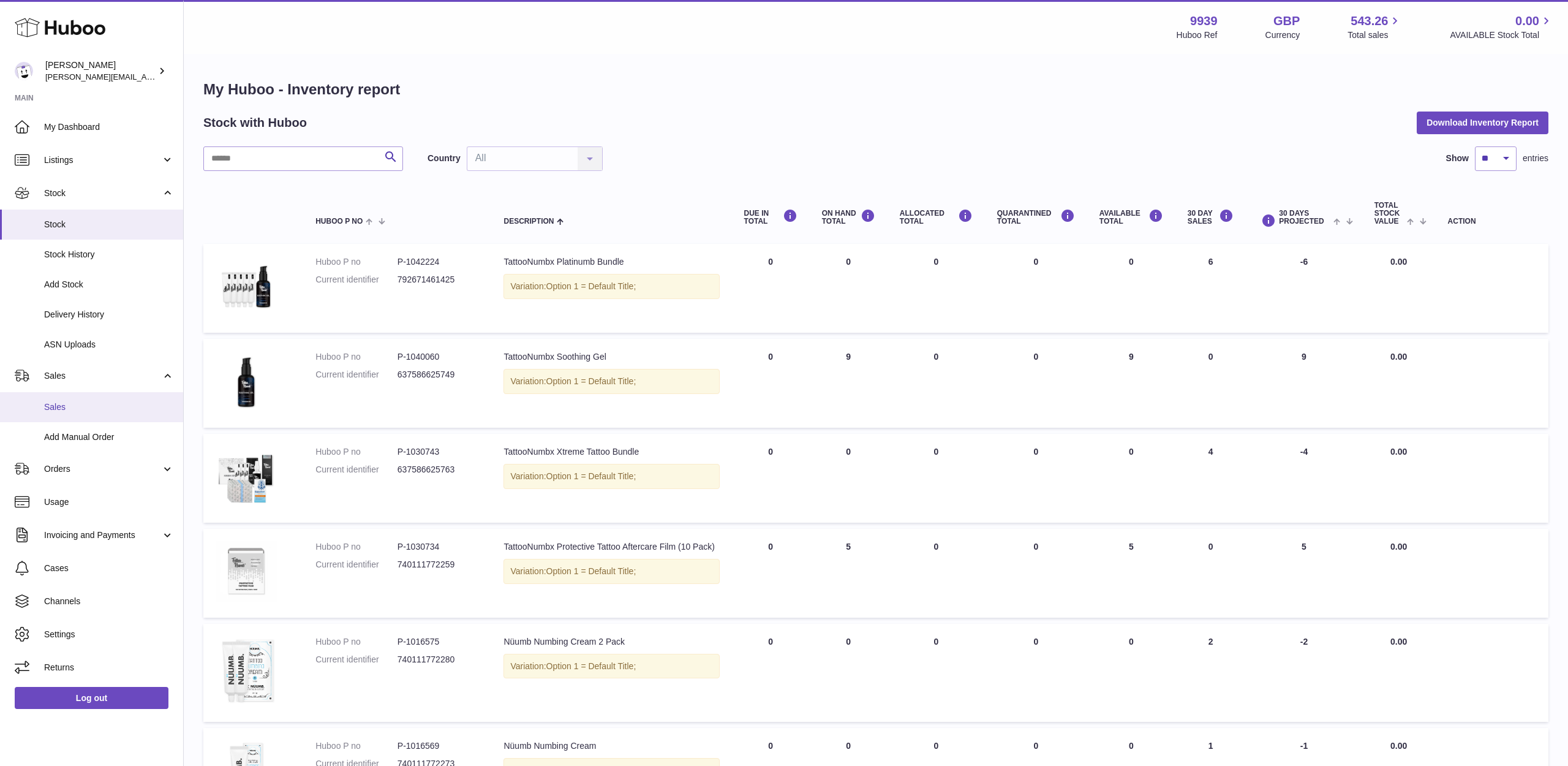
click at [80, 404] on span "Sales" at bounding box center [109, 407] width 130 height 12
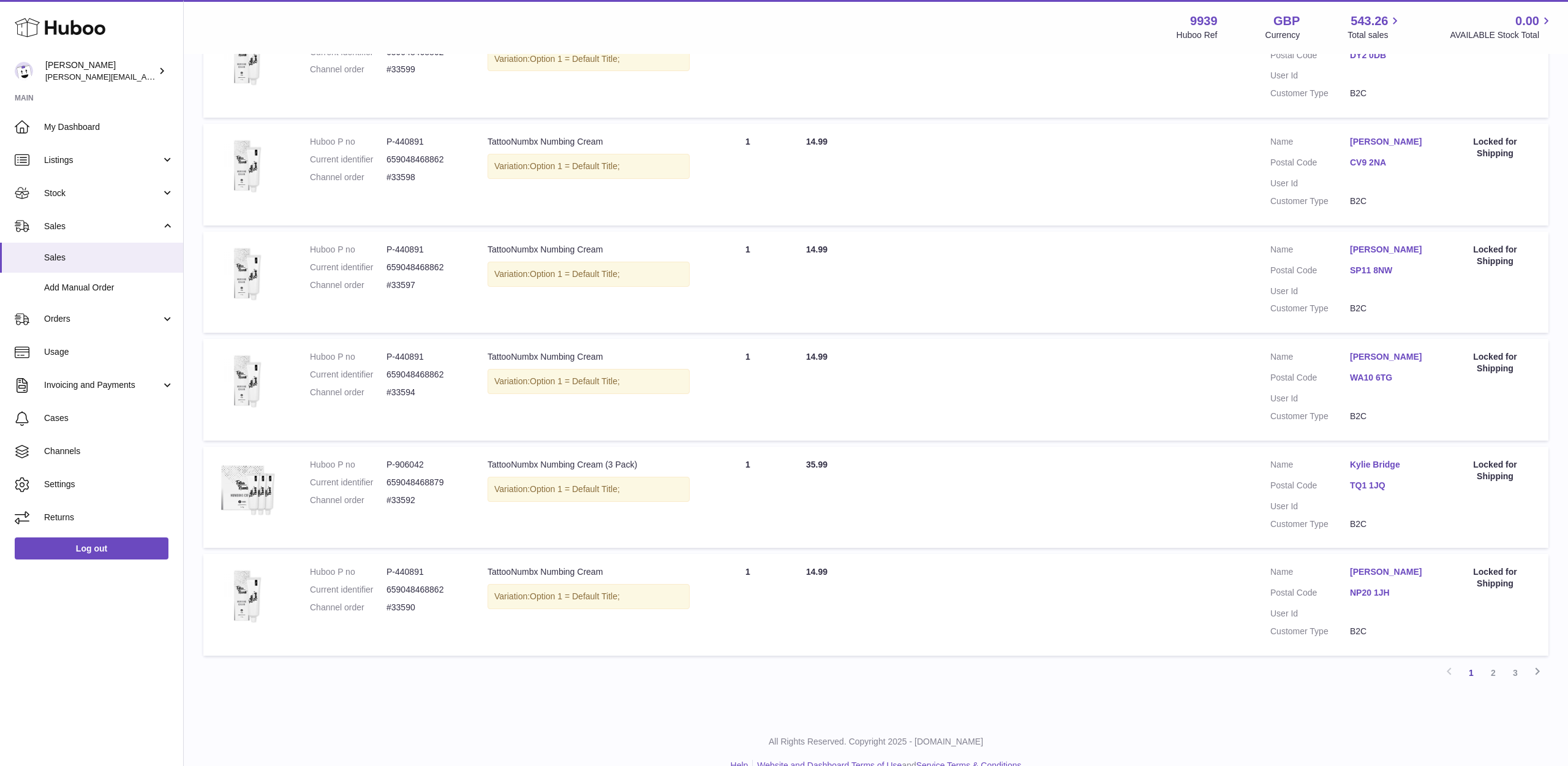
scroll to position [721, 0]
click at [1495, 663] on link "2" at bounding box center [1494, 674] width 22 height 22
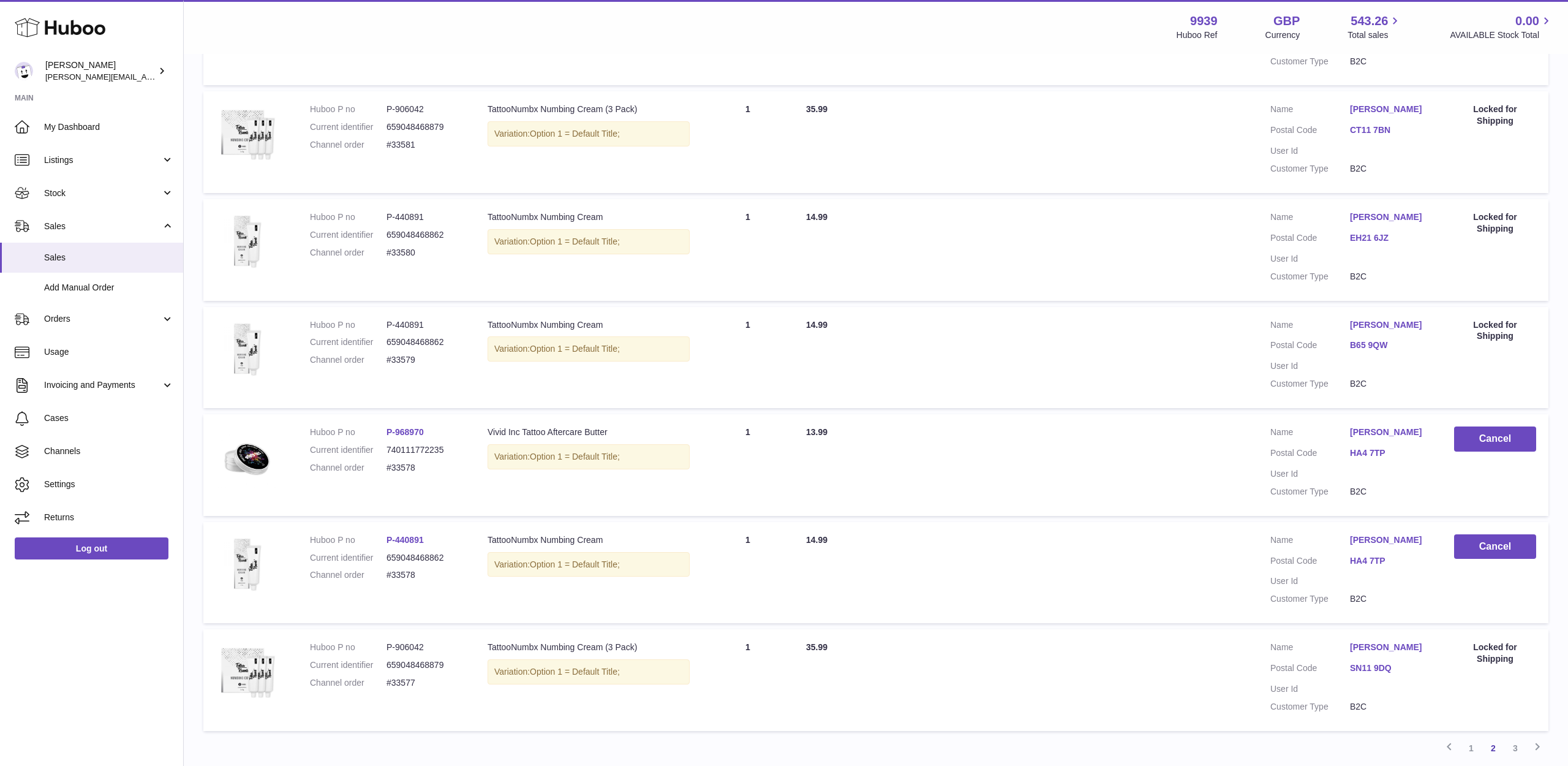
scroll to position [671, 0]
click at [1382, 426] on link "Taia West" at bounding box center [1390, 432] width 80 height 12
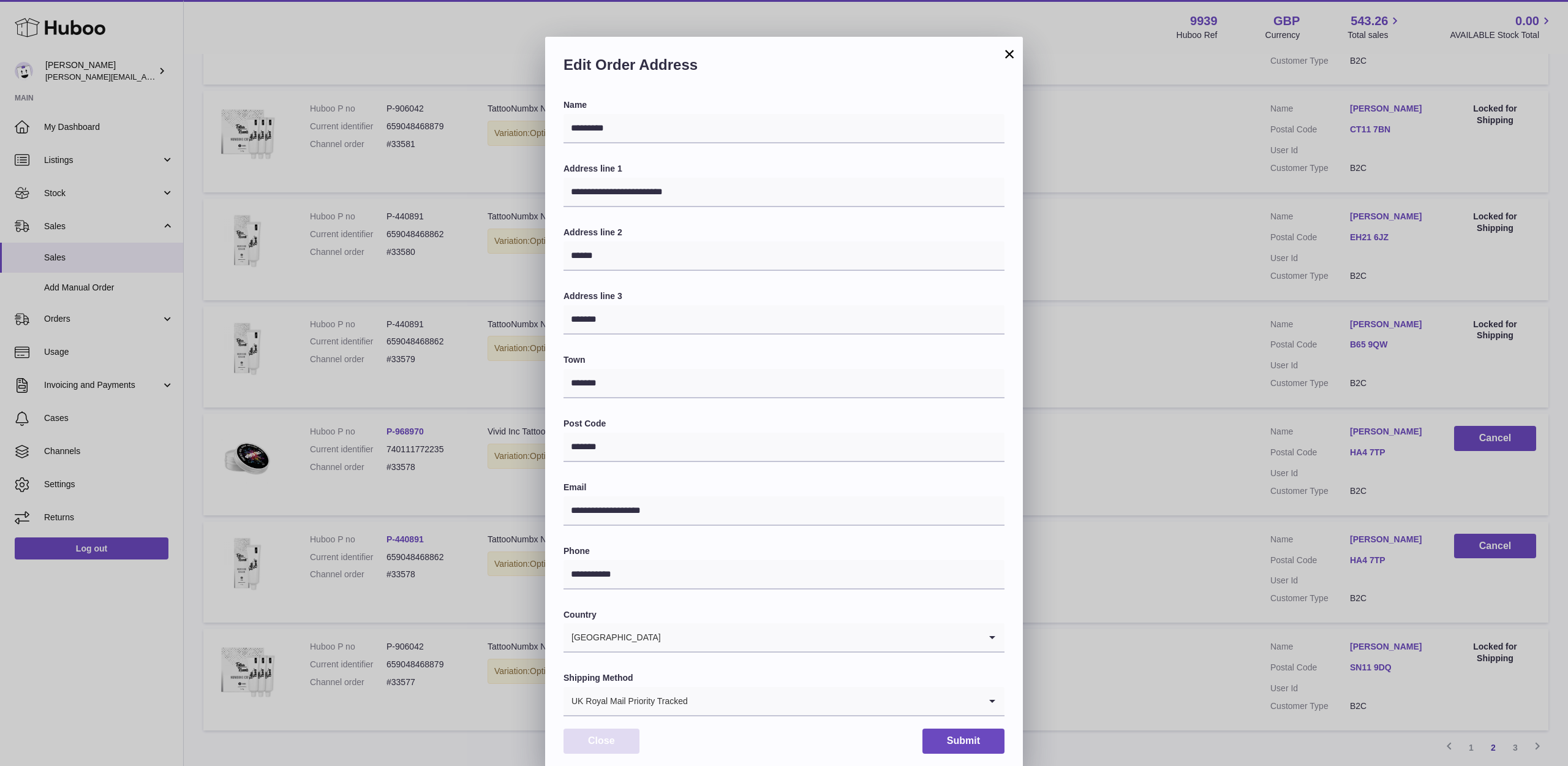
click at [624, 732] on button "Close" at bounding box center [602, 741] width 76 height 25
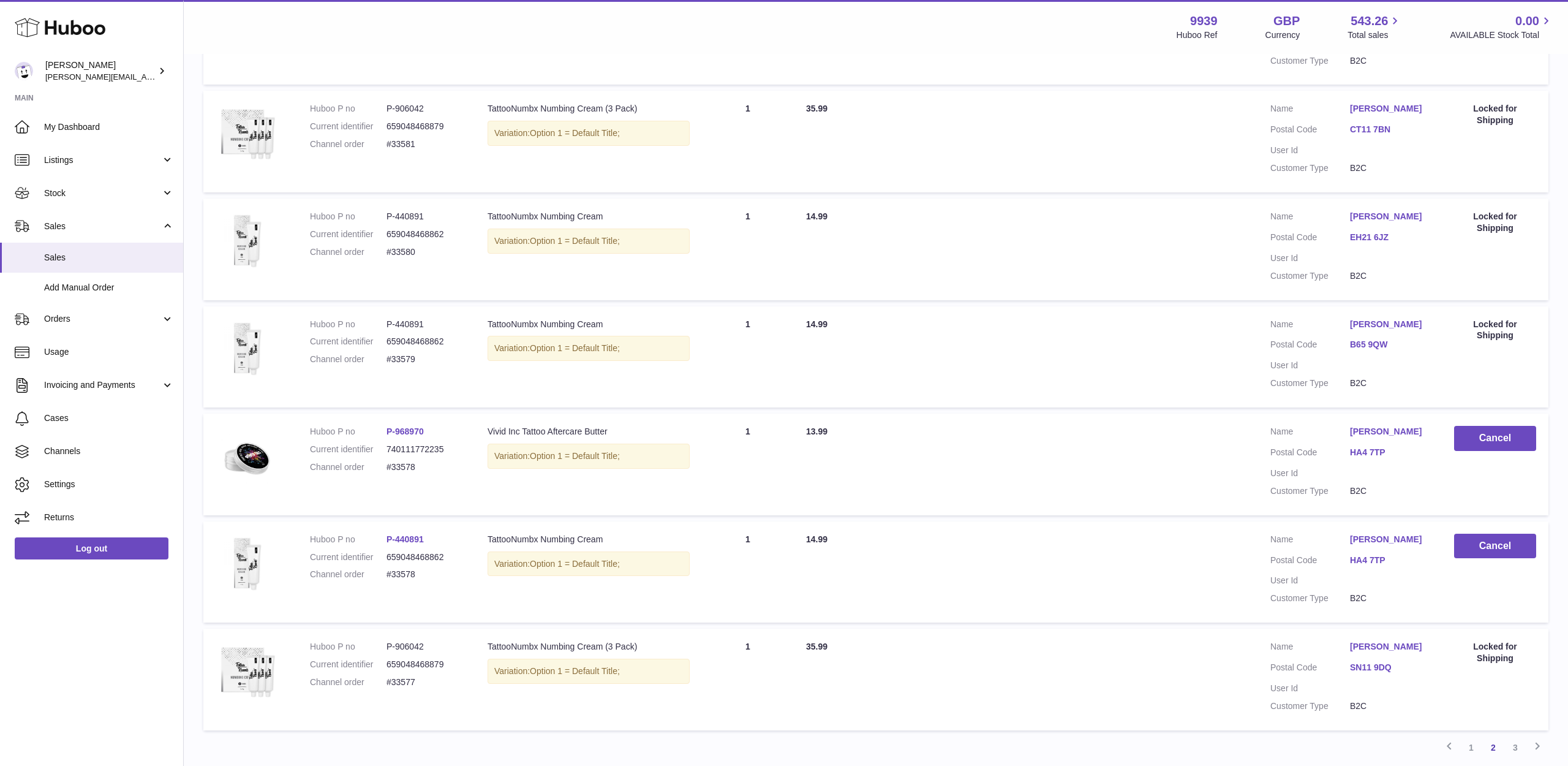
click at [1362, 521] on td "Customer Name Taia West Postal Code HA4 7TP User Id Customer Type B2C" at bounding box center [1350, 572] width 184 height 101
click at [1363, 534] on link "Taia West" at bounding box center [1390, 539] width 80 height 12
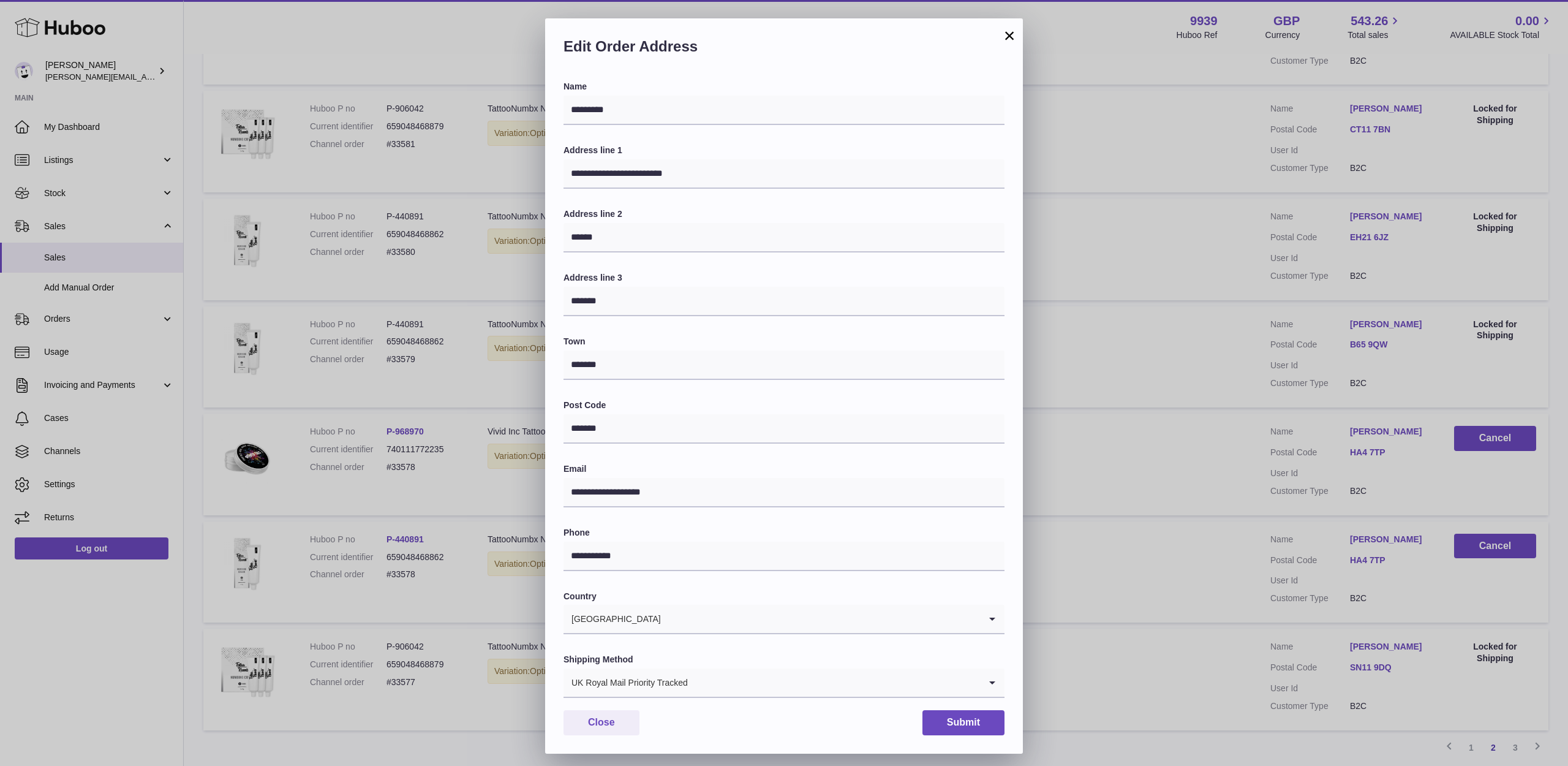
scroll to position [37, 0]
click at [614, 710] on button "Close" at bounding box center [602, 722] width 76 height 25
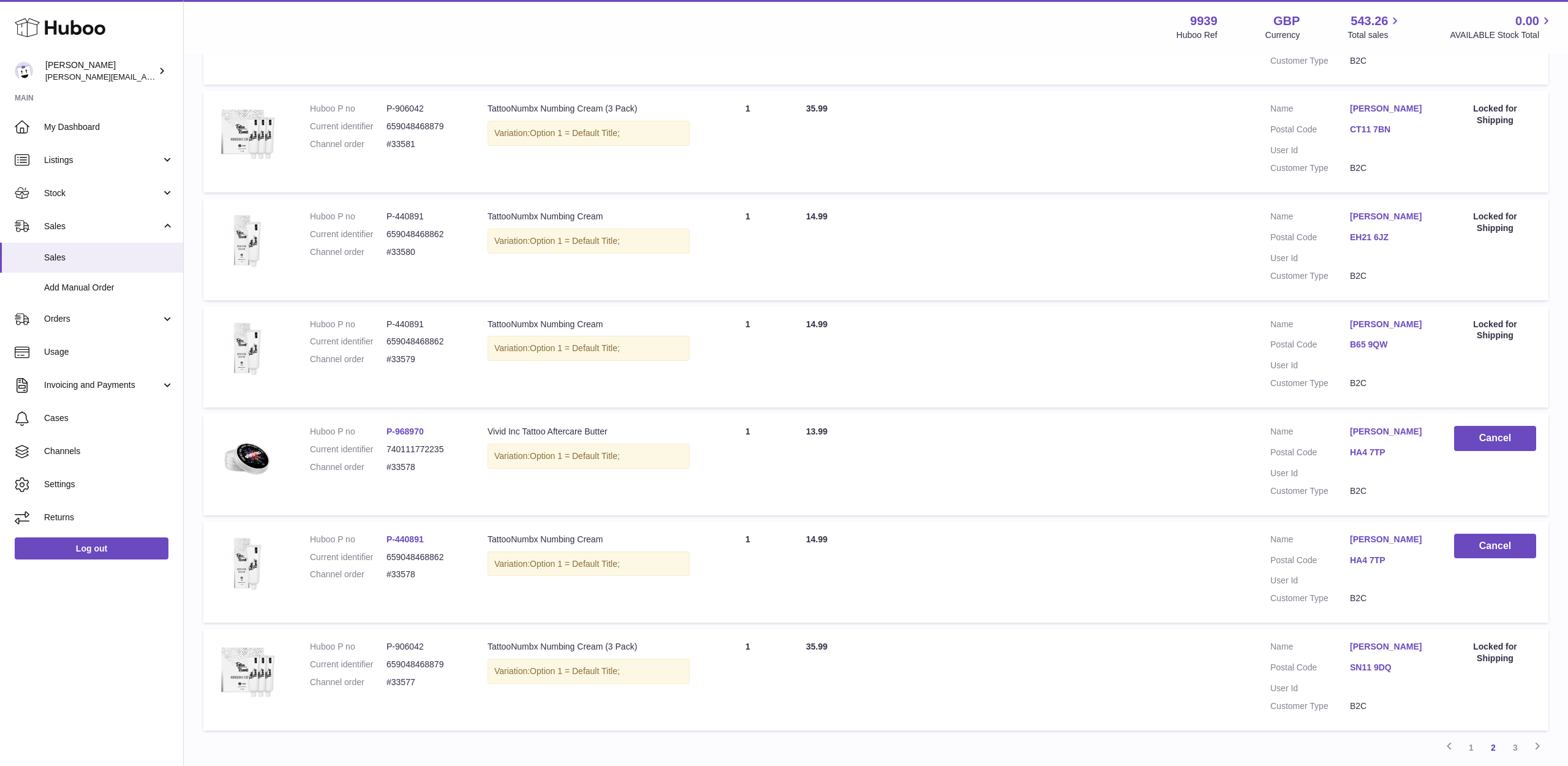
scroll to position [0, 0]
click at [1378, 426] on link "Taia West" at bounding box center [1390, 432] width 80 height 12
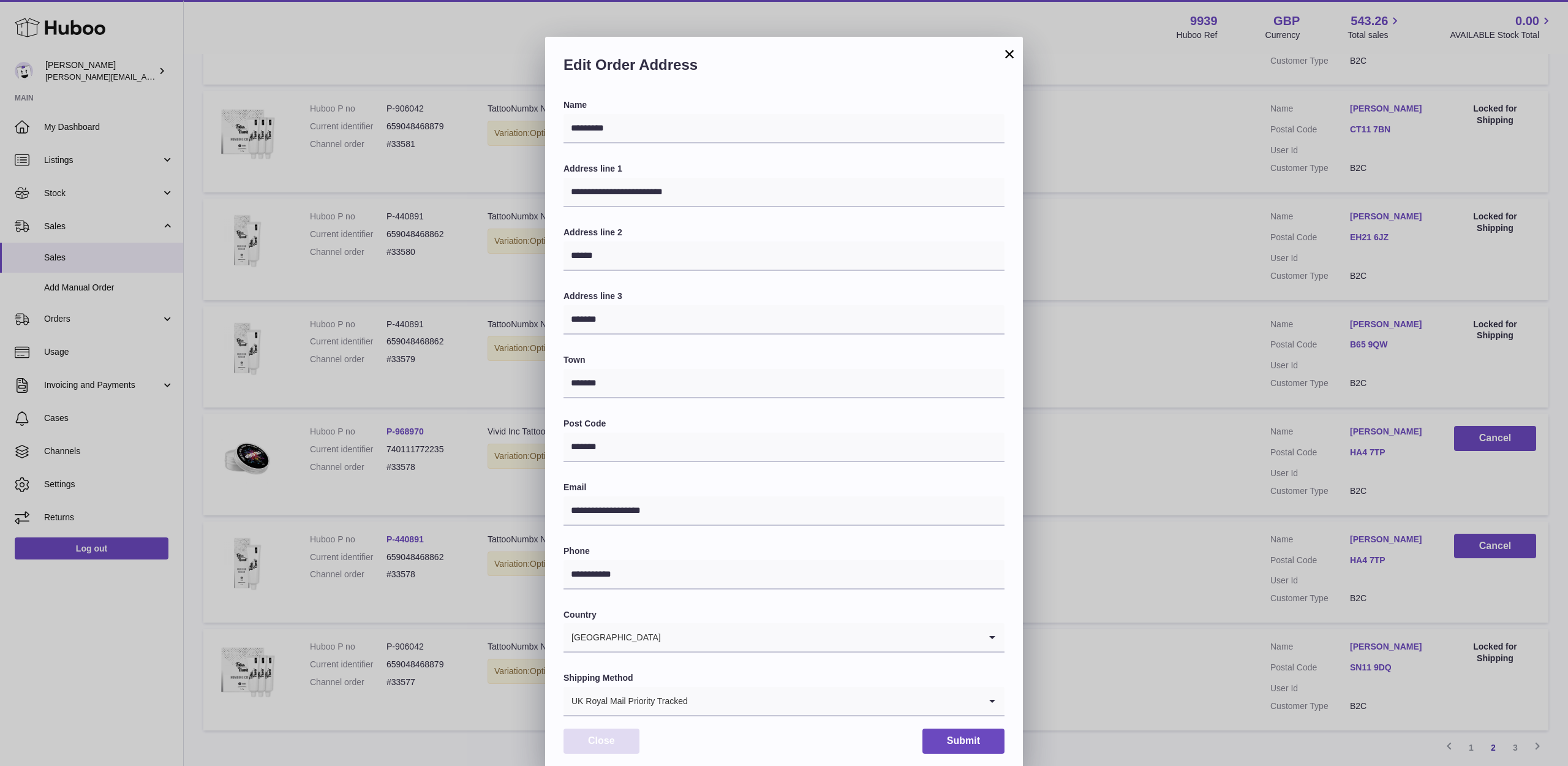
click at [592, 739] on button "Close" at bounding box center [602, 741] width 76 height 25
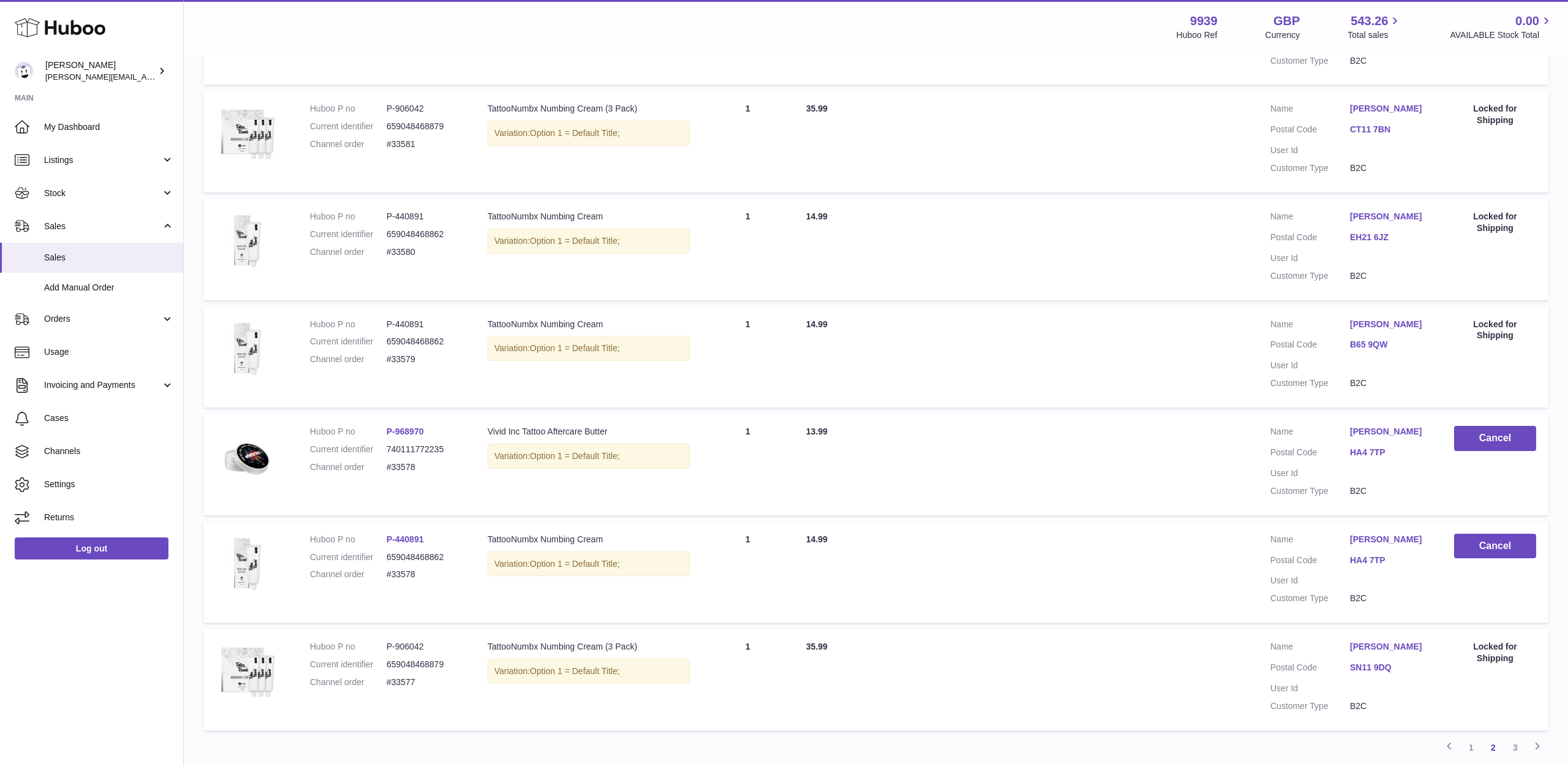
click at [1365, 534] on link "Taia West" at bounding box center [1390, 539] width 80 height 12
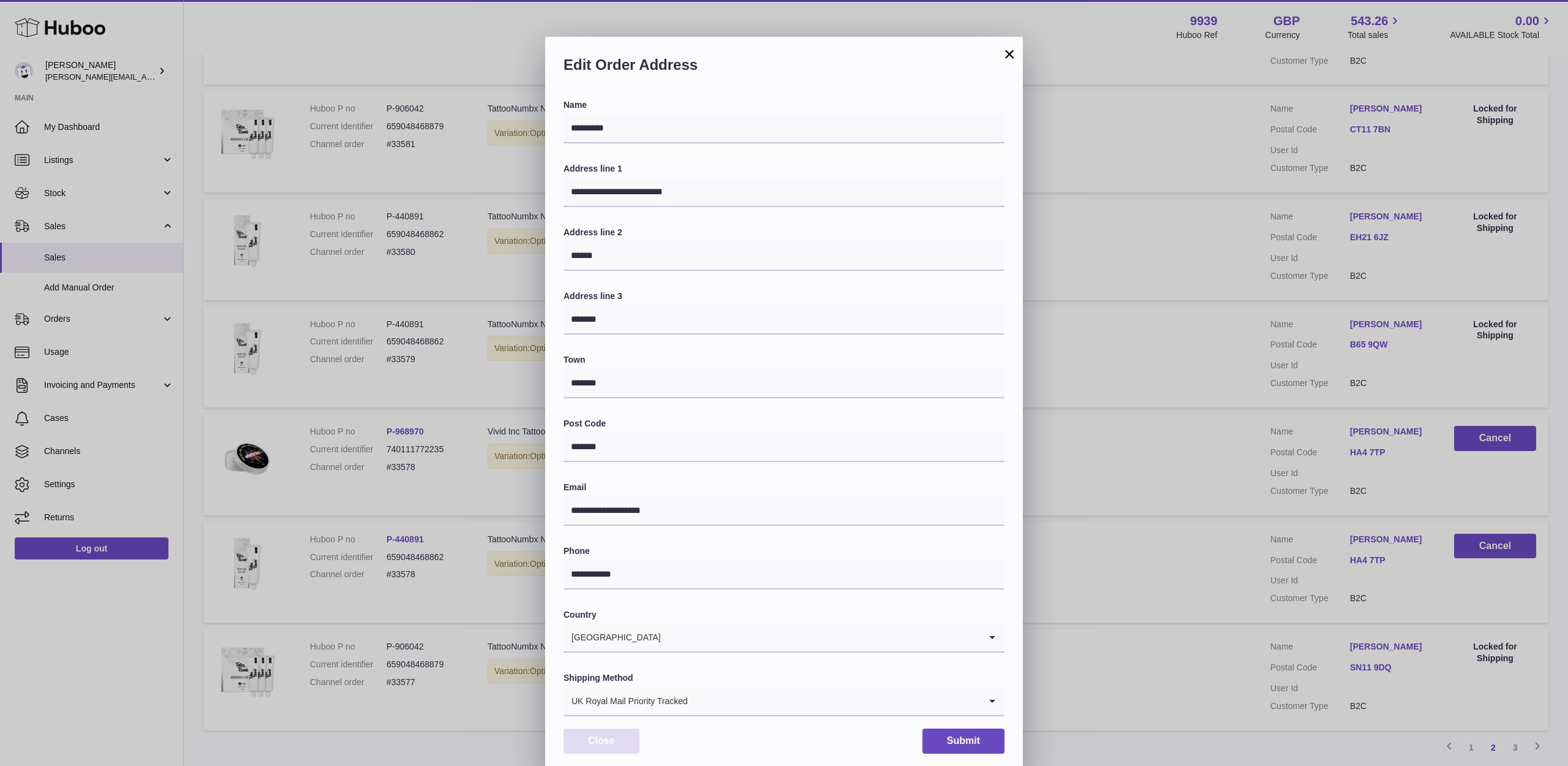
click at [620, 735] on button "Close" at bounding box center [602, 741] width 76 height 25
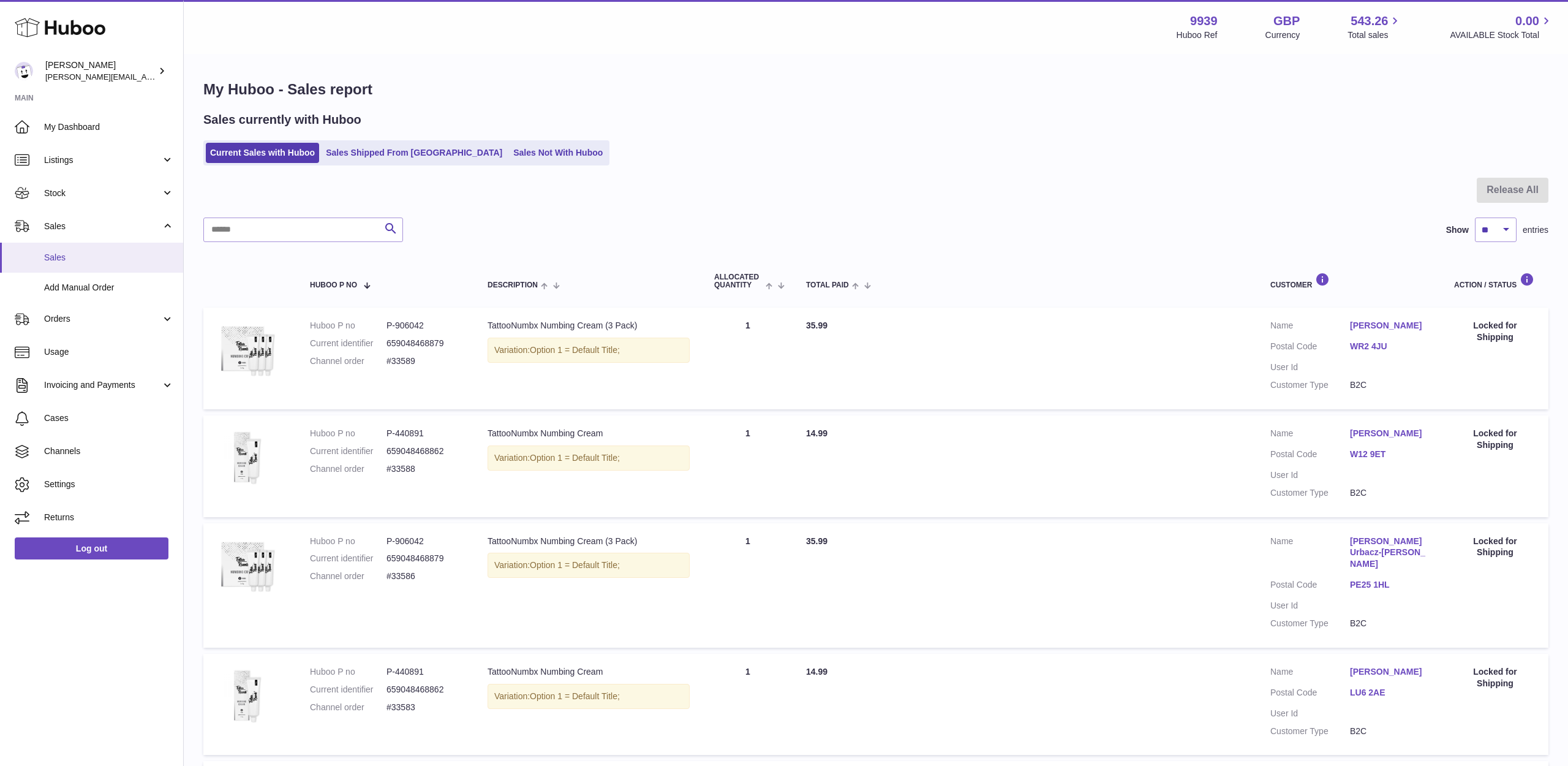
click at [102, 262] on link "Sales" at bounding box center [92, 258] width 183 height 30
